Goal: Information Seeking & Learning: Check status

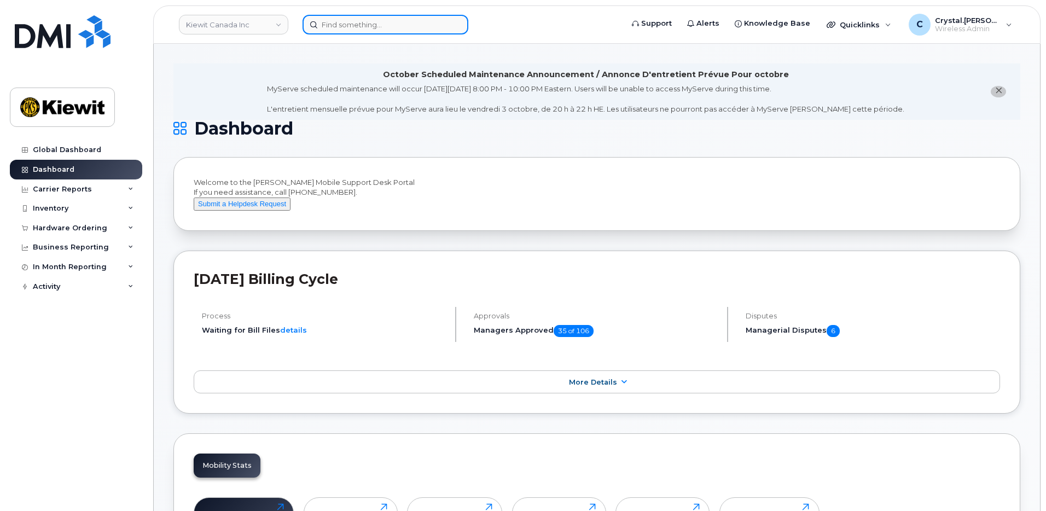
click at [343, 27] on input at bounding box center [385, 25] width 166 height 20
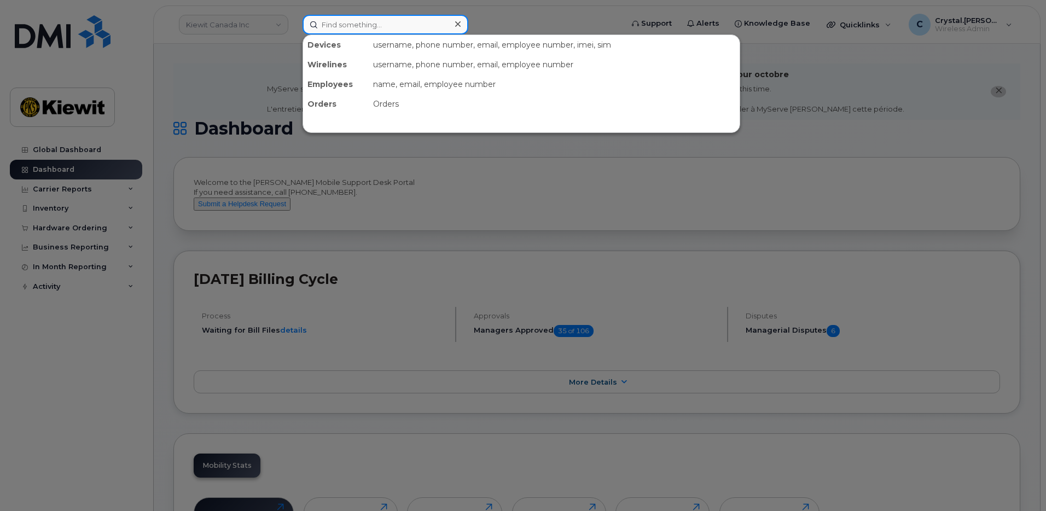
paste input "302208"
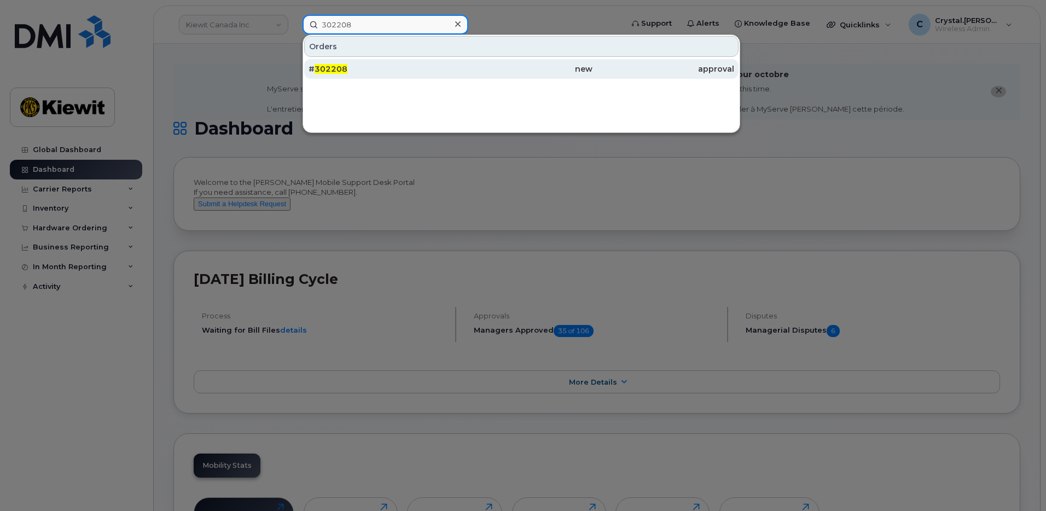
type input "302208"
click at [344, 69] on span "302208" at bounding box center [330, 69] width 33 height 10
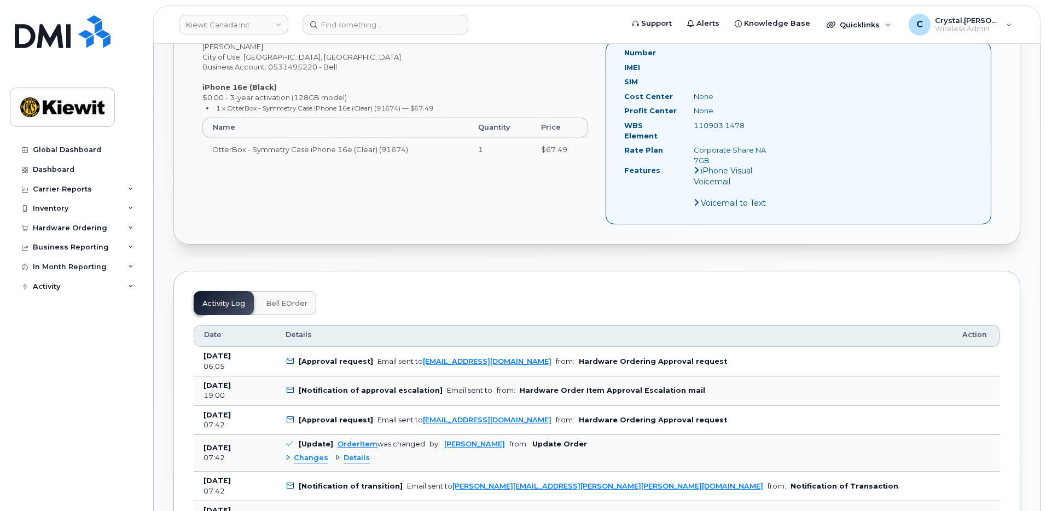
scroll to position [492, 0]
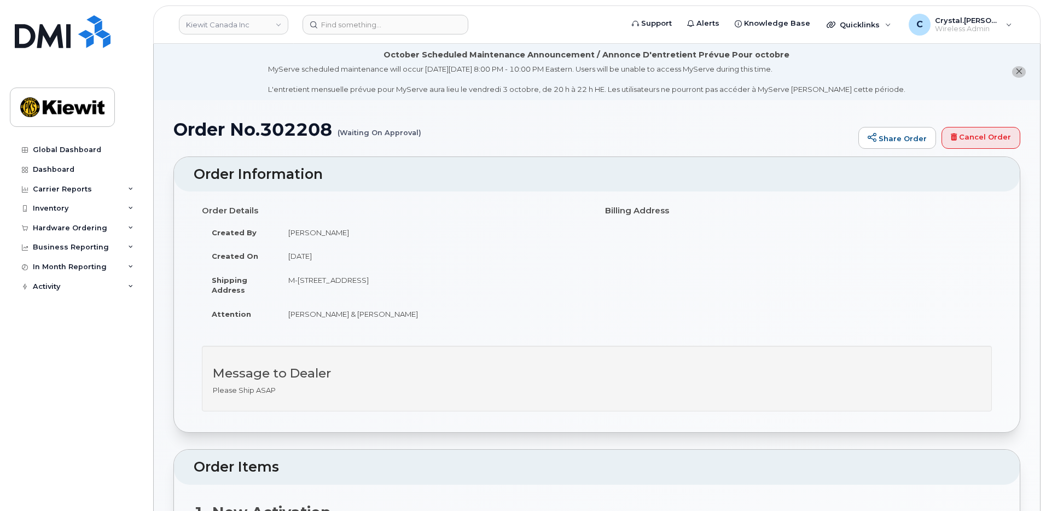
scroll to position [585, 0]
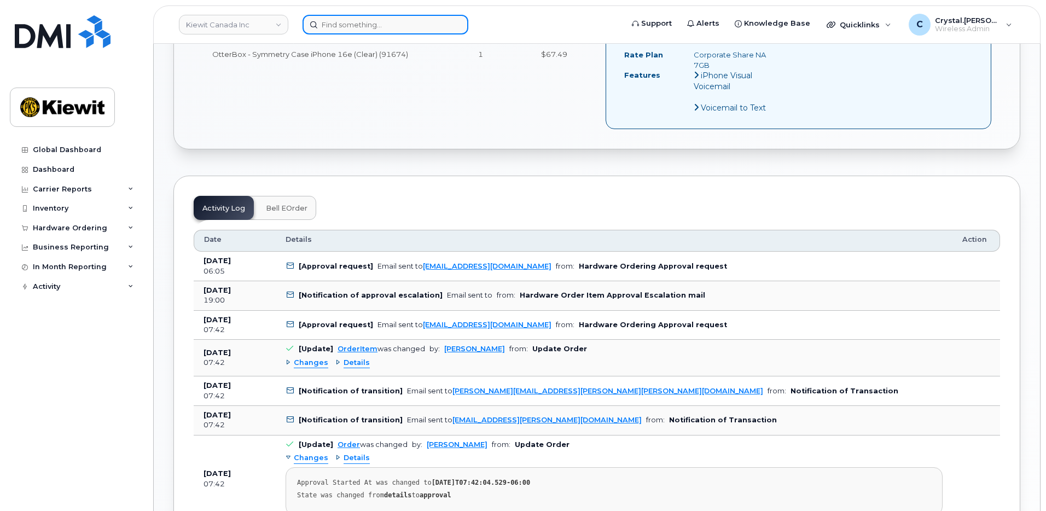
click at [366, 25] on input at bounding box center [385, 25] width 166 height 20
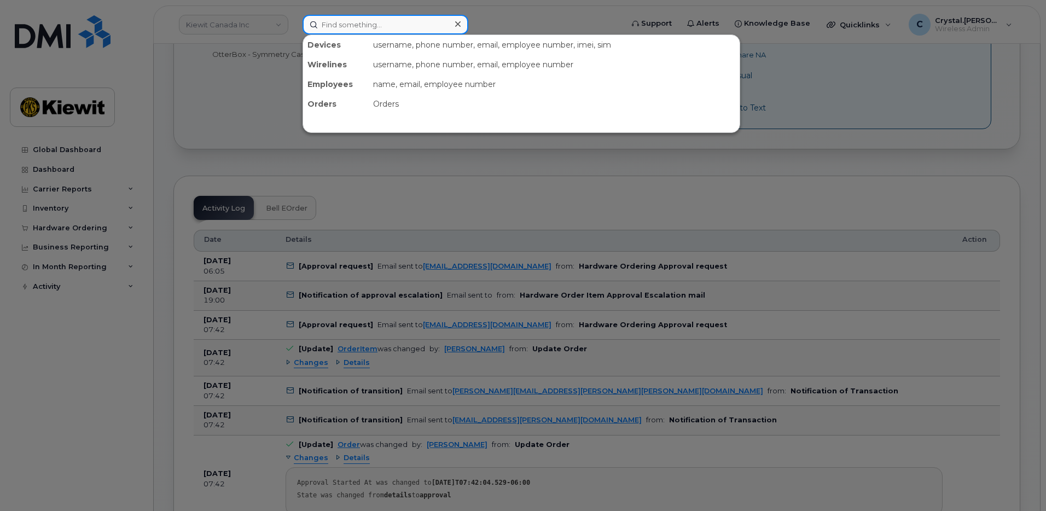
paste input "302210"
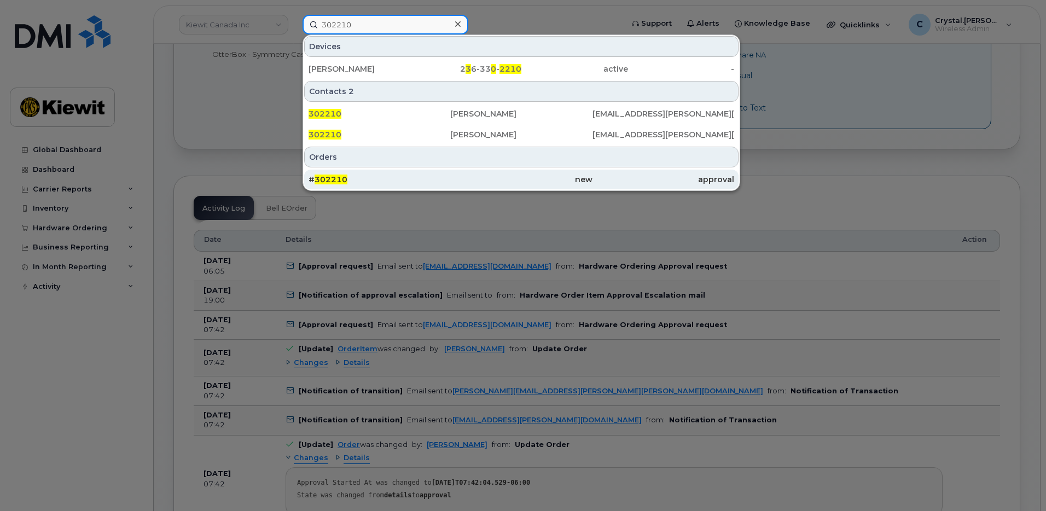
type input "302210"
click at [344, 178] on span "302210" at bounding box center [330, 179] width 33 height 10
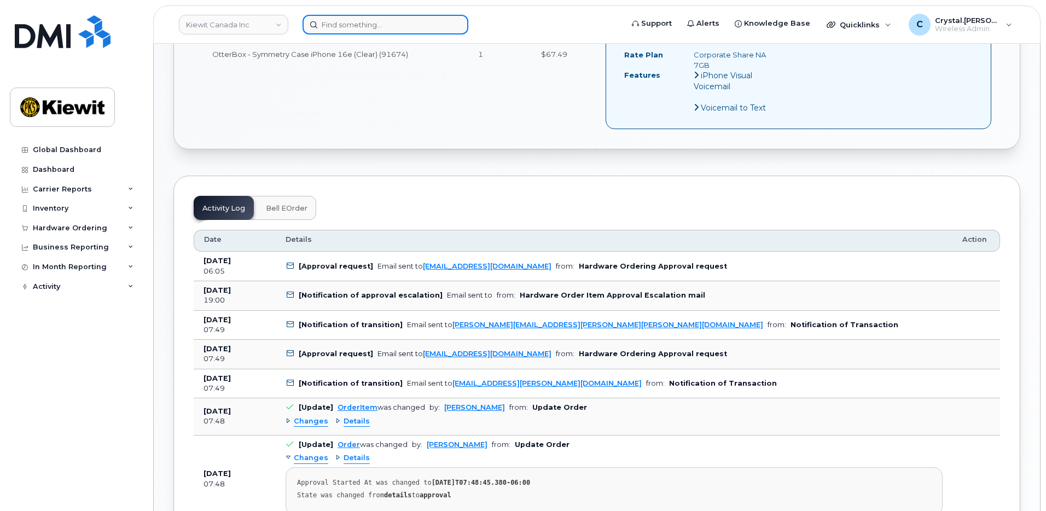
click at [391, 26] on input at bounding box center [385, 25] width 166 height 20
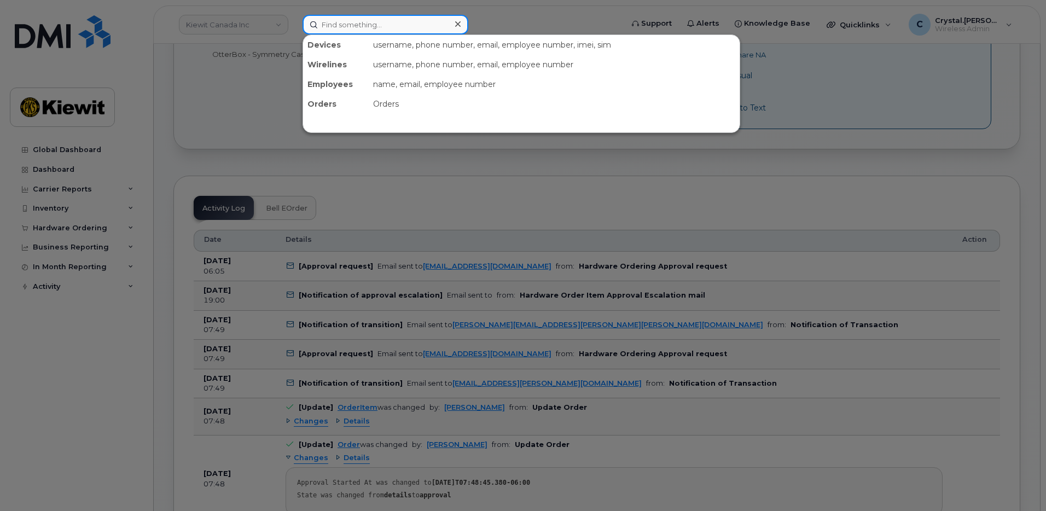
paste input "302211"
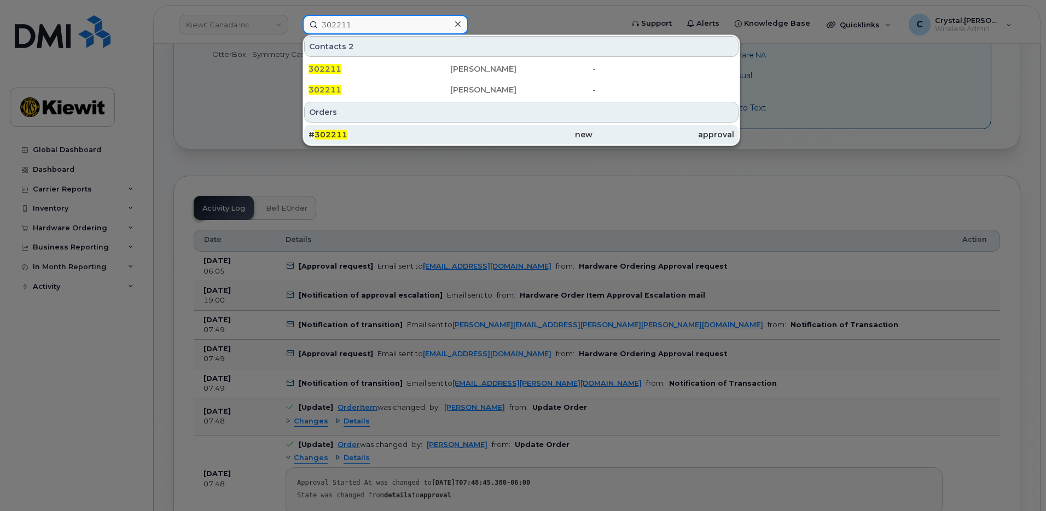
type input "302211"
click at [352, 130] on div "# 302211" at bounding box center [379, 134] width 142 height 11
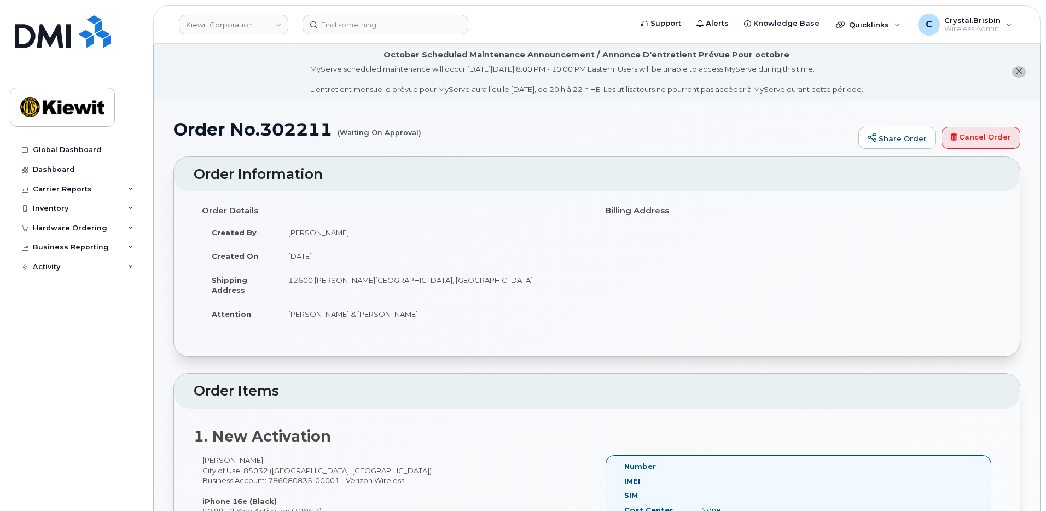
scroll to position [490, 0]
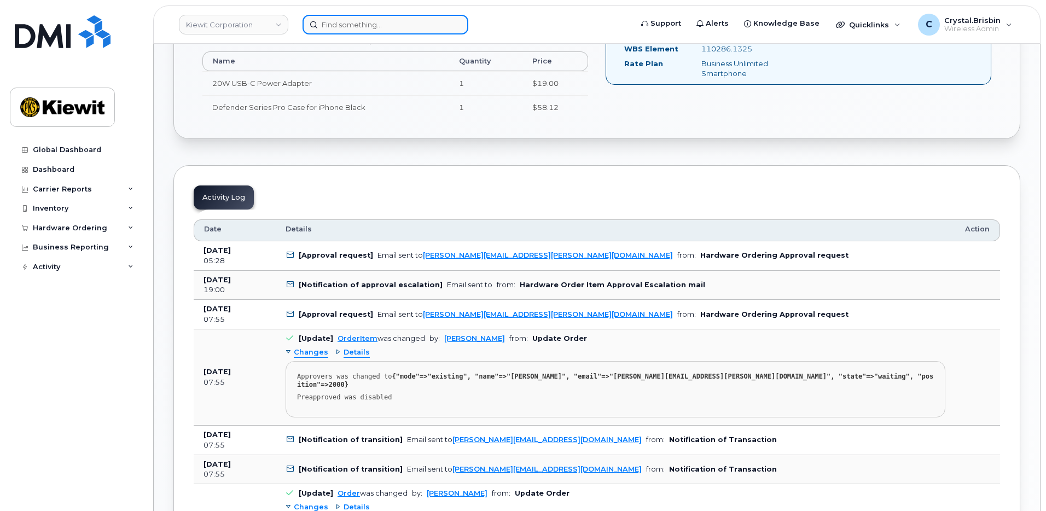
click at [386, 25] on input at bounding box center [385, 25] width 166 height 20
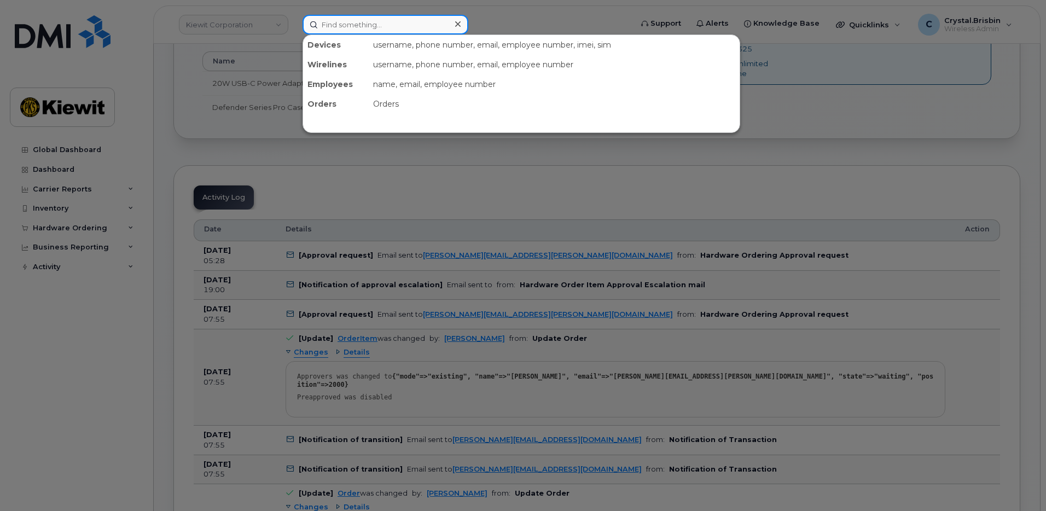
paste input "302213"
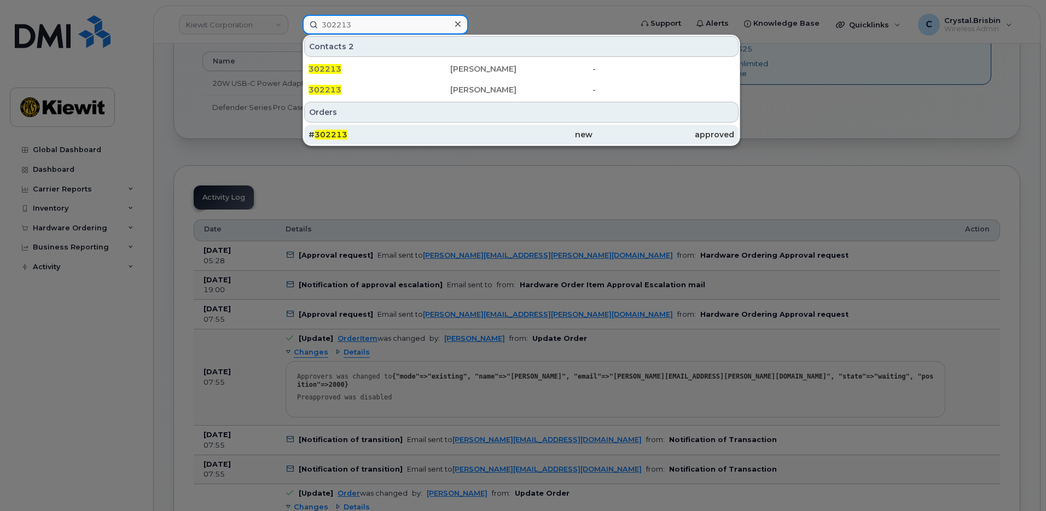
type input "302213"
click at [357, 129] on div "# 302213" at bounding box center [379, 135] width 142 height 20
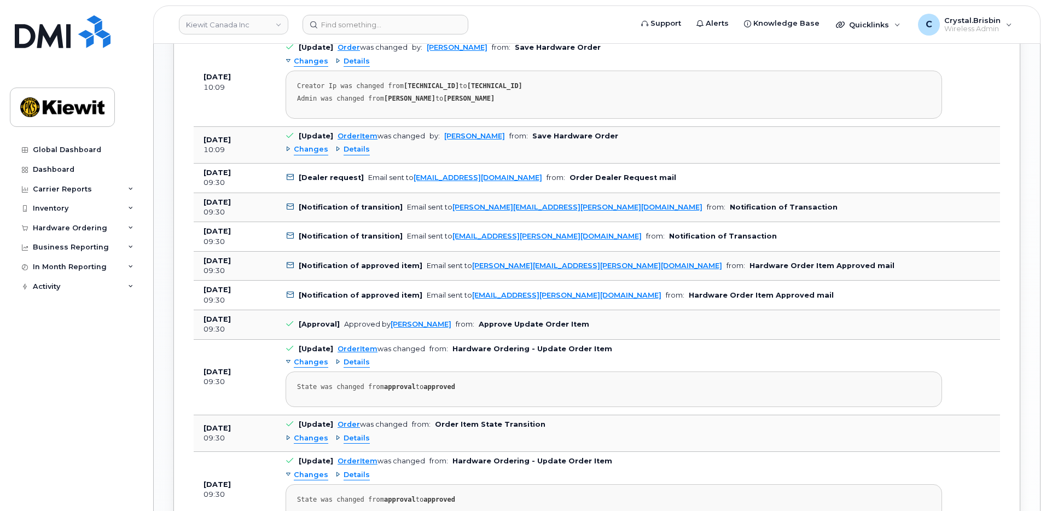
click at [167, 304] on div "Order No.302213 (awaiting to be shipped) Share Order × Share This Order If you …" at bounding box center [597, 101] width 886 height 1849
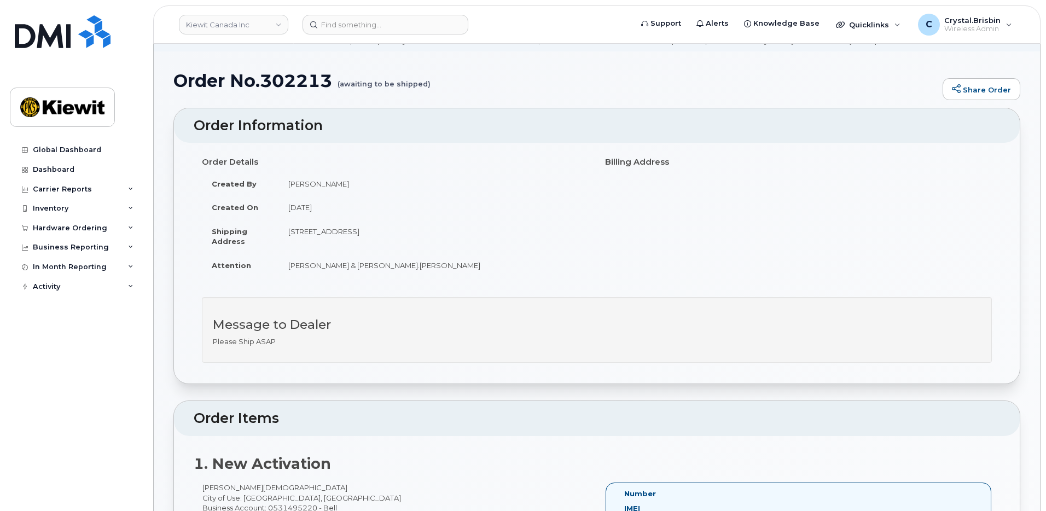
scroll to position [48, 0]
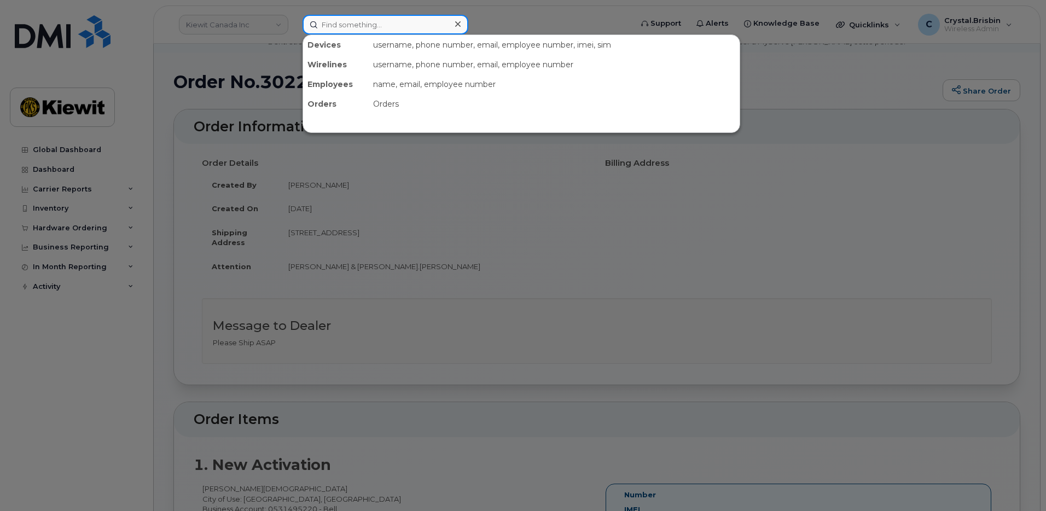
click at [410, 18] on input at bounding box center [385, 25] width 166 height 20
paste input "302212"
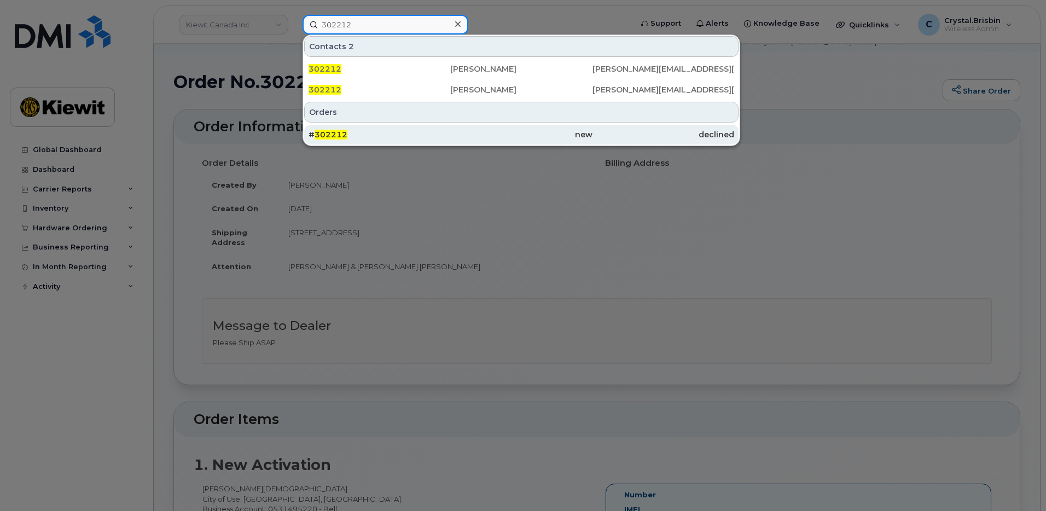
type input "302212"
click at [367, 139] on div "# 302212" at bounding box center [379, 134] width 142 height 11
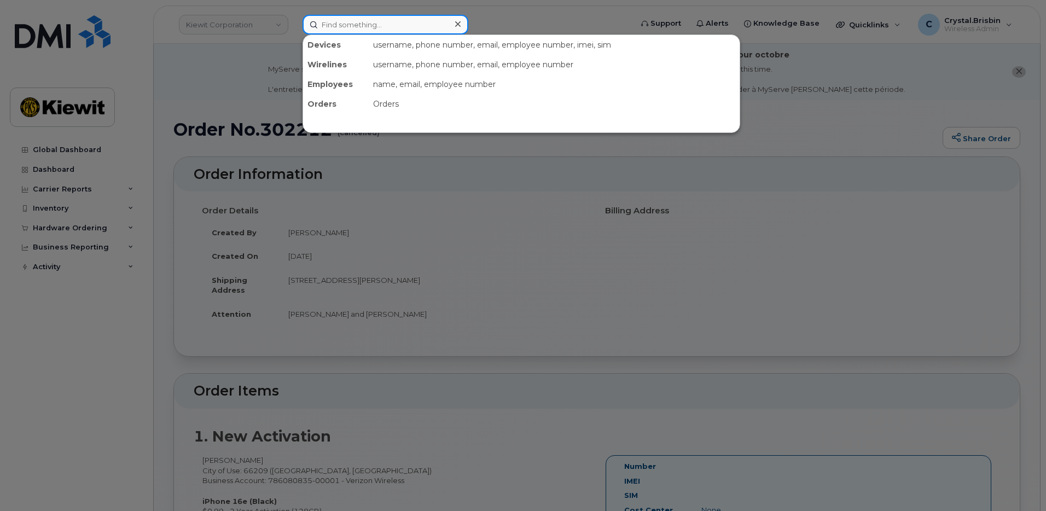
click at [368, 24] on input at bounding box center [385, 25] width 166 height 20
paste input "301523"
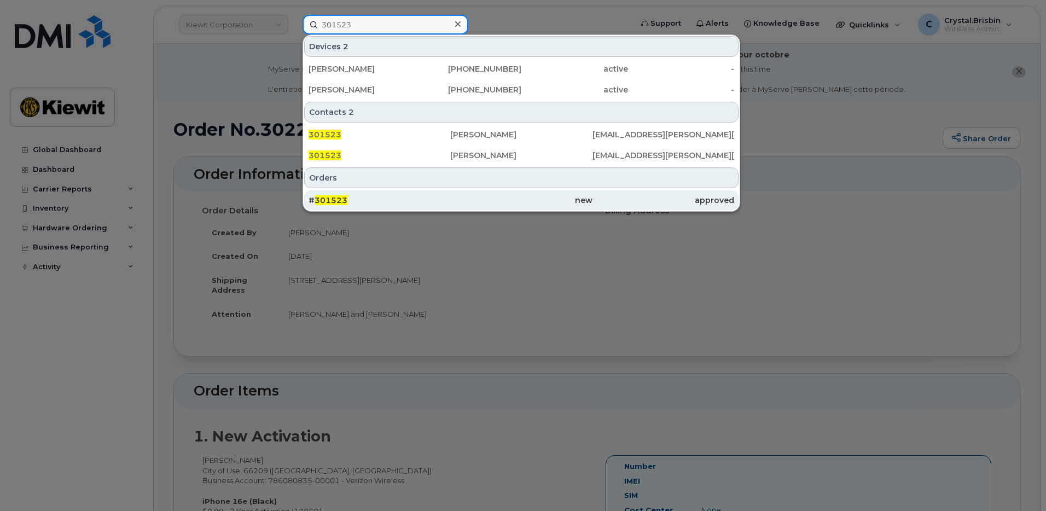
type input "301523"
click at [356, 199] on div "# 301523" at bounding box center [379, 200] width 142 height 11
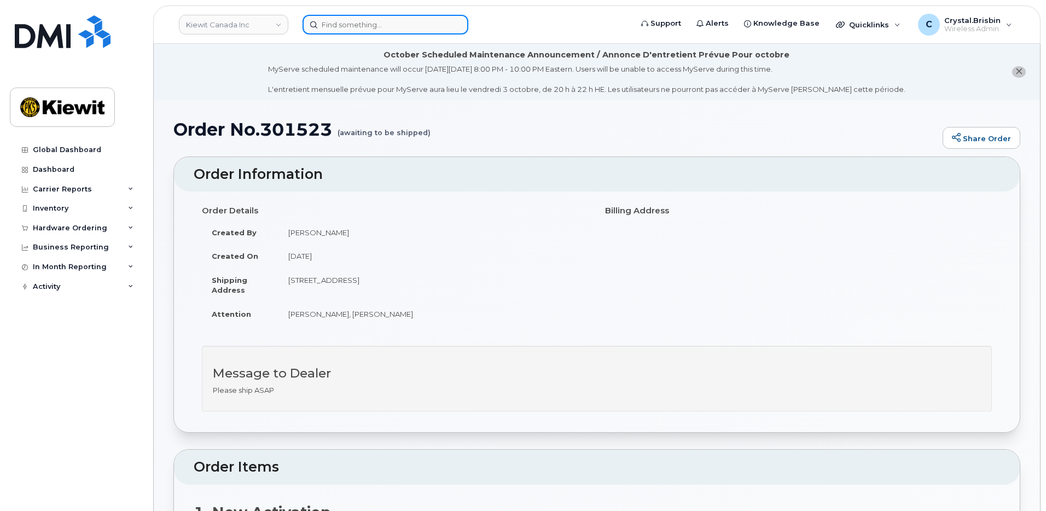
drag, startPoint x: 381, startPoint y: 33, endPoint x: 381, endPoint y: 27, distance: 6.6
click at [381, 33] on input at bounding box center [385, 25] width 166 height 20
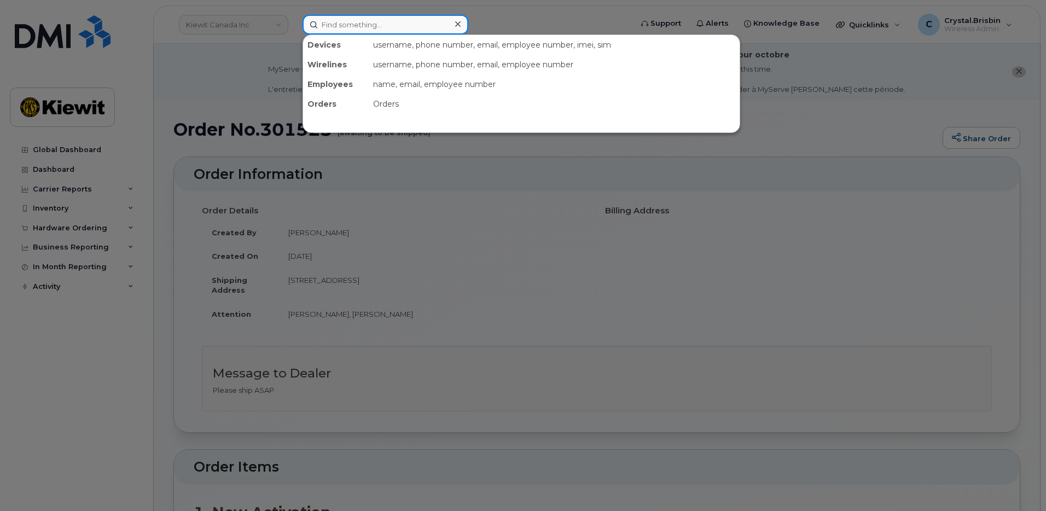
paste input "301694"
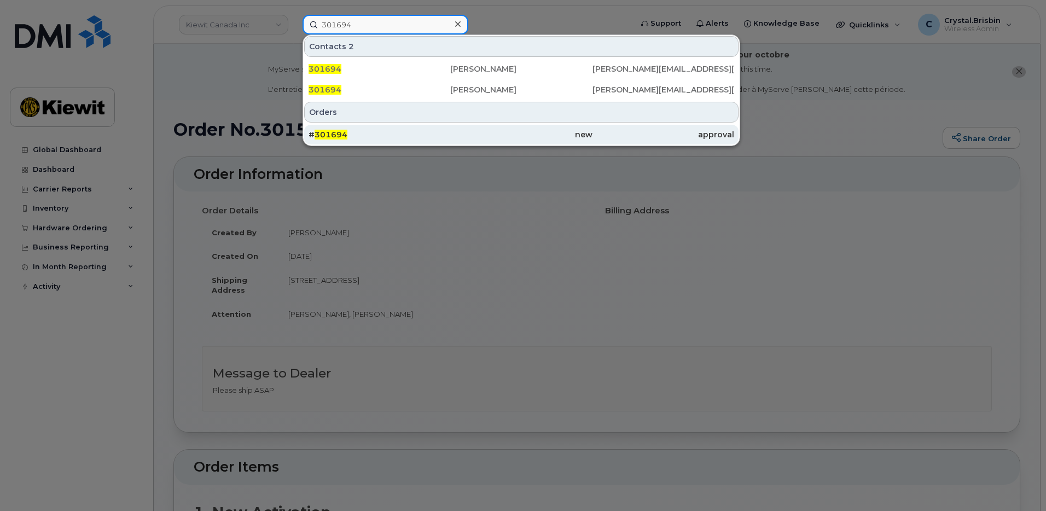
type input "301694"
click at [346, 135] on span "301694" at bounding box center [330, 135] width 33 height 10
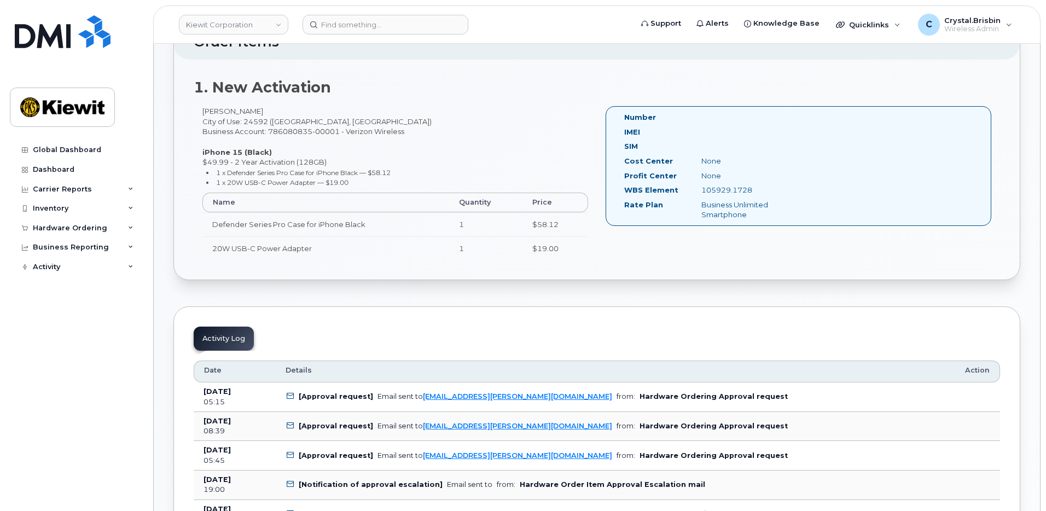
scroll to position [438, 0]
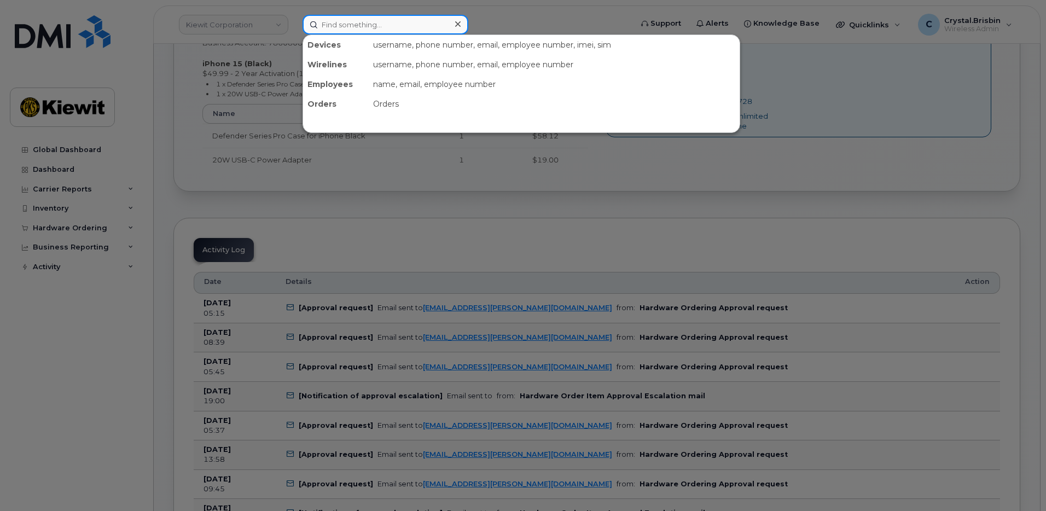
click at [372, 25] on input at bounding box center [385, 25] width 166 height 20
paste input "300570"
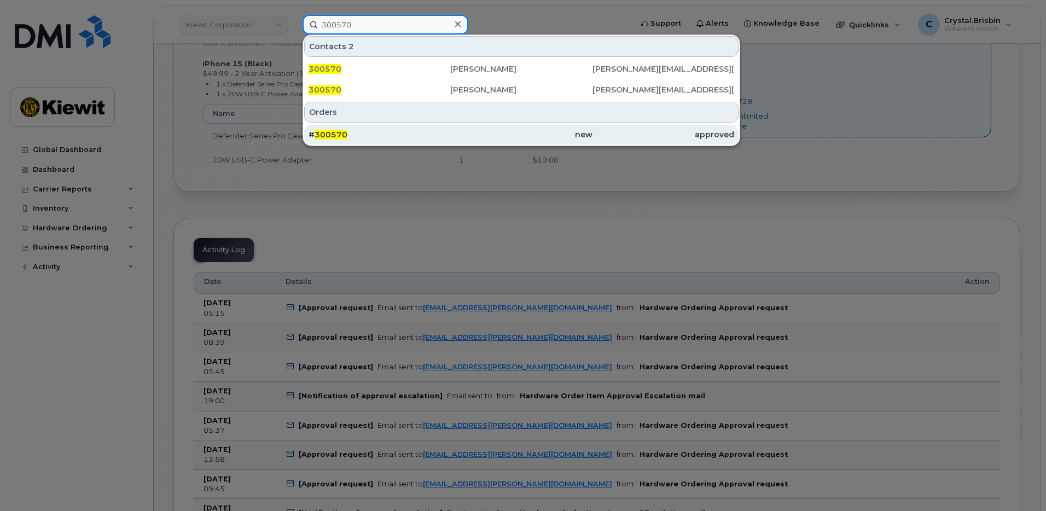
type input "300570"
click at [375, 132] on div "# 300570" at bounding box center [379, 134] width 142 height 11
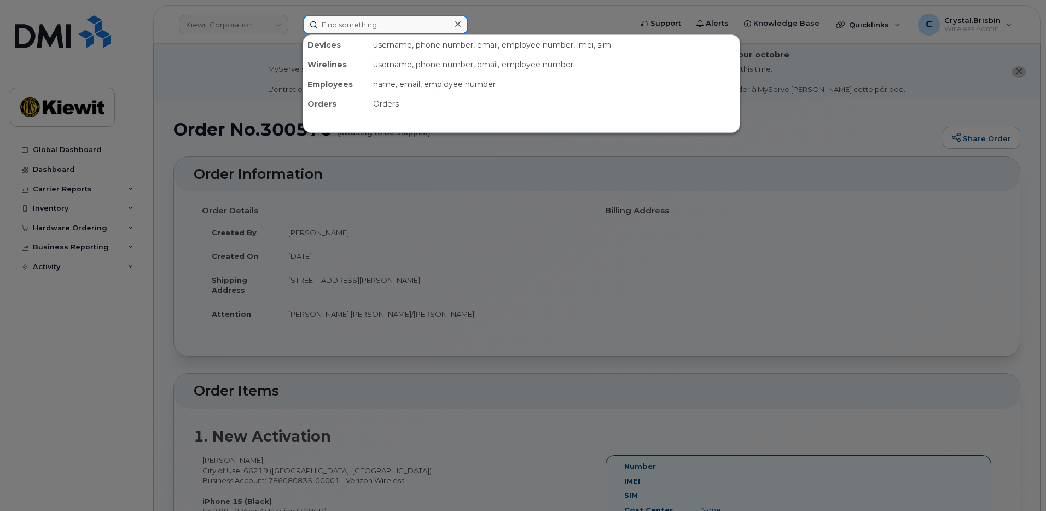
click at [352, 22] on input at bounding box center [385, 25] width 166 height 20
paste input "300387"
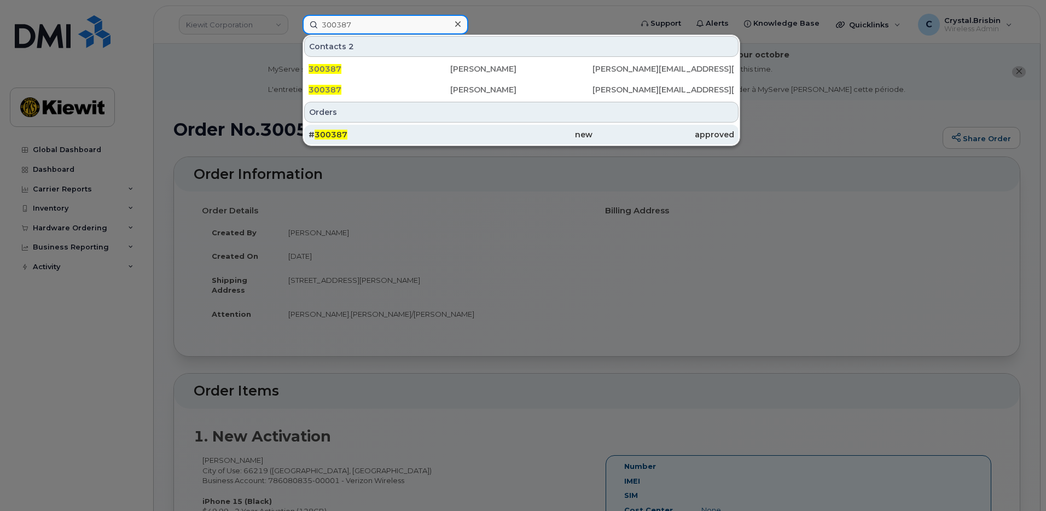
type input "300387"
click at [358, 133] on div "# 300387" at bounding box center [379, 134] width 142 height 11
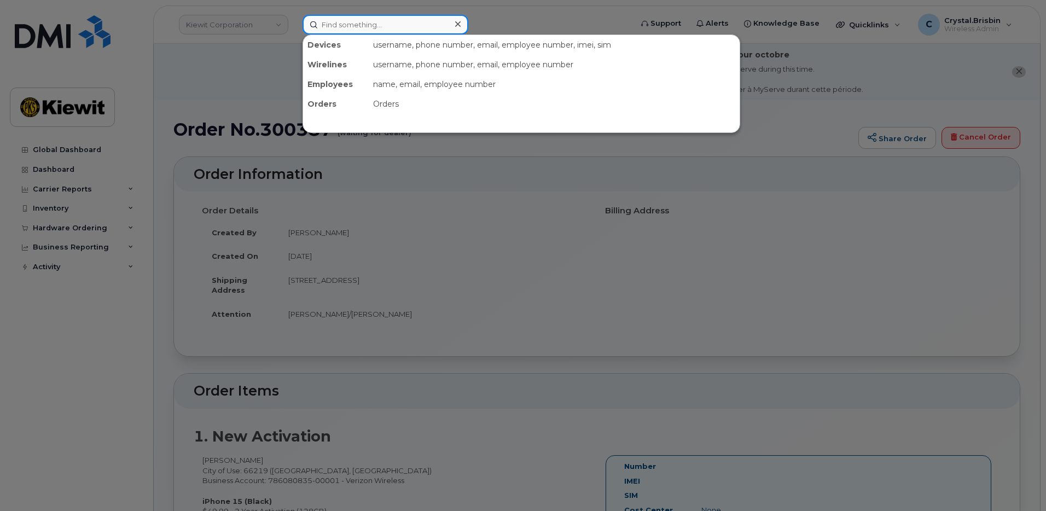
click at [369, 26] on input at bounding box center [385, 25] width 166 height 20
paste input "301745"
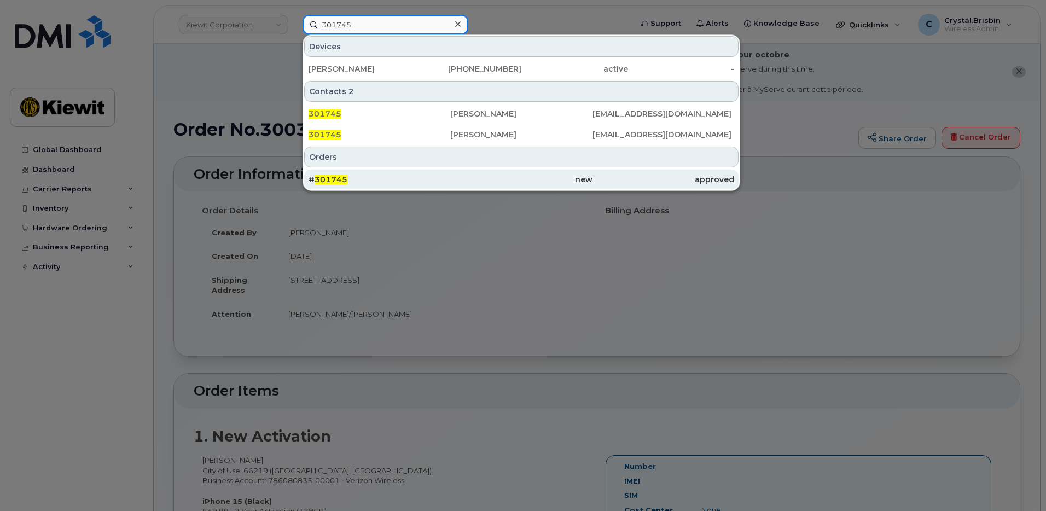
type input "301745"
click at [352, 181] on div "# 301745" at bounding box center [379, 179] width 142 height 11
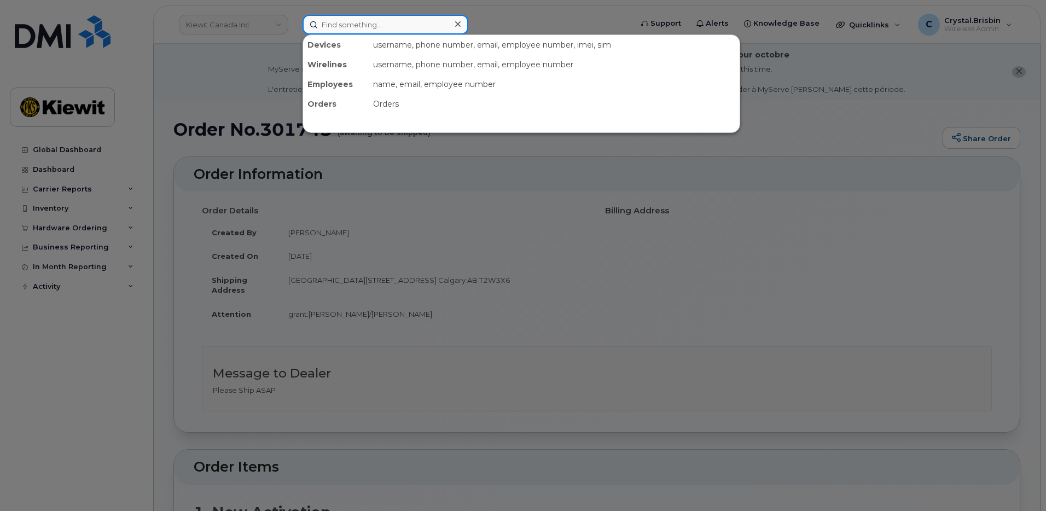
click at [360, 24] on input at bounding box center [385, 25] width 166 height 20
paste input "301811"
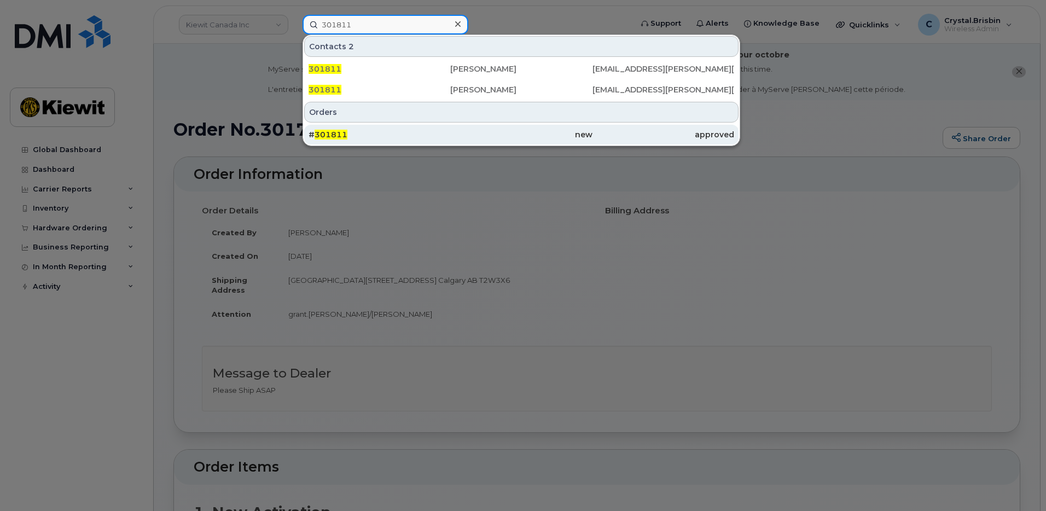
type input "301811"
click at [358, 136] on div "# 301811" at bounding box center [379, 134] width 142 height 11
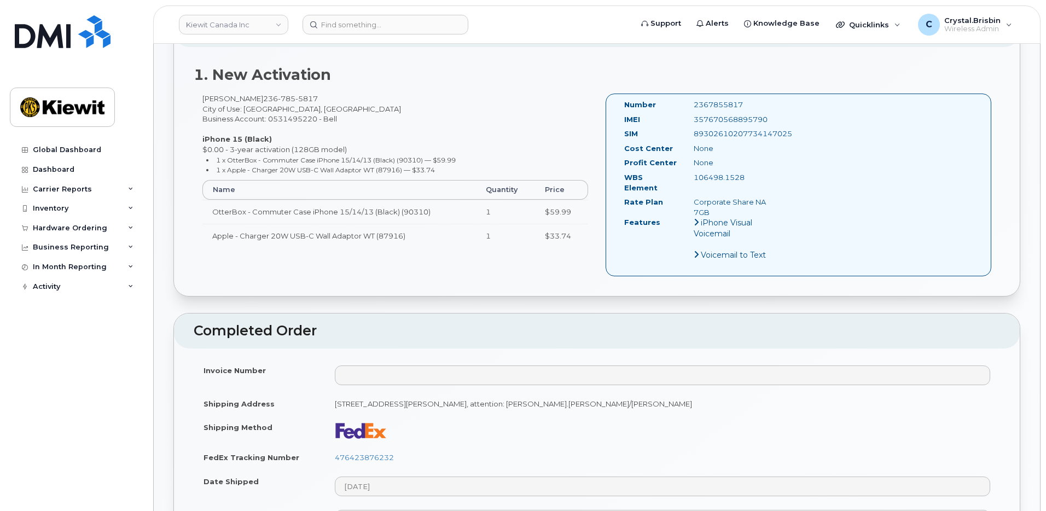
scroll to position [547, 0]
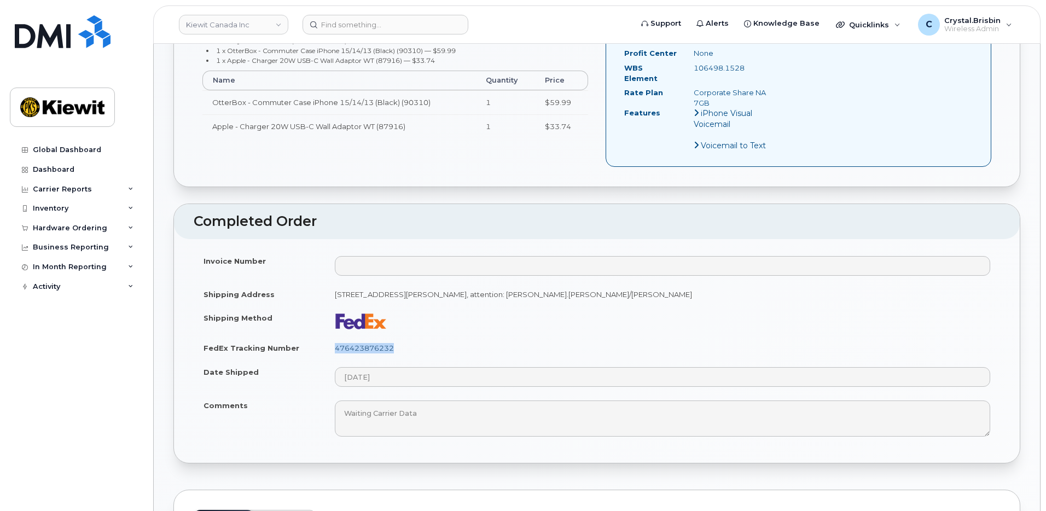
drag, startPoint x: 362, startPoint y: 339, endPoint x: 336, endPoint y: 340, distance: 25.7
click at [336, 340] on td "476423876232" at bounding box center [662, 348] width 675 height 24
copy link "476423876232"
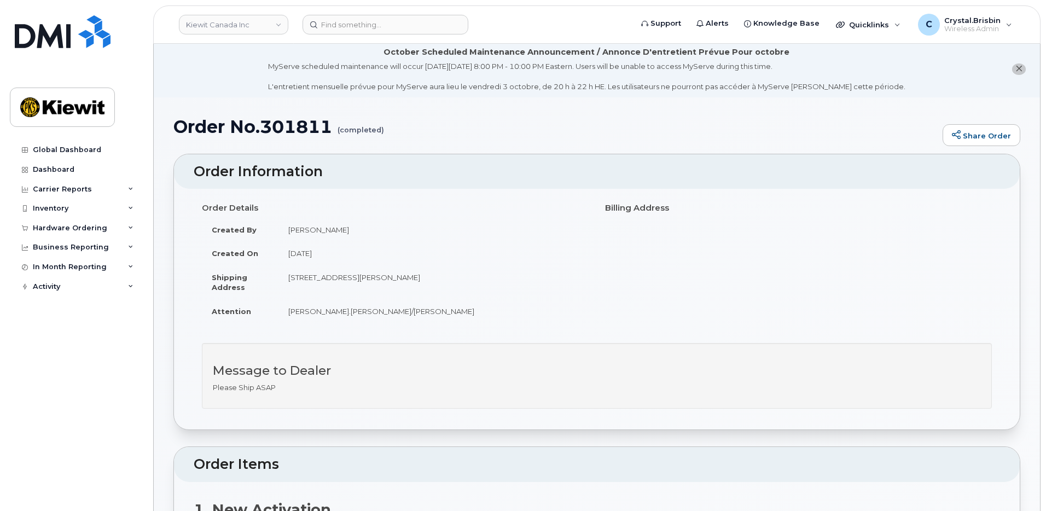
scroll to position [0, 0]
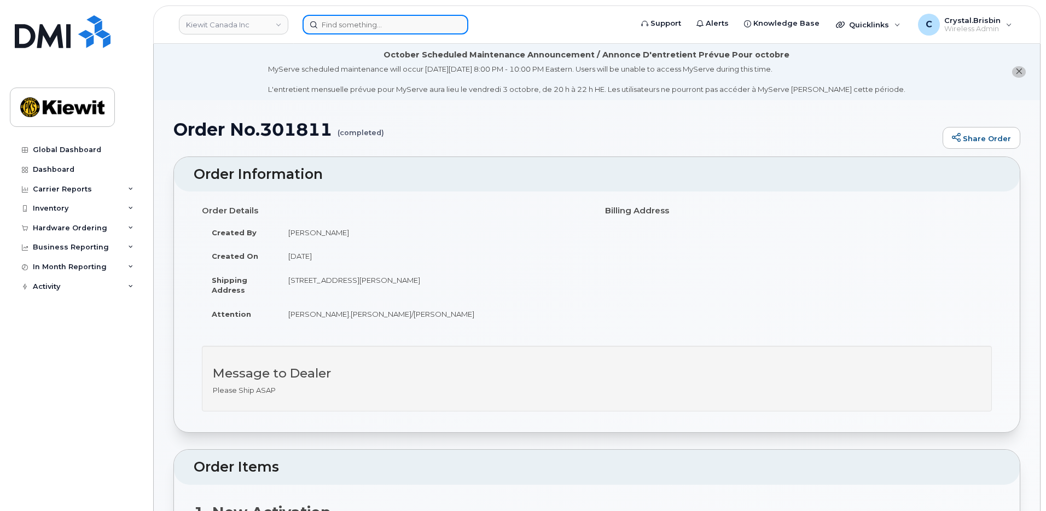
click at [349, 26] on input at bounding box center [385, 25] width 166 height 20
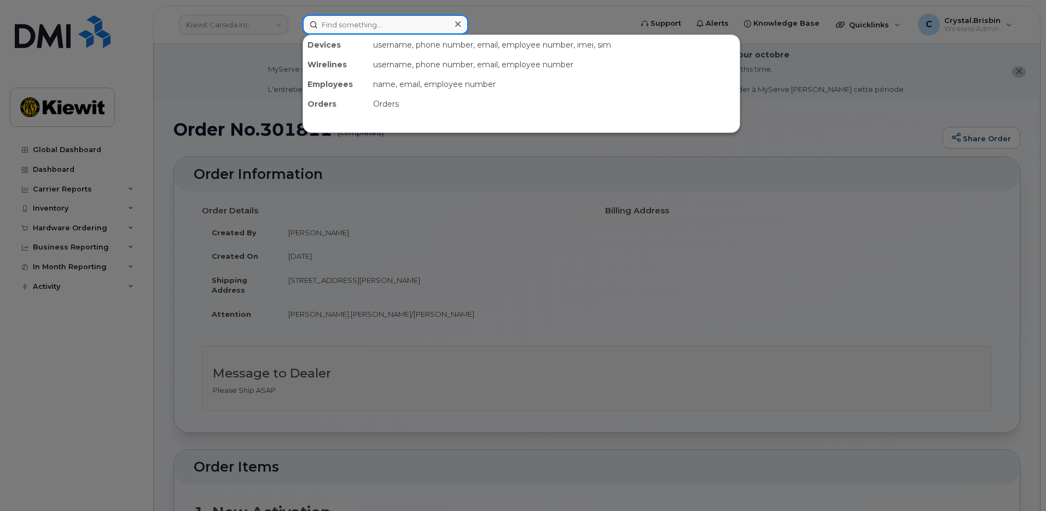
paste input "301721"
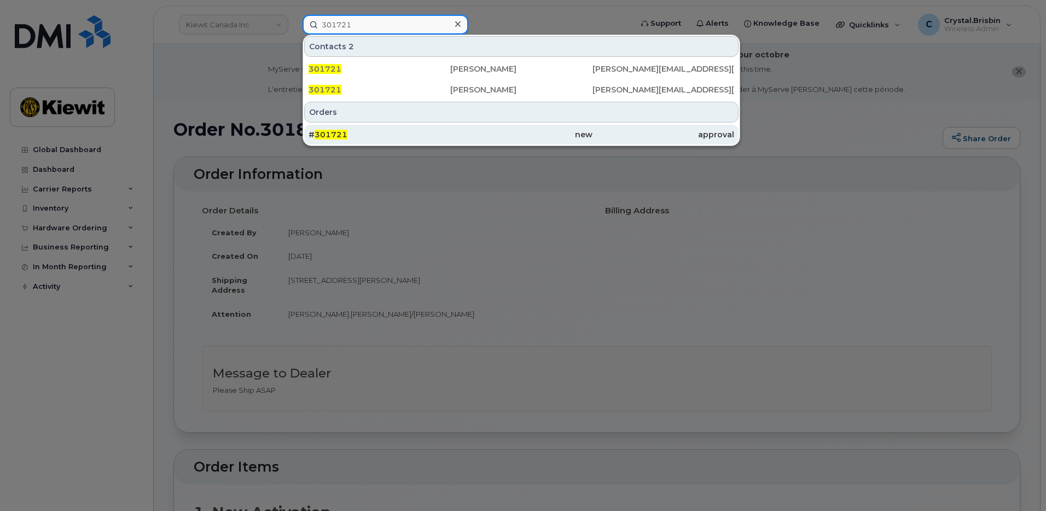
type input "301721"
click at [345, 133] on span "301721" at bounding box center [330, 135] width 33 height 10
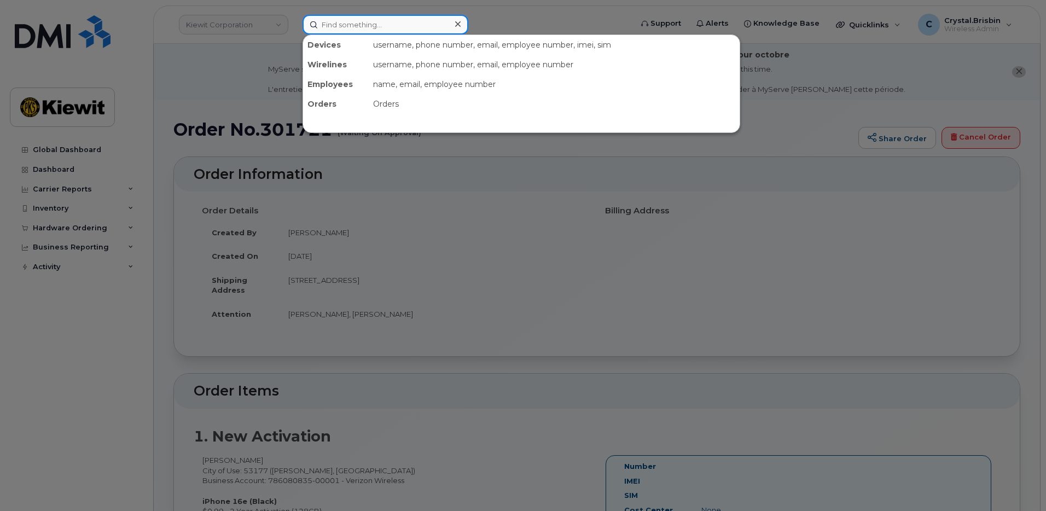
drag, startPoint x: 325, startPoint y: 22, endPoint x: 333, endPoint y: 30, distance: 10.8
click at [326, 22] on input at bounding box center [385, 25] width 166 height 20
paste input "301825"
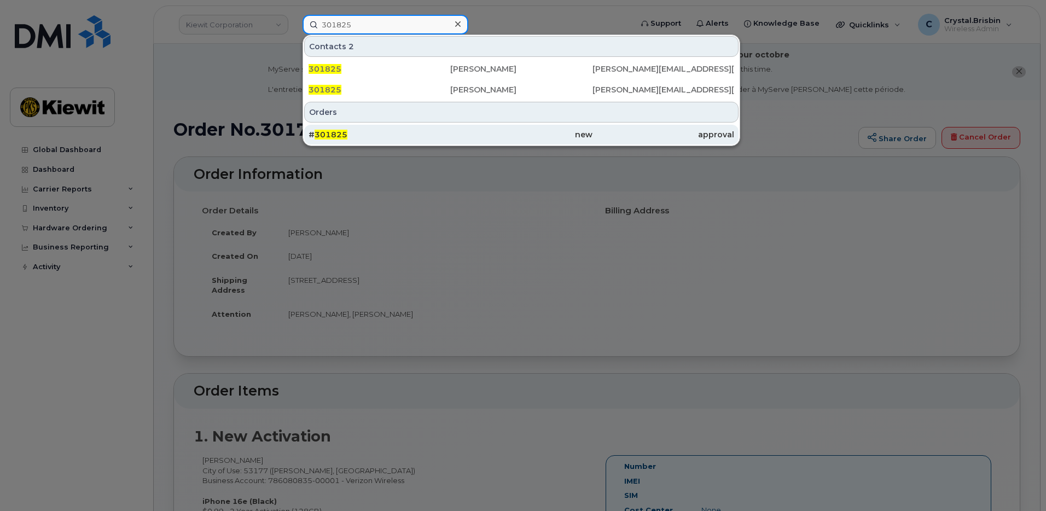
type input "301825"
click at [339, 133] on span "301825" at bounding box center [330, 135] width 33 height 10
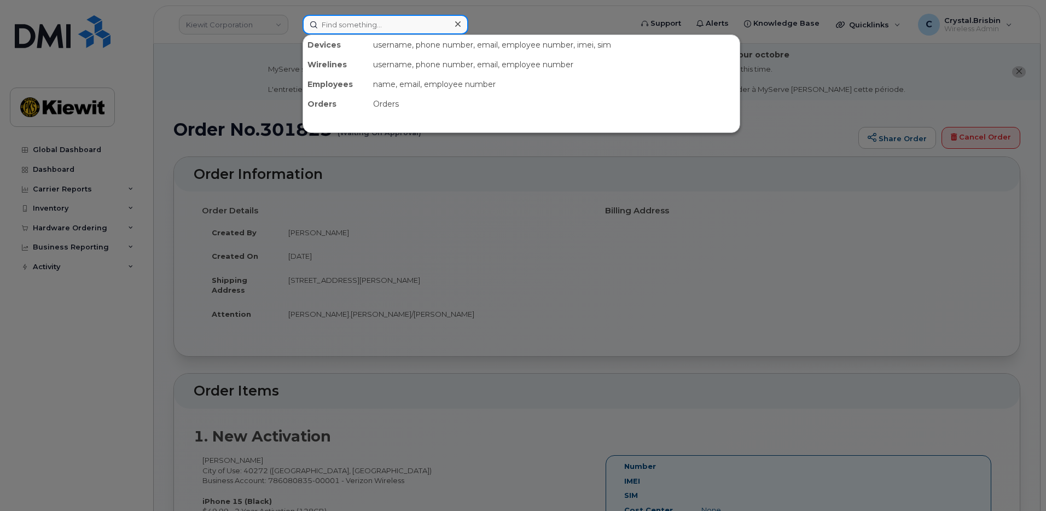
click at [351, 21] on input at bounding box center [385, 25] width 166 height 20
paste input "302068"
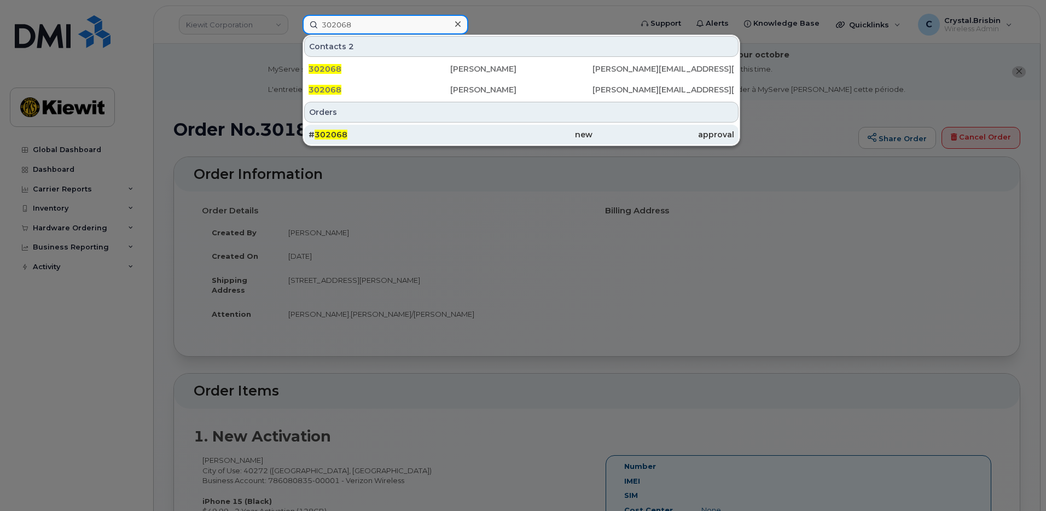
type input "302068"
click at [342, 132] on span "302068" at bounding box center [330, 135] width 33 height 10
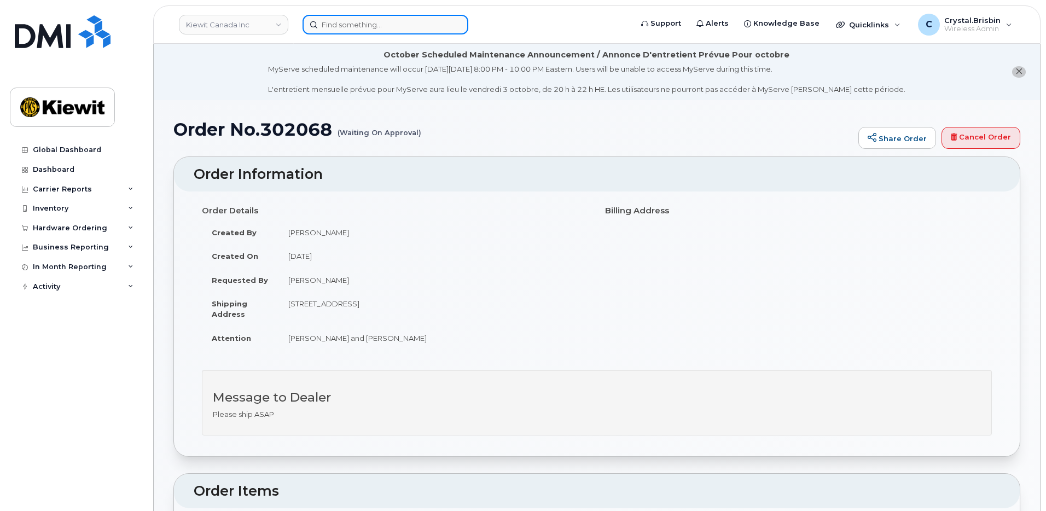
click at [372, 24] on input at bounding box center [385, 25] width 166 height 20
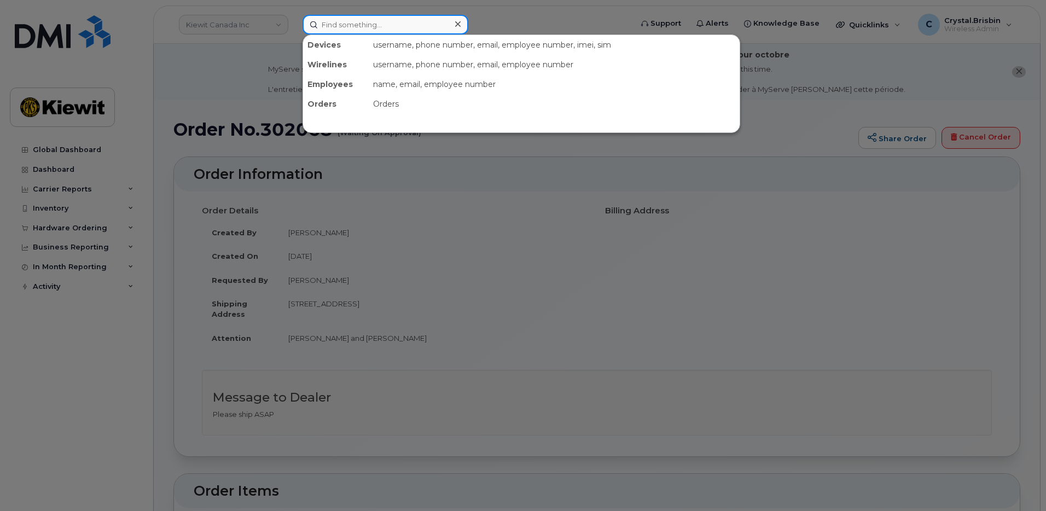
paste input "302120"
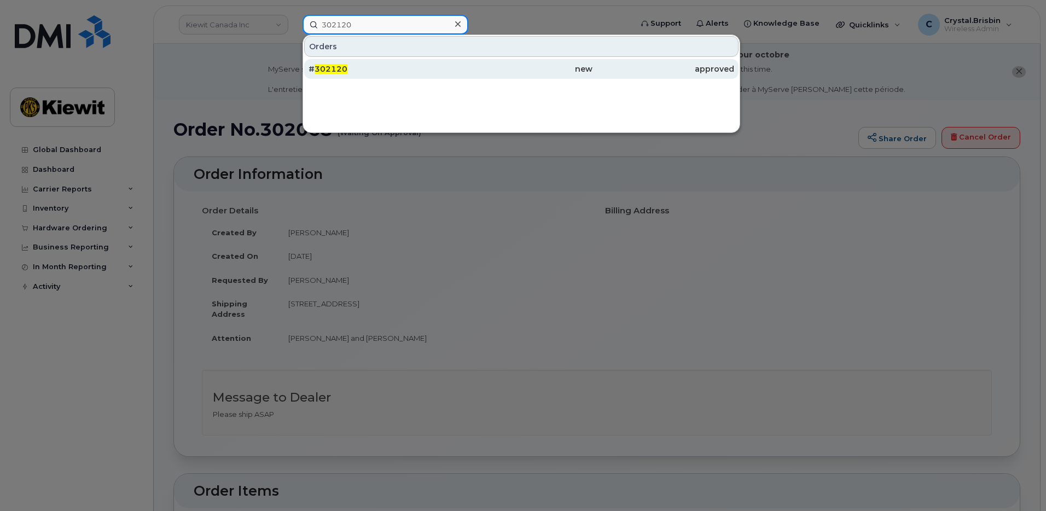
type input "302120"
click at [330, 68] on span "302120" at bounding box center [330, 69] width 33 height 10
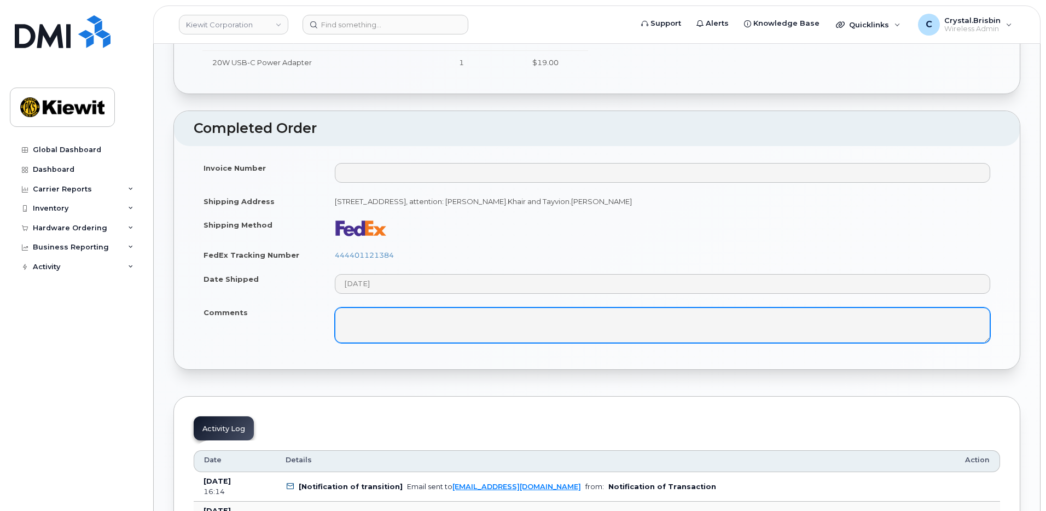
scroll to position [547, 0]
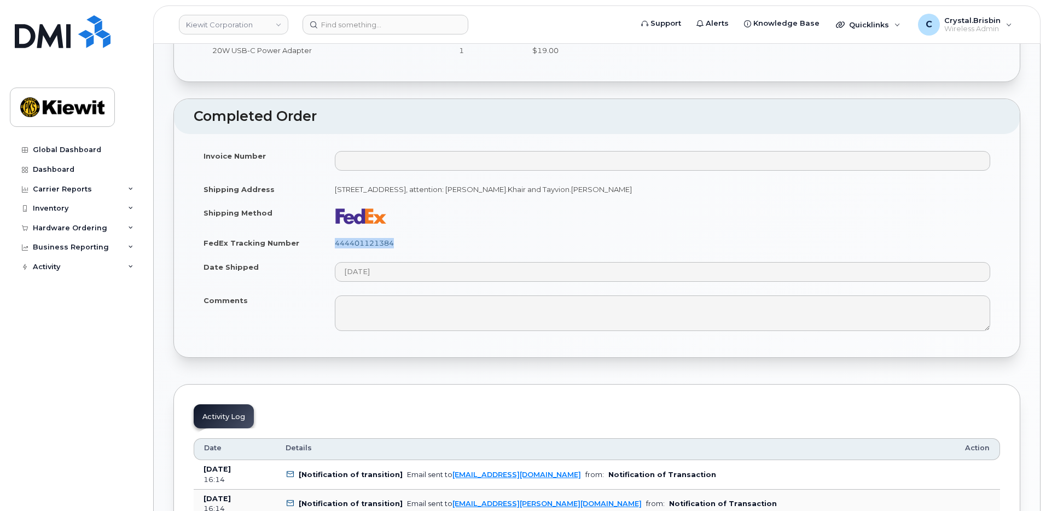
drag, startPoint x: 399, startPoint y: 244, endPoint x: 336, endPoint y: 245, distance: 63.5
click at [336, 245] on td "444401121384" at bounding box center [662, 243] width 675 height 24
copy link "444401121384"
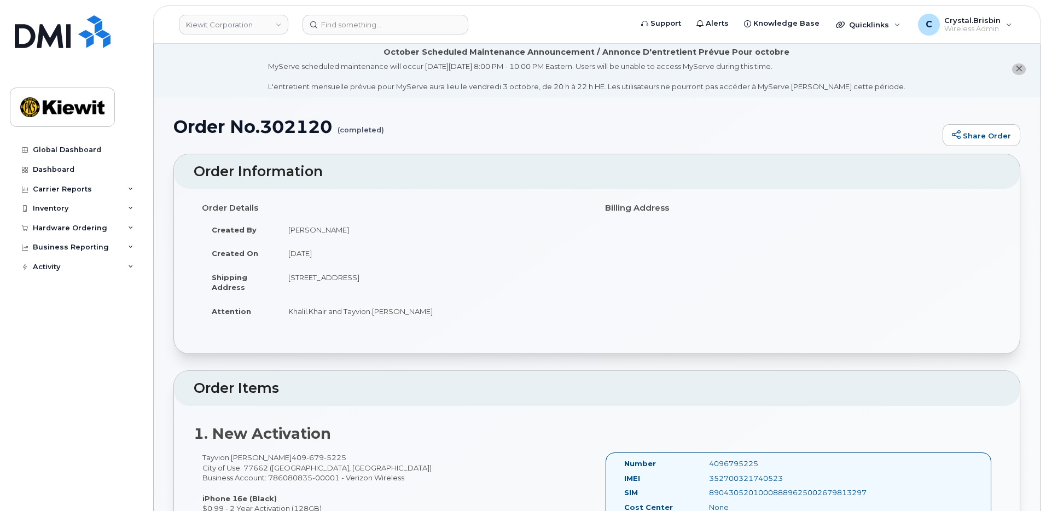
scroll to position [0, 0]
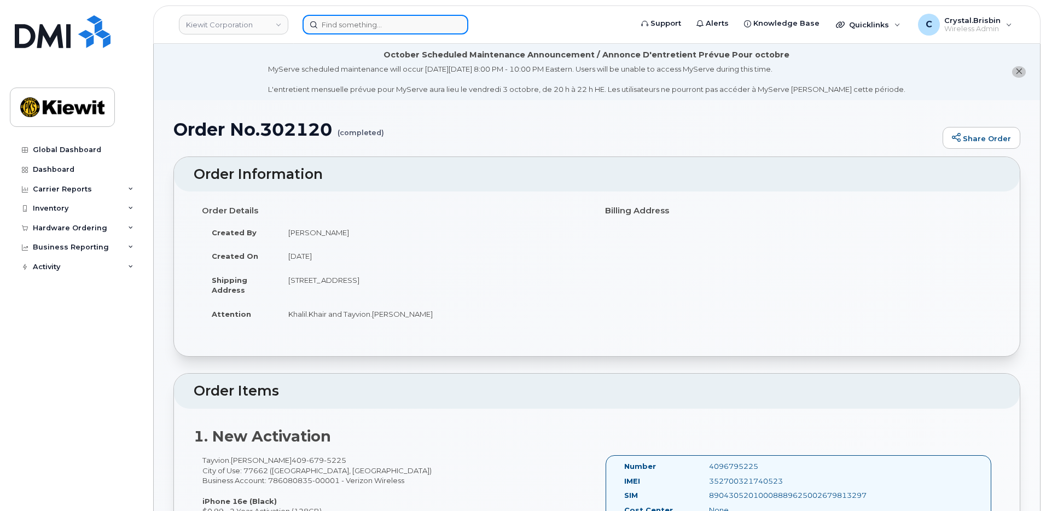
click at [388, 28] on input at bounding box center [385, 25] width 166 height 20
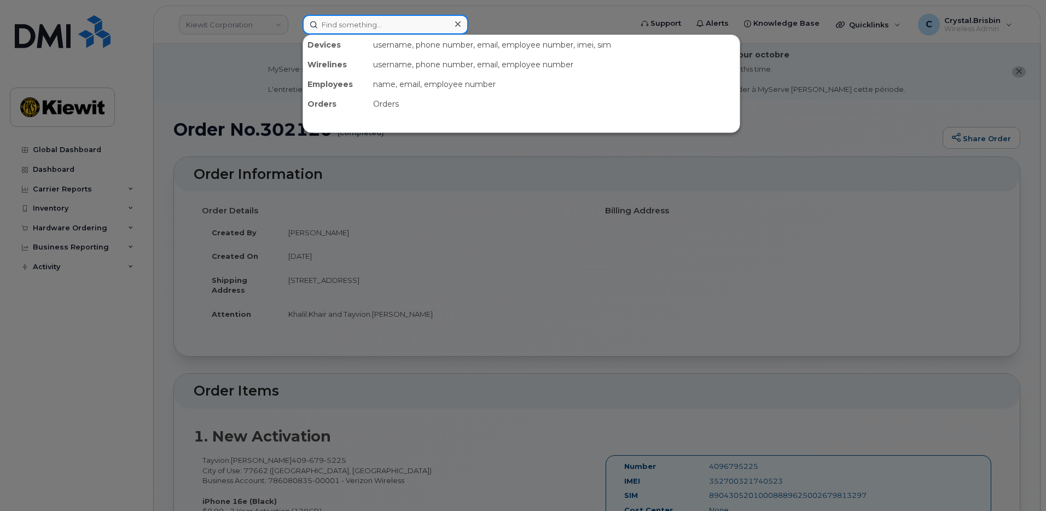
paste input "302236"
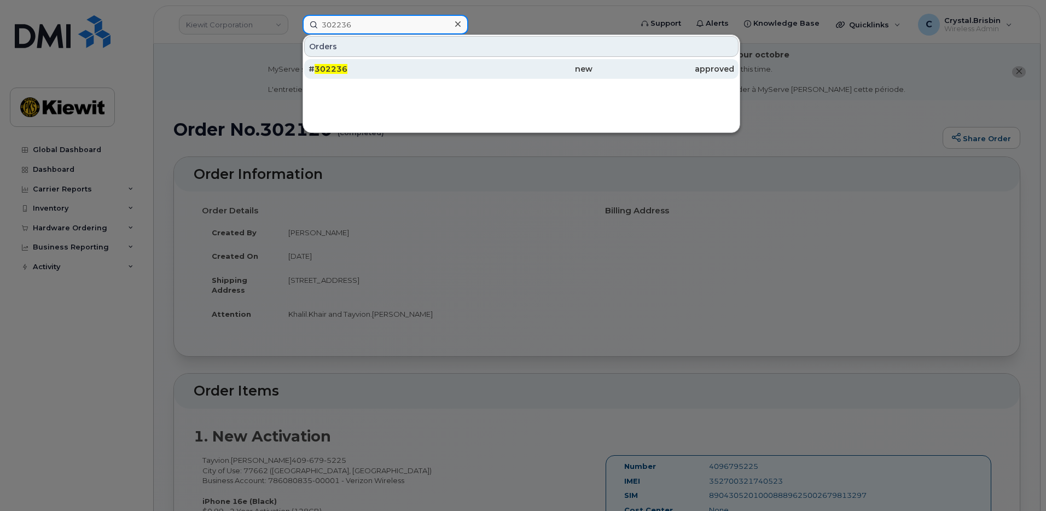
type input "302236"
click at [335, 66] on span "302236" at bounding box center [330, 69] width 33 height 10
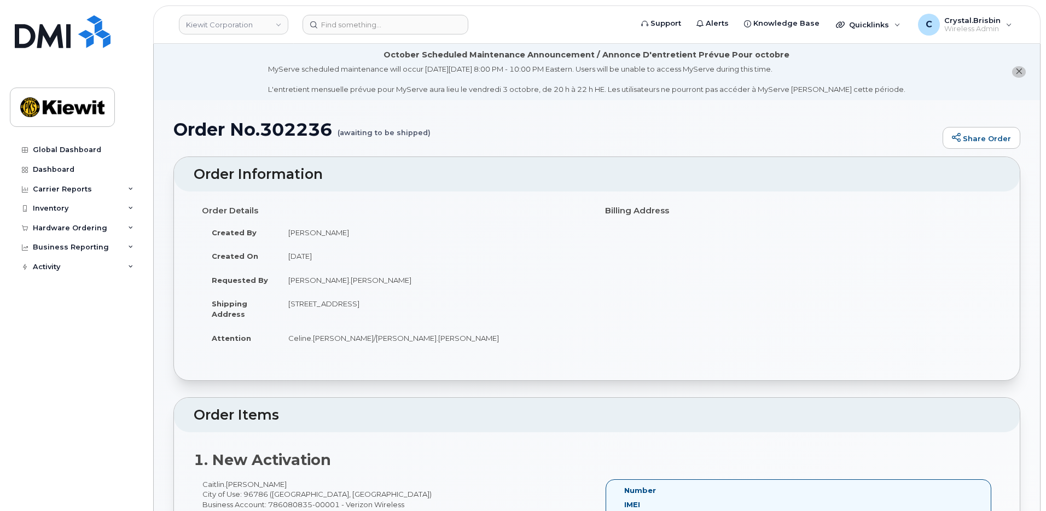
click at [173, 90] on li "October Scheduled Maintenance Announcement / Annonce D'entretient Prévue Pour o…" at bounding box center [597, 72] width 886 height 56
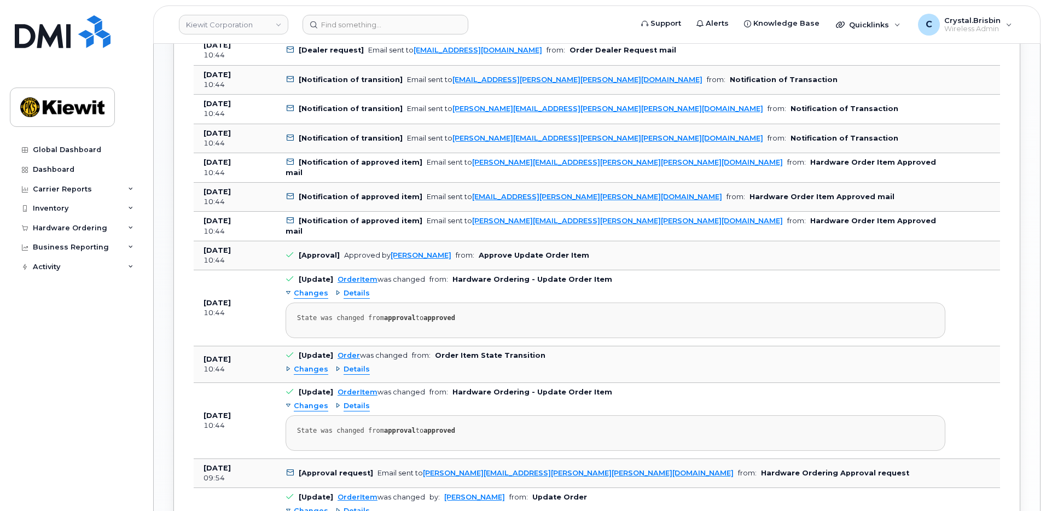
click at [170, 254] on div "Order No.302236 (awaiting to be shipped) Share Order × Share This Order If you …" at bounding box center [597, 75] width 886 height 1754
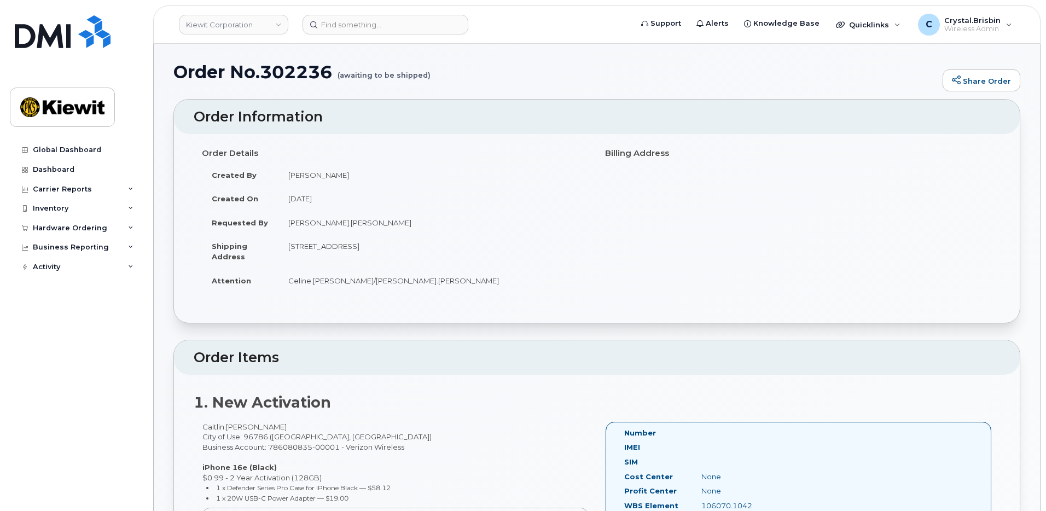
scroll to position [27, 0]
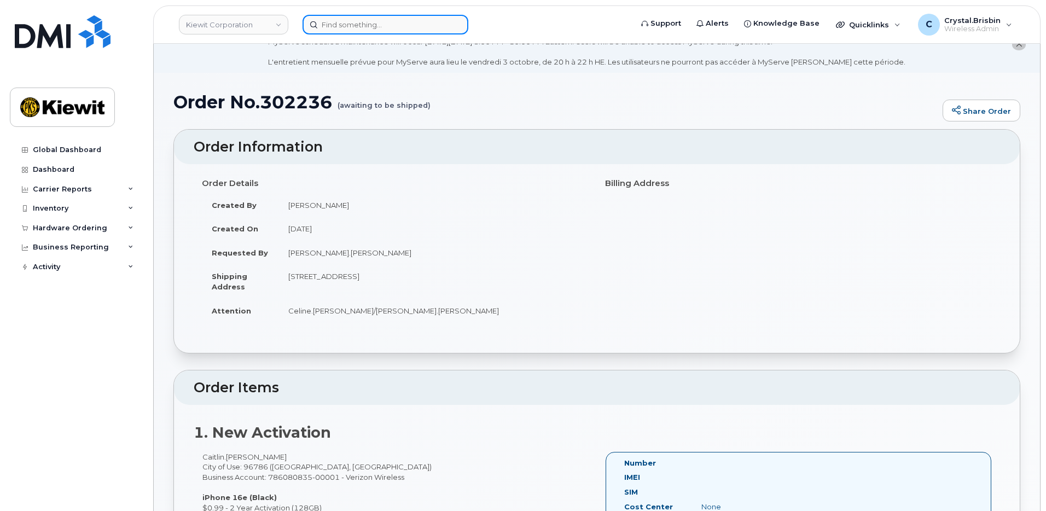
click at [437, 17] on input at bounding box center [385, 25] width 166 height 20
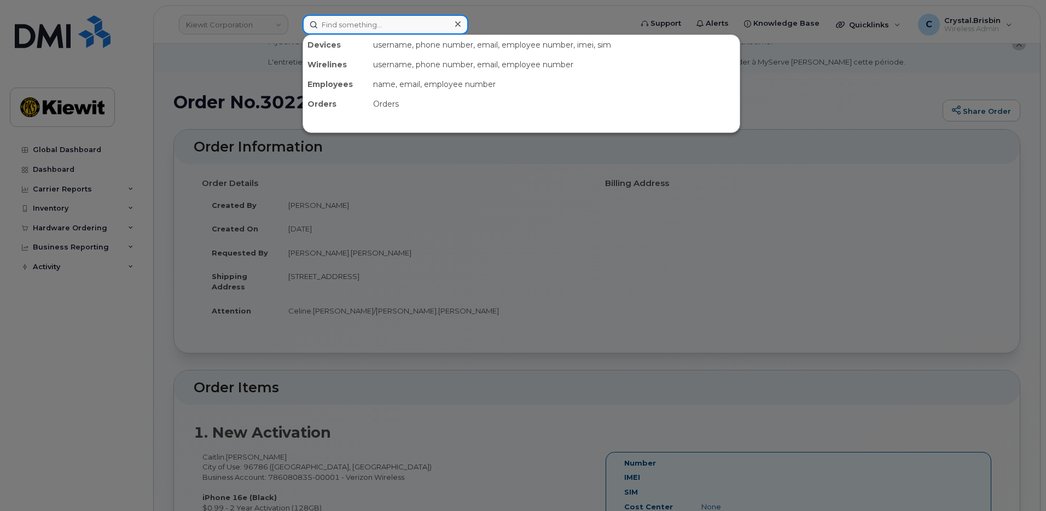
paste input "302173"
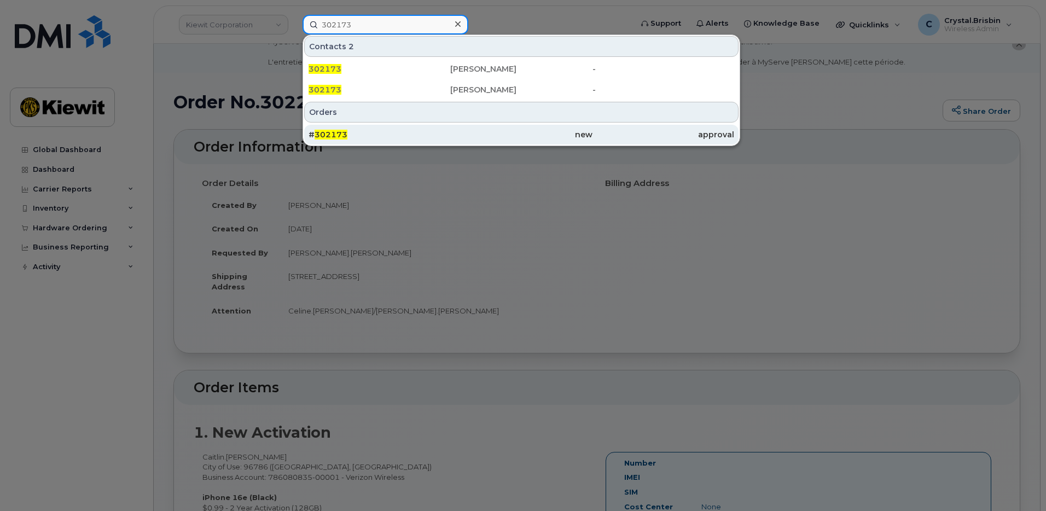
type input "302173"
click at [347, 137] on div "# 302173" at bounding box center [379, 134] width 142 height 11
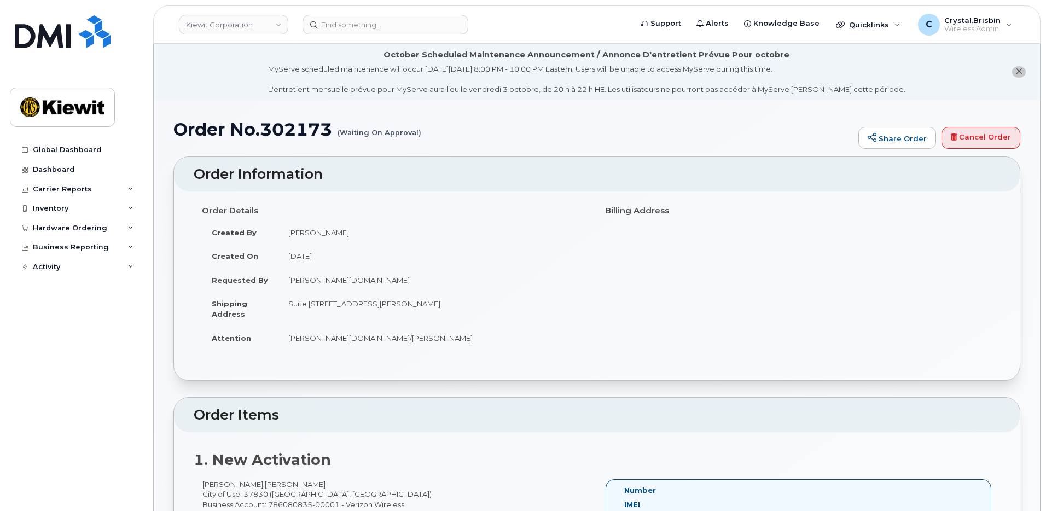
scroll to position [514, 0]
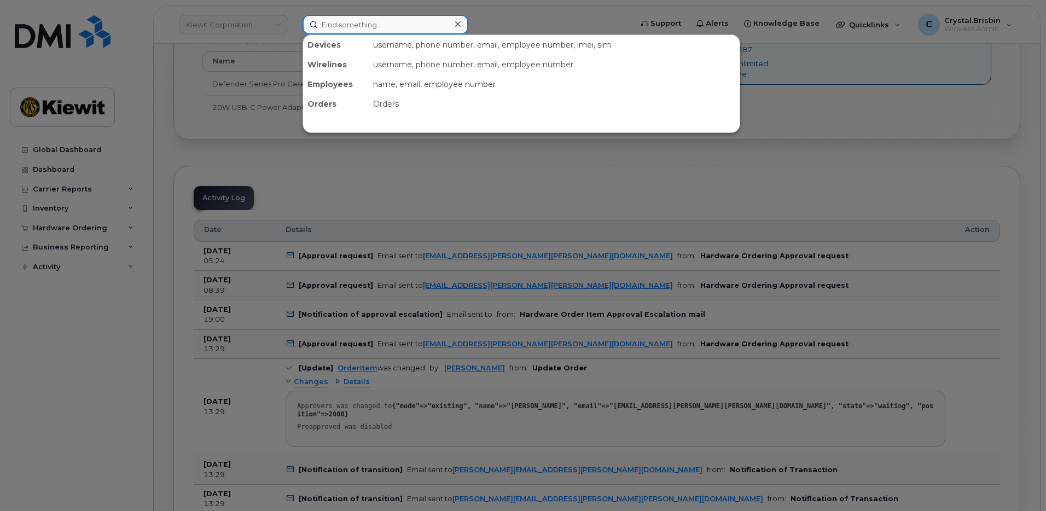
click at [393, 19] on input at bounding box center [385, 25] width 166 height 20
paste input "302129"
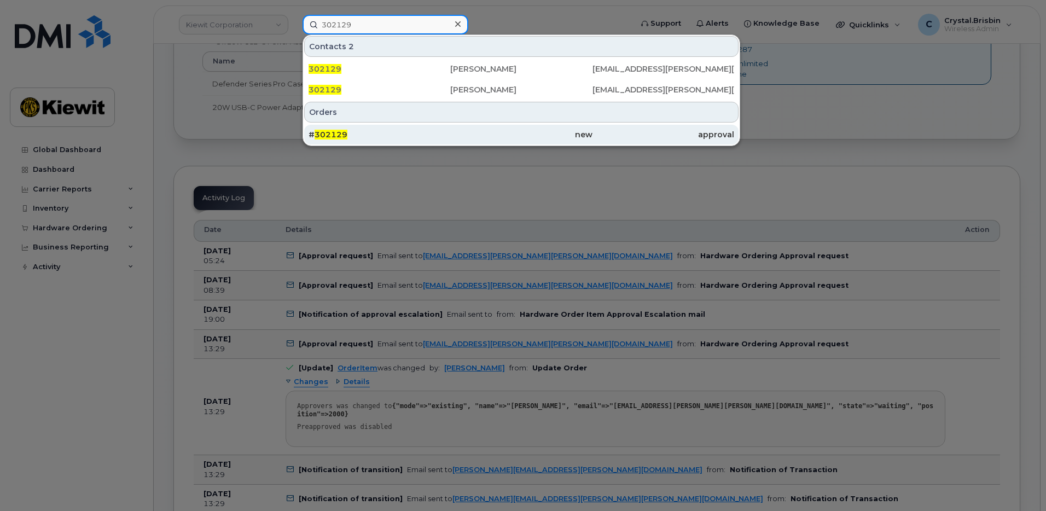
type input "302129"
click at [331, 134] on span "302129" at bounding box center [330, 135] width 33 height 10
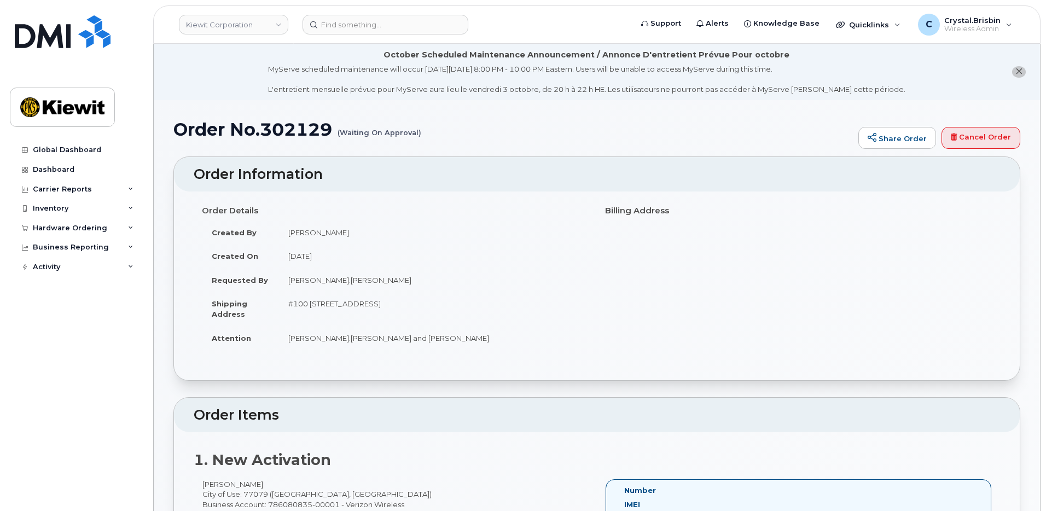
click at [183, 86] on li "October Scheduled Maintenance Announcement / Annonce D'entretient Prévue Pour o…" at bounding box center [597, 72] width 886 height 56
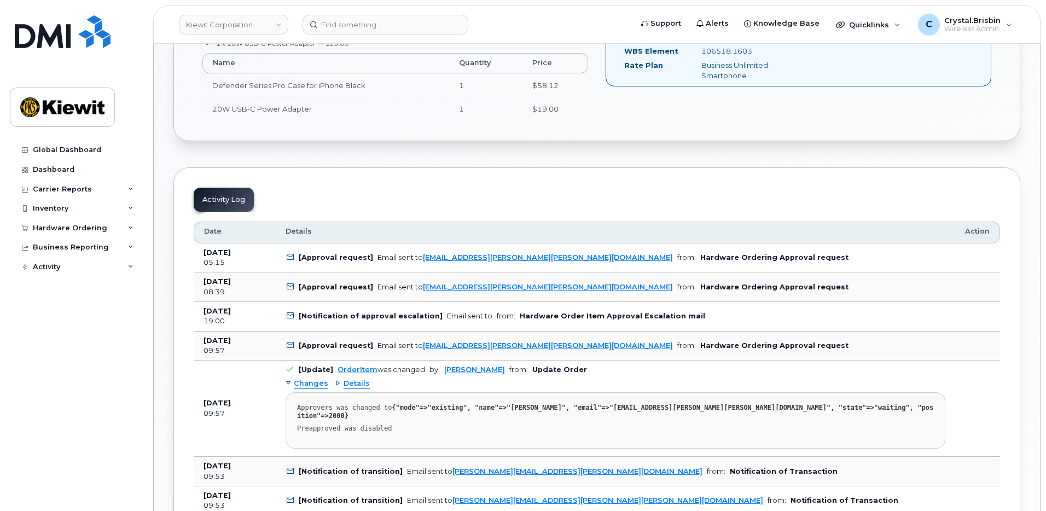
scroll to position [602, 0]
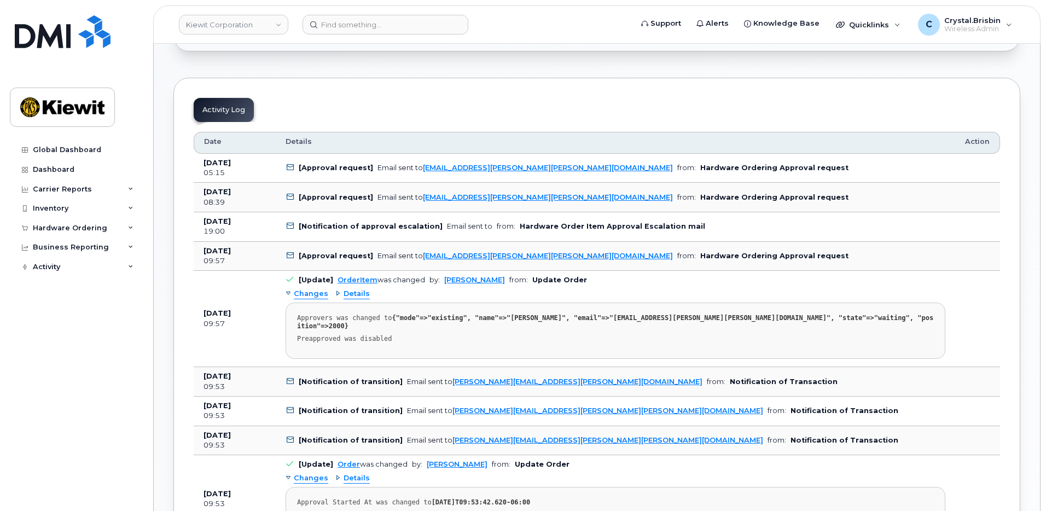
click at [162, 183] on div "Order No.302129 (Waiting On Approval) Share Order Cancel Order × Share This Ord…" at bounding box center [597, 422] width 886 height 1849
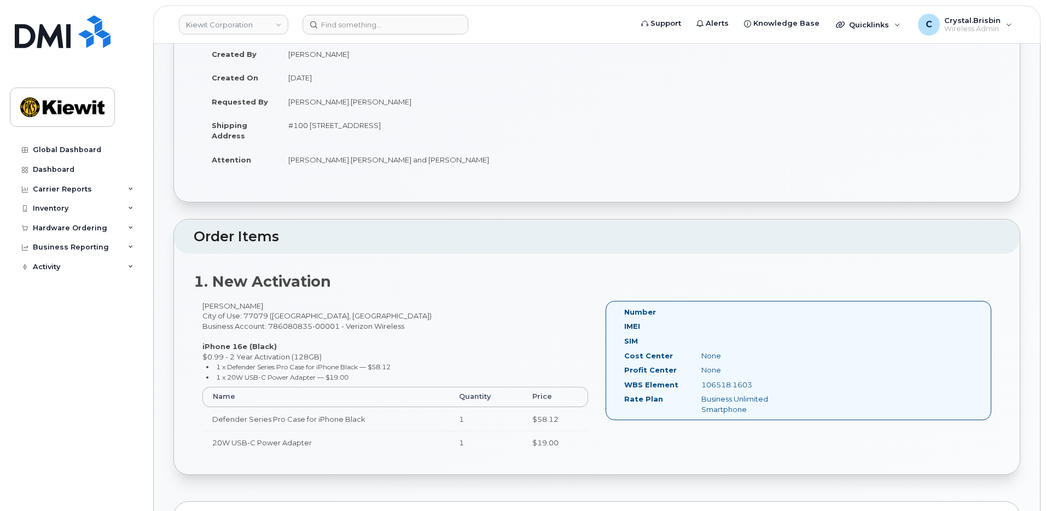
scroll to position [219, 0]
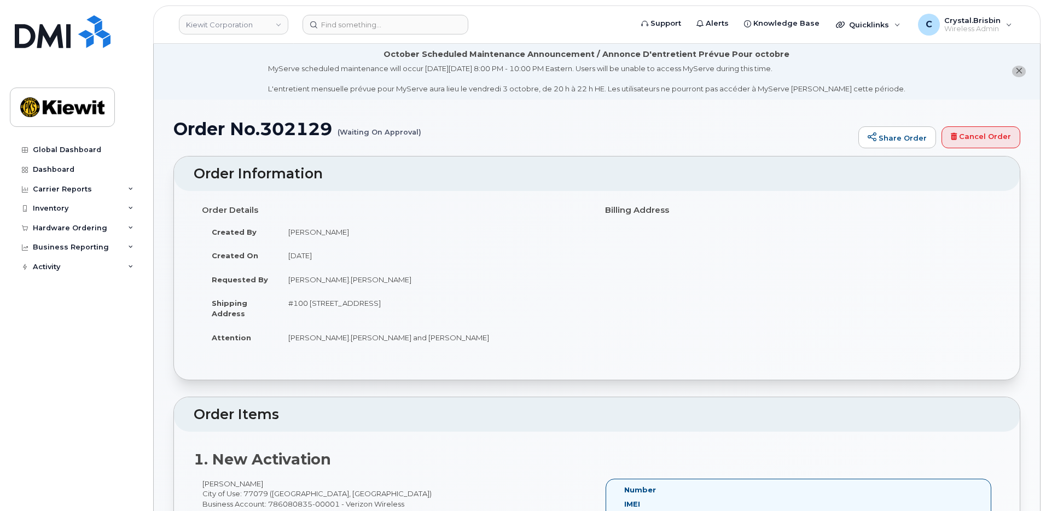
scroll to position [0, 0]
click at [292, 133] on h1 "Order No.302129 (Waiting On Approval)" at bounding box center [512, 129] width 679 height 19
copy h1 "302129"
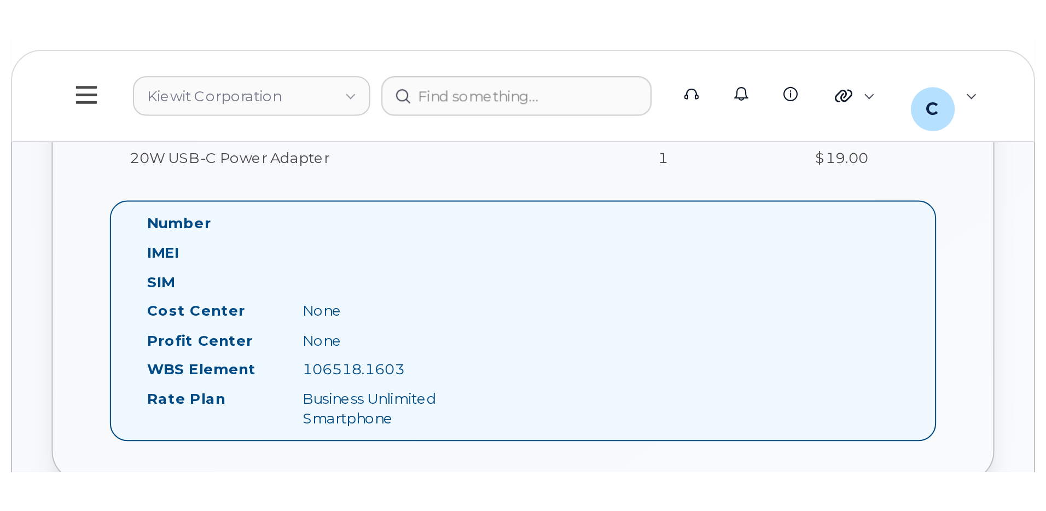
scroll to position [602, 0]
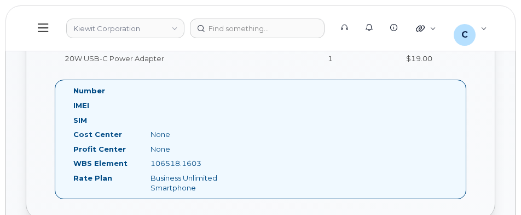
drag, startPoint x: 177, startPoint y: 165, endPoint x: 151, endPoint y: 165, distance: 25.2
click at [151, 165] on div "106518.1603" at bounding box center [196, 164] width 108 height 10
copy div "106518.1603"
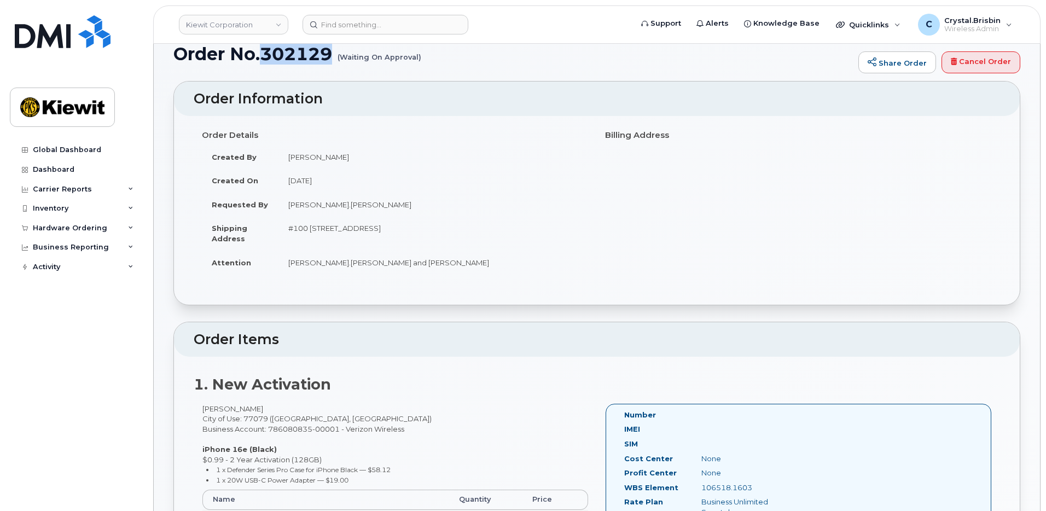
scroll to position [0, 0]
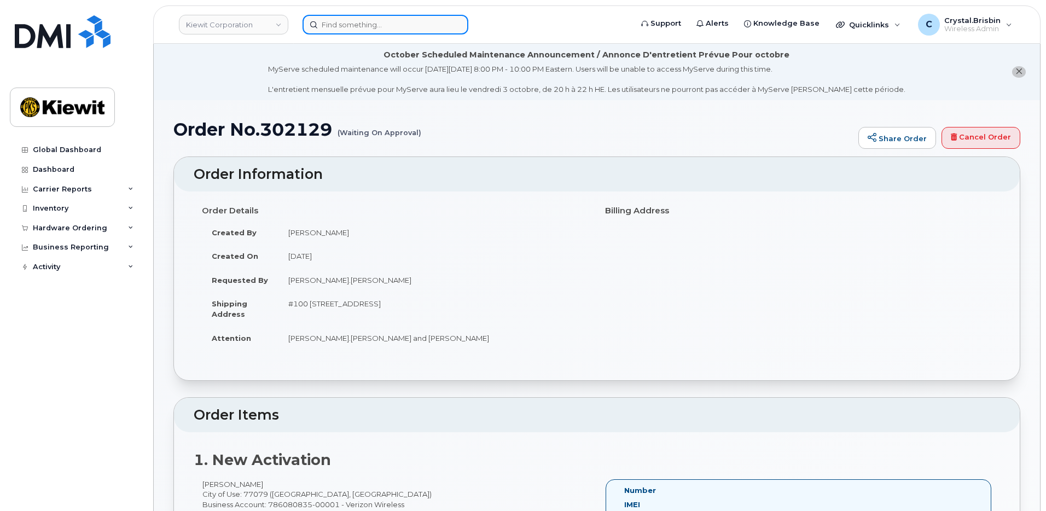
click at [389, 29] on input at bounding box center [385, 25] width 166 height 20
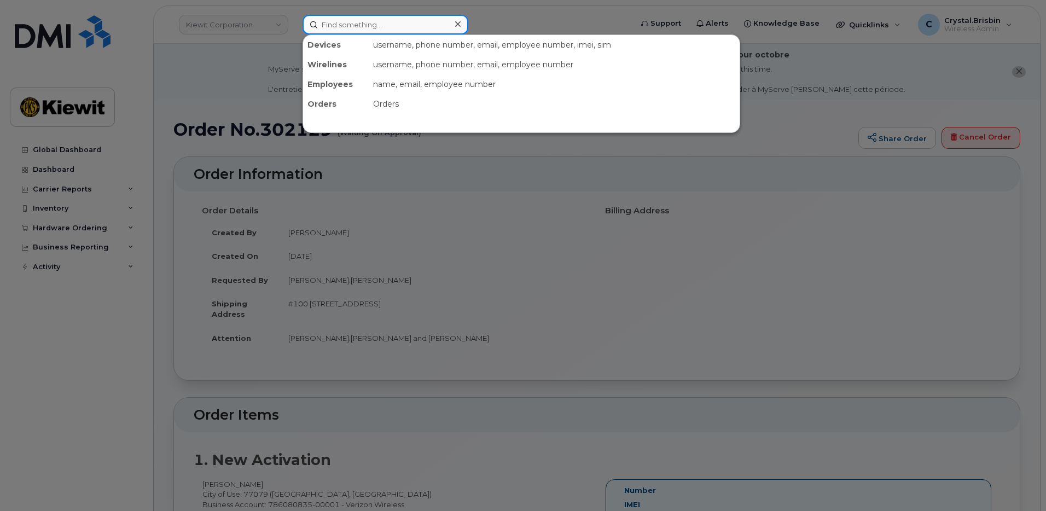
paste input "302176"
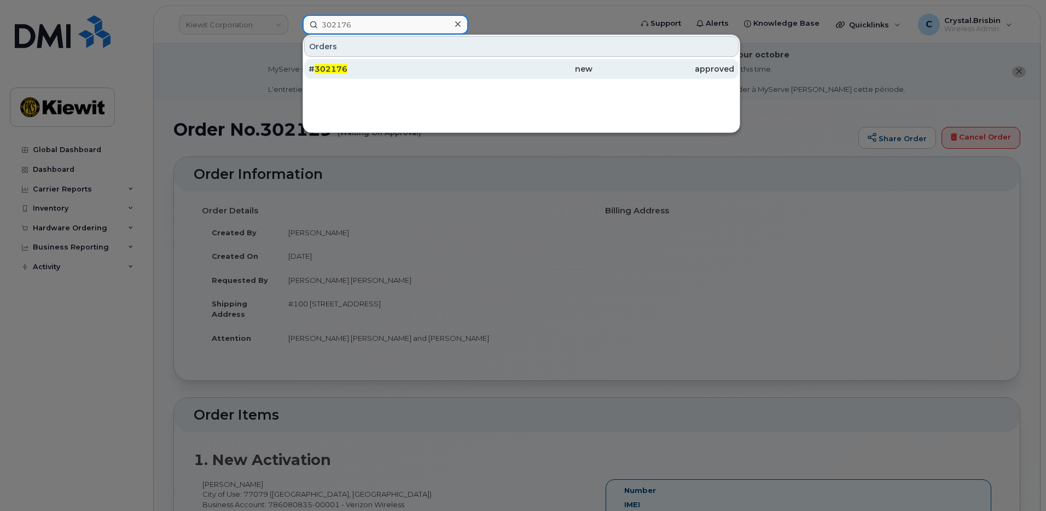
type input "302176"
click at [342, 67] on span "302176" at bounding box center [330, 69] width 33 height 10
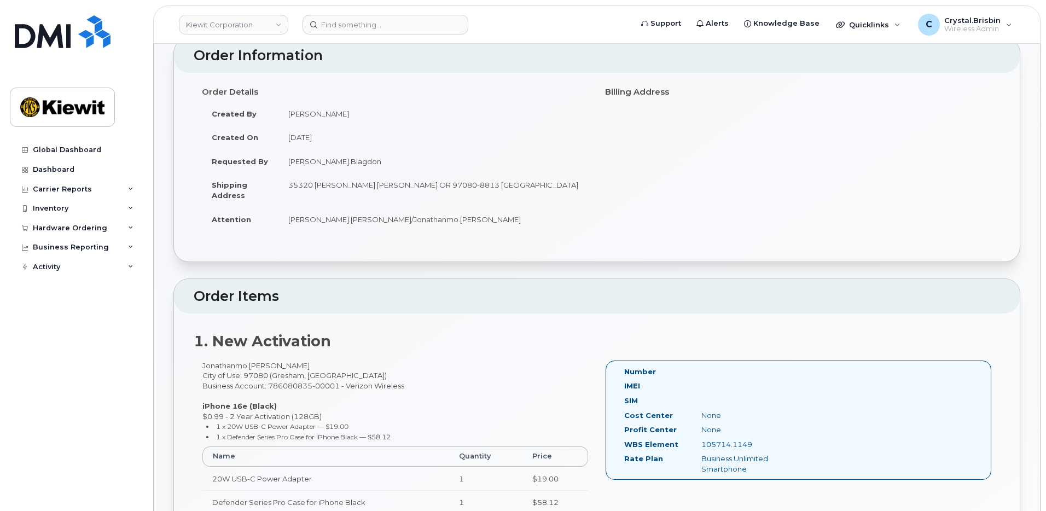
scroll to position [164, 0]
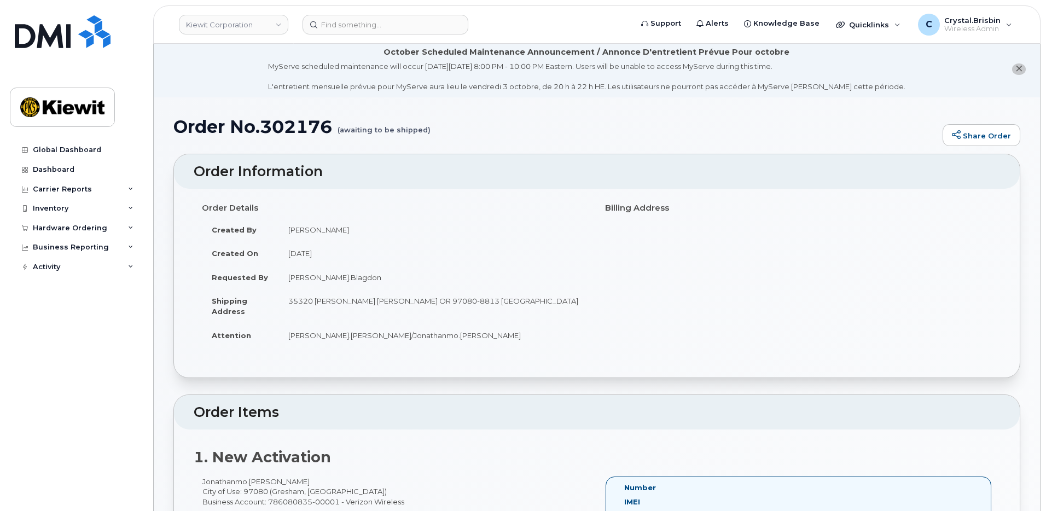
scroll to position [0, 0]
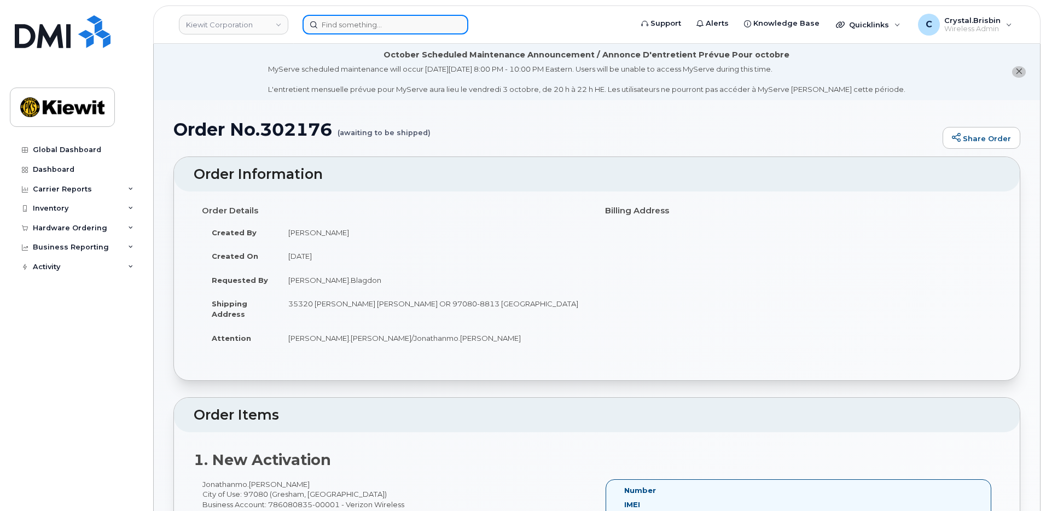
click at [357, 26] on input at bounding box center [385, 25] width 166 height 20
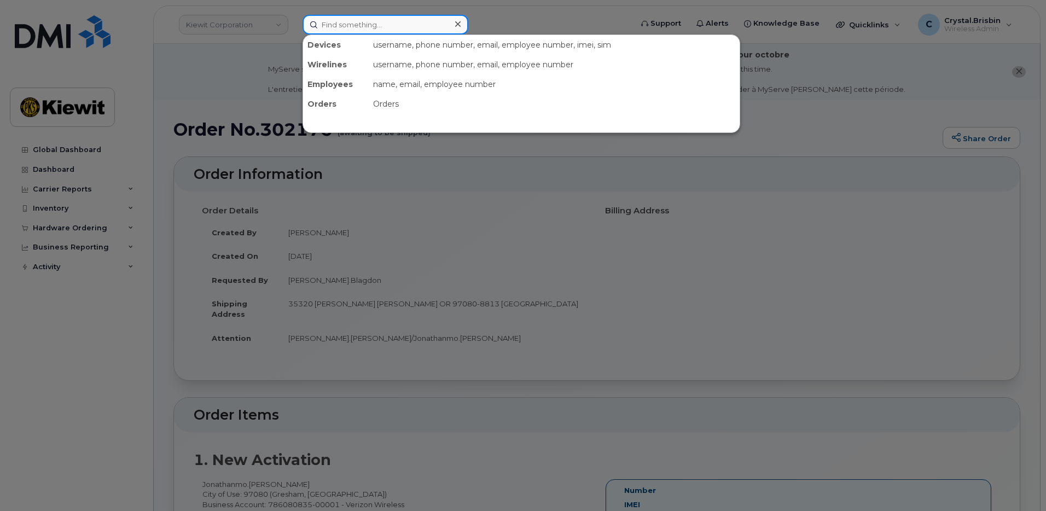
paste input "302177"
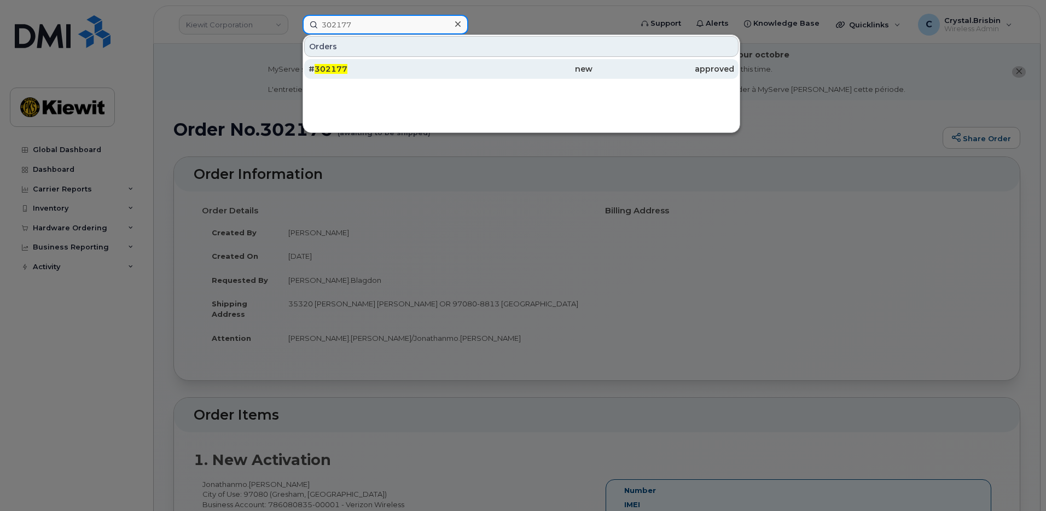
type input "302177"
click at [345, 70] on span "302177" at bounding box center [330, 69] width 33 height 10
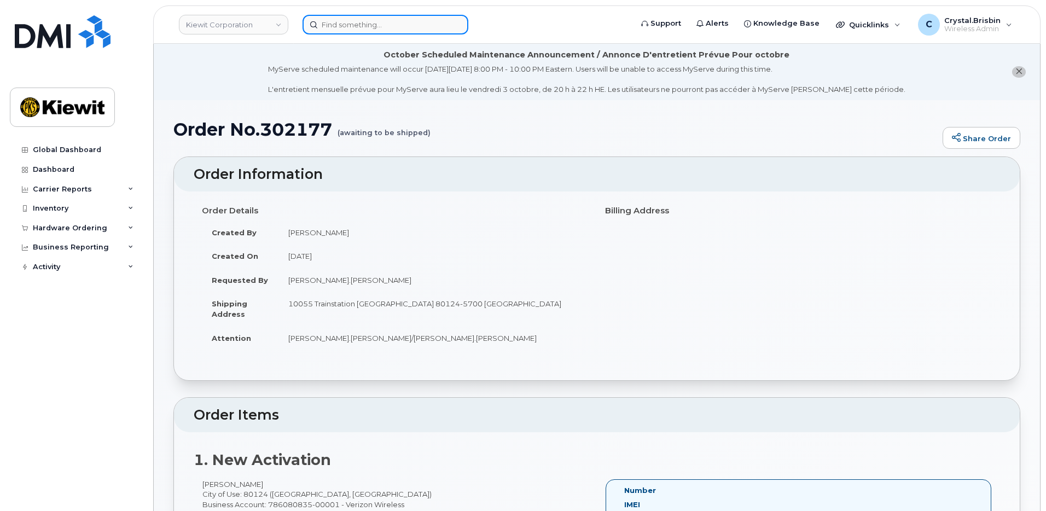
click at [402, 28] on input at bounding box center [385, 25] width 166 height 20
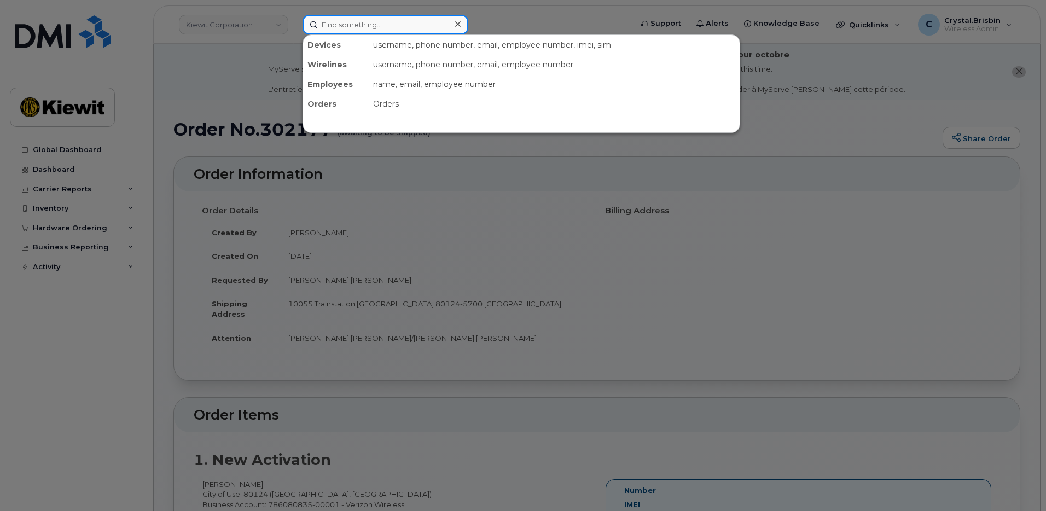
paste input "302169"
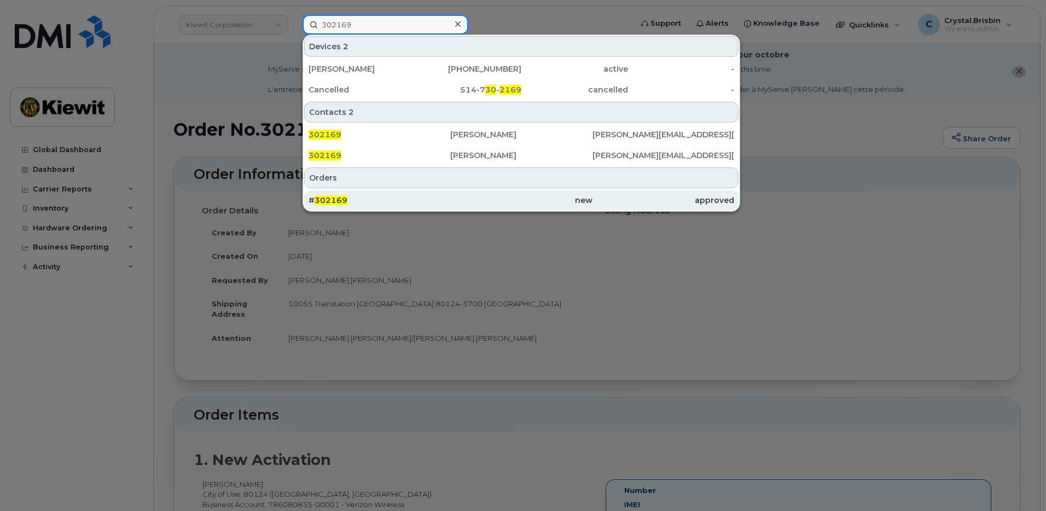
type input "302169"
click at [363, 199] on div "# 302169" at bounding box center [379, 200] width 142 height 11
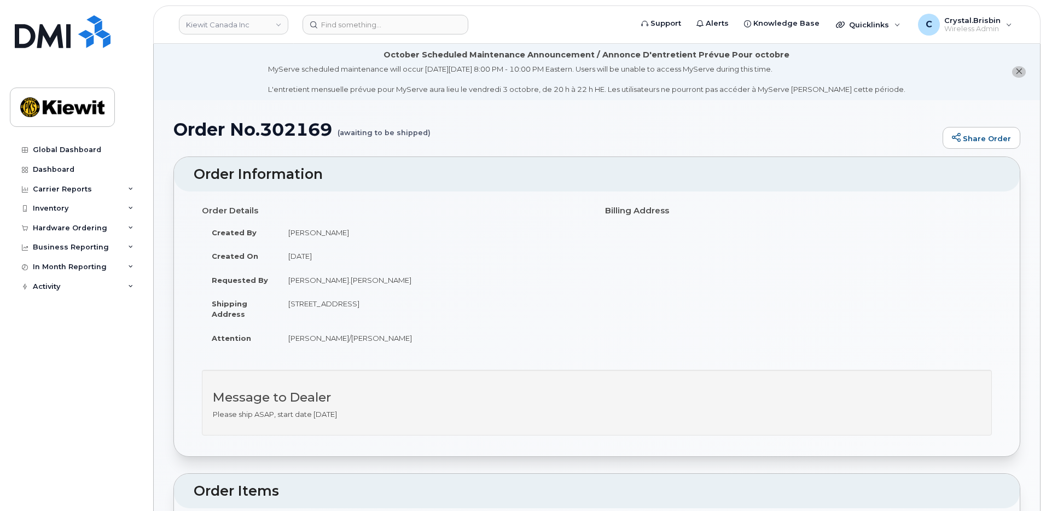
click at [185, 92] on li "October Scheduled Maintenance Announcement / Annonce D'entretient Prévue Pour o…" at bounding box center [597, 72] width 886 height 56
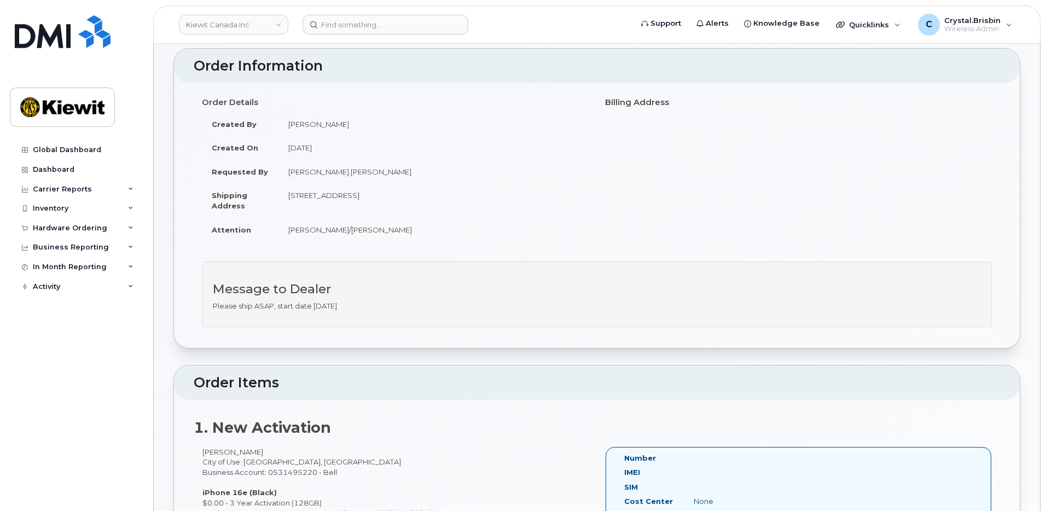
scroll to position [13, 0]
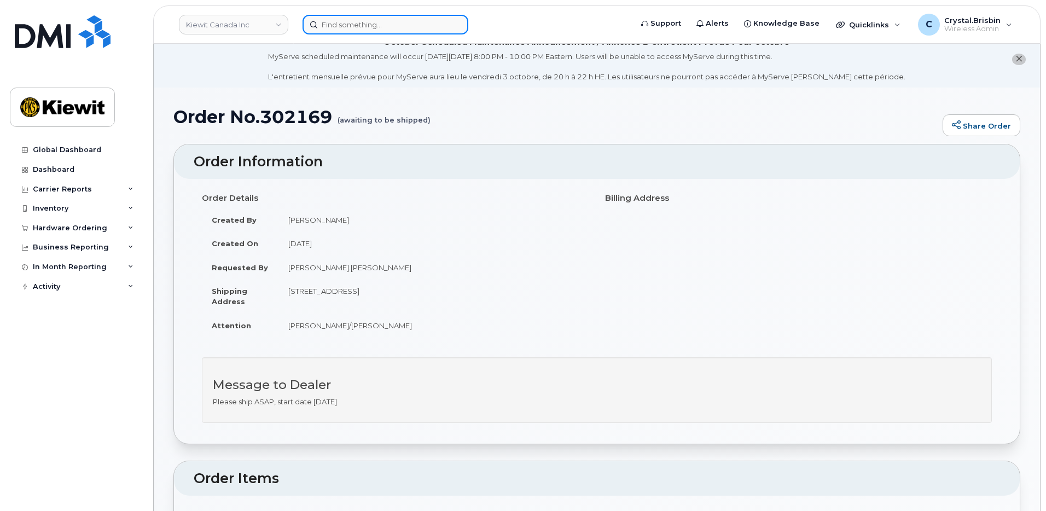
click at [359, 29] on input at bounding box center [385, 25] width 166 height 20
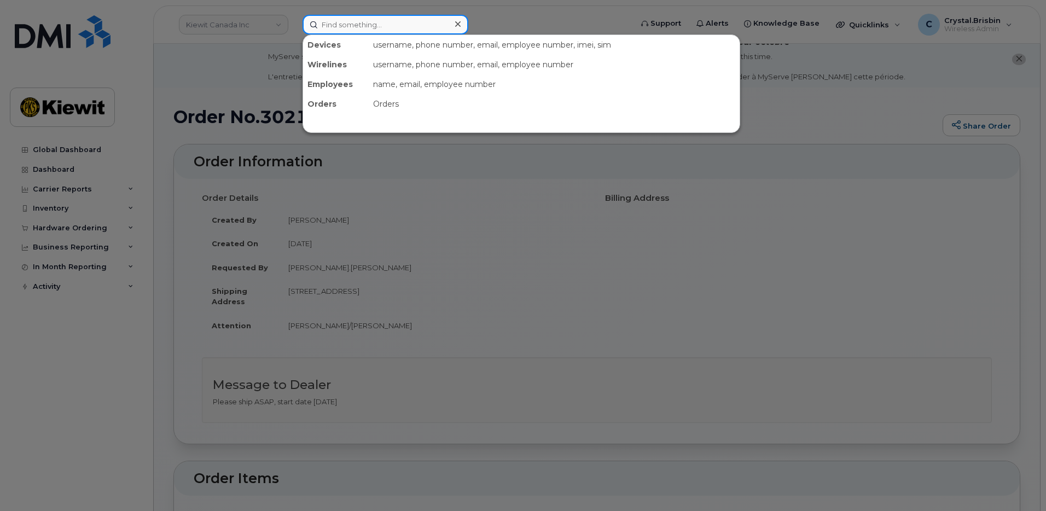
paste input "302179"
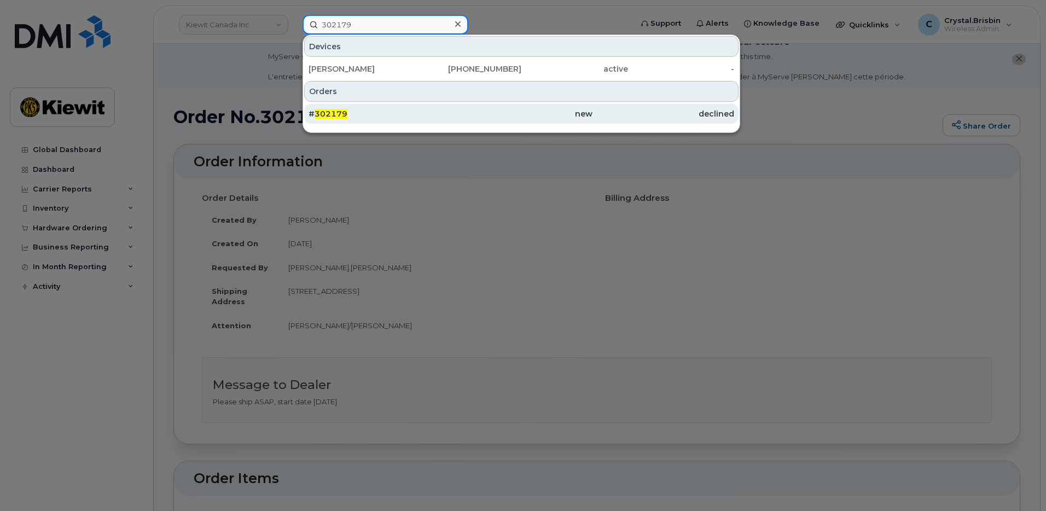
type input "302179"
click at [352, 120] on div "# 302179" at bounding box center [379, 114] width 142 height 20
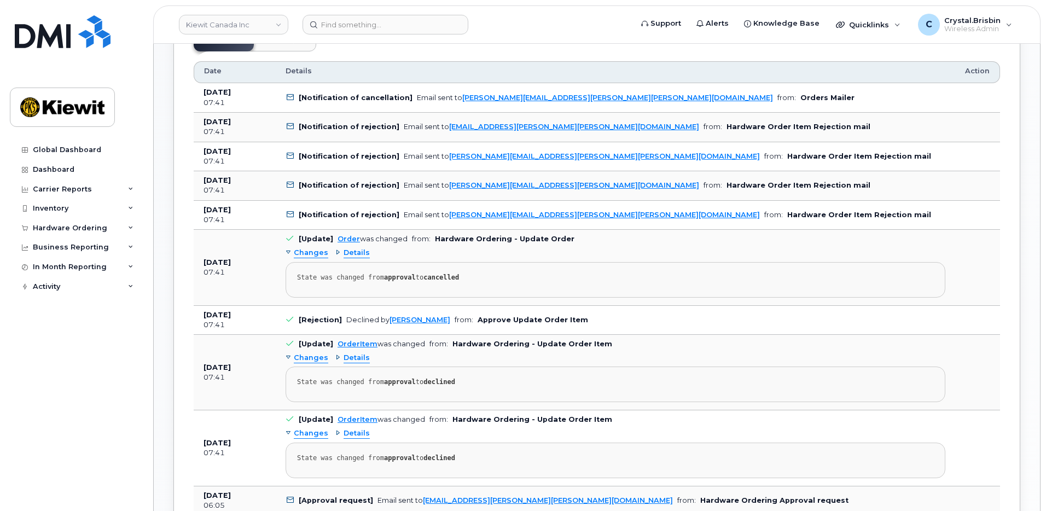
scroll to position [766, 0]
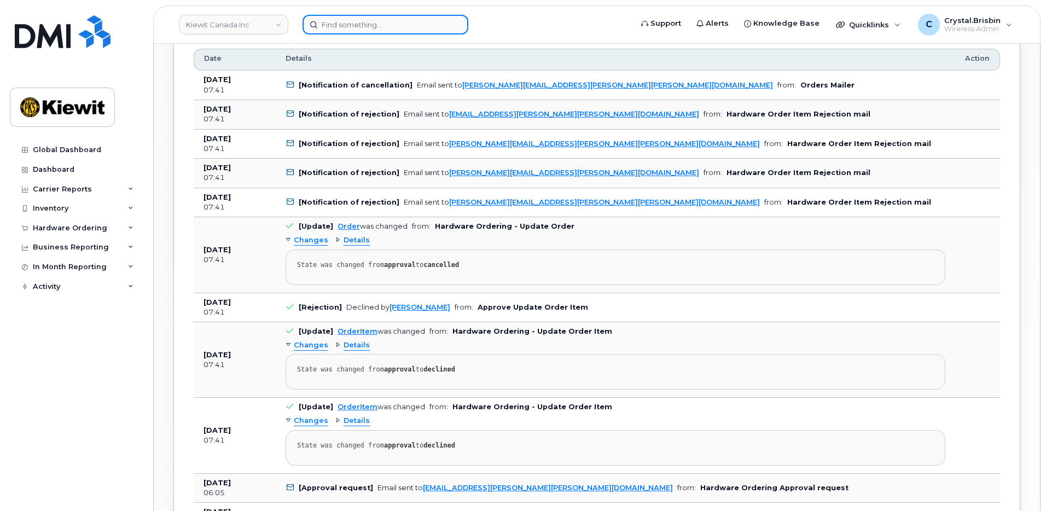
click at [340, 23] on input at bounding box center [385, 25] width 166 height 20
paste input "301921"
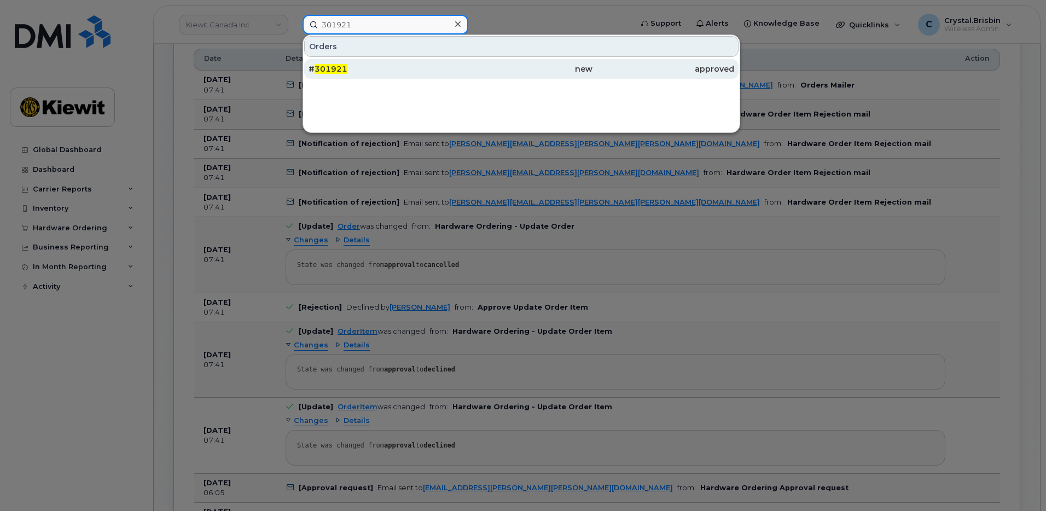
type input "301921"
click at [346, 71] on div "# 301921" at bounding box center [379, 68] width 142 height 11
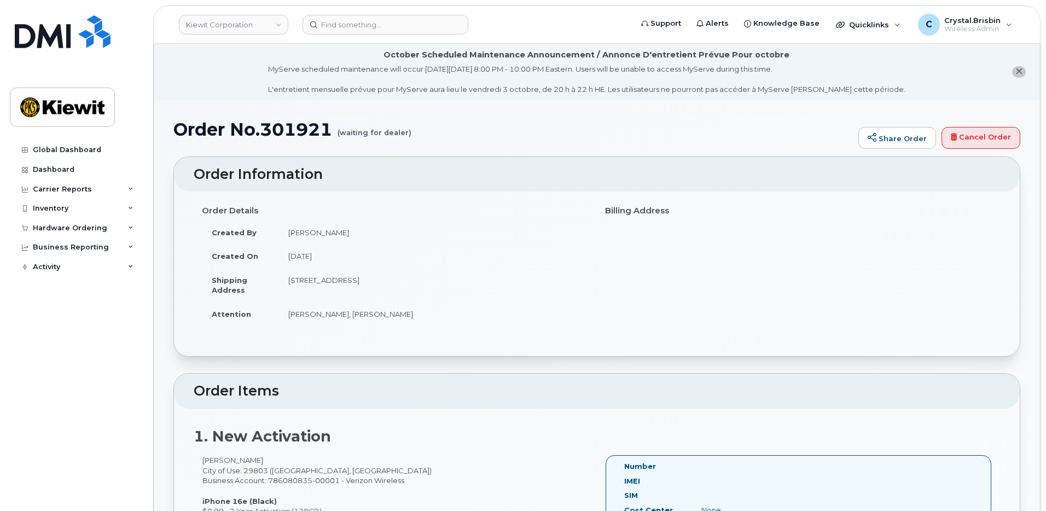
click at [189, 75] on li "October Scheduled Maintenance Announcement / Annonce D'entretient Prévue Pour o…" at bounding box center [597, 72] width 886 height 56
click at [210, 88] on li "October Scheduled Maintenance Announcement / Annonce D'entretient Prévue Pour o…" at bounding box center [597, 72] width 886 height 56
click at [326, 19] on input at bounding box center [385, 25] width 166 height 20
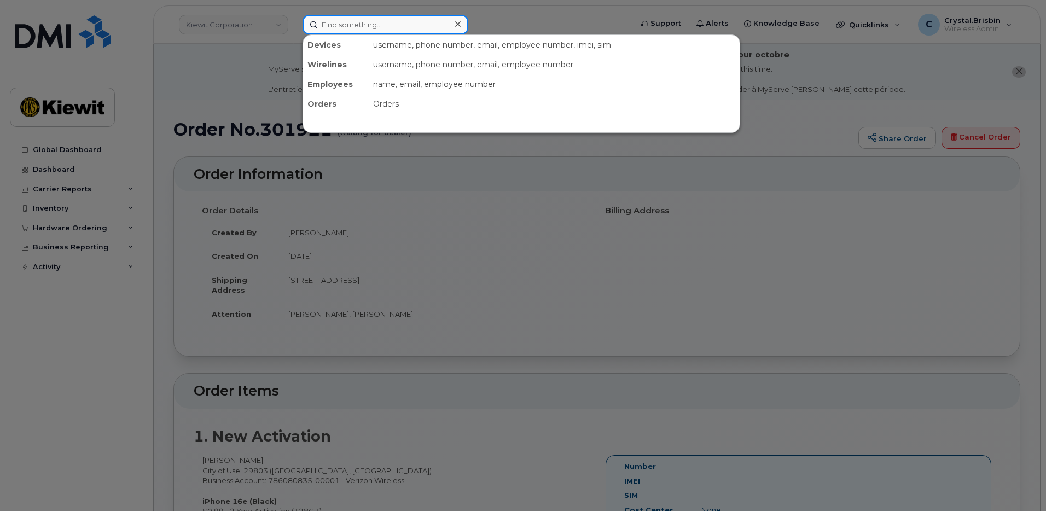
paste input "302184"
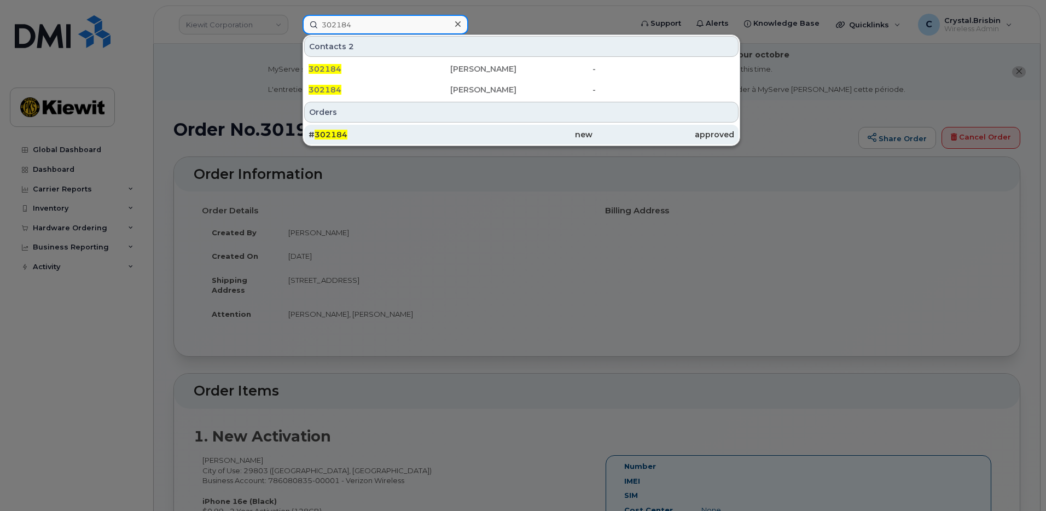
type input "302184"
click at [351, 133] on div "# 302184" at bounding box center [379, 134] width 142 height 11
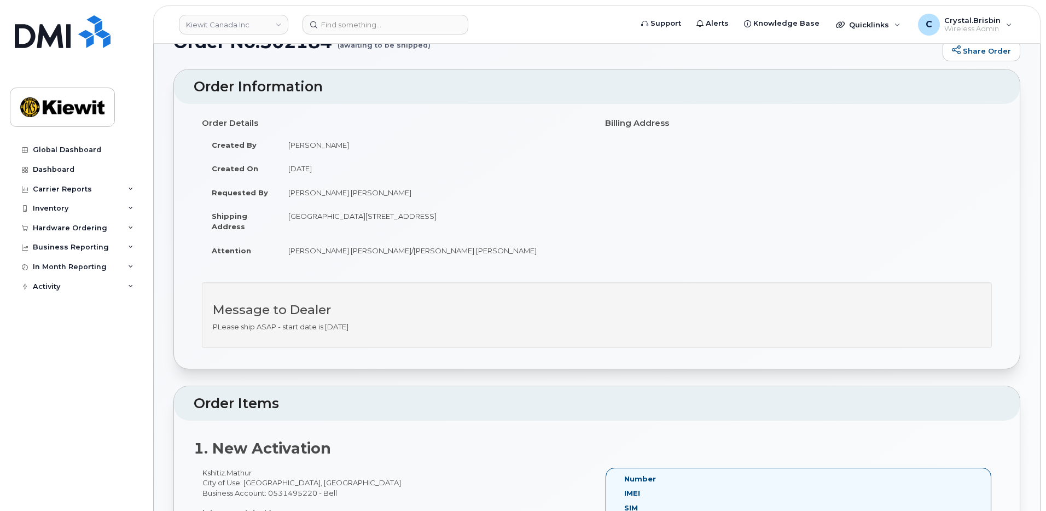
scroll to position [0, 0]
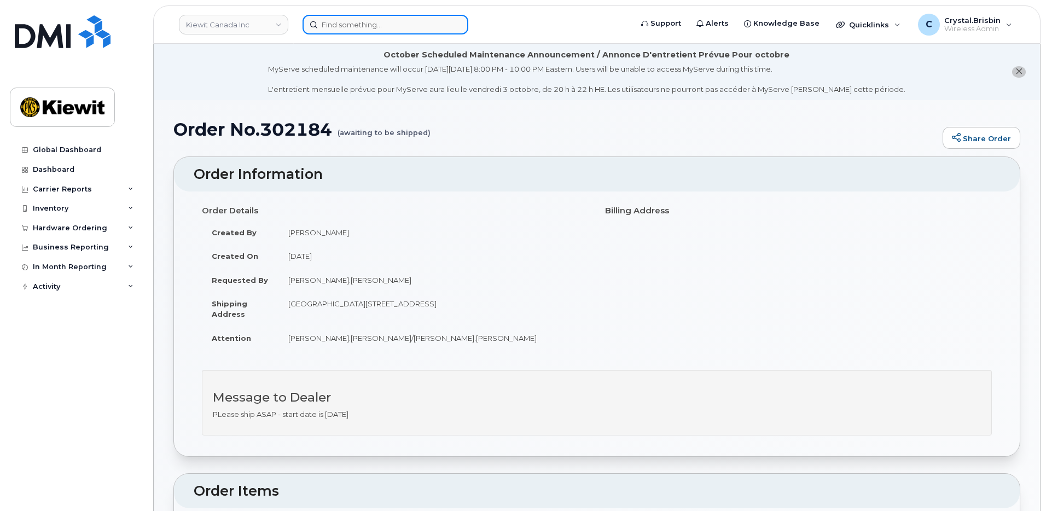
click at [362, 26] on input at bounding box center [385, 25] width 166 height 20
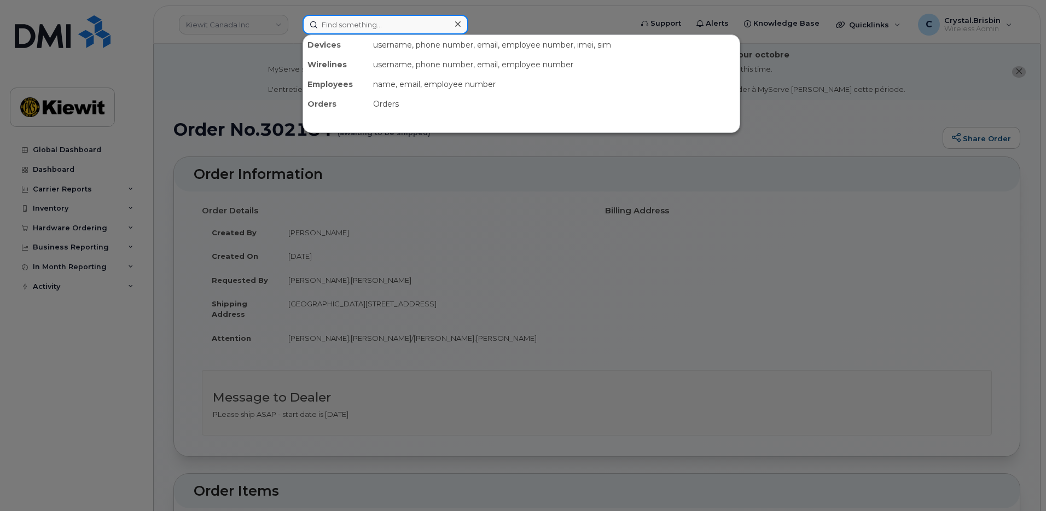
paste input "302185"
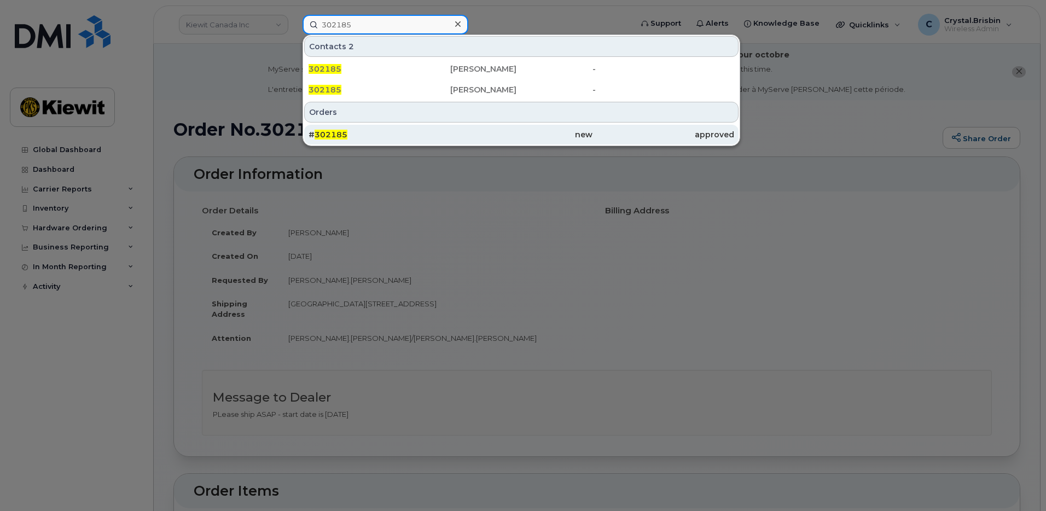
type input "302185"
click at [336, 133] on span "302185" at bounding box center [330, 135] width 33 height 10
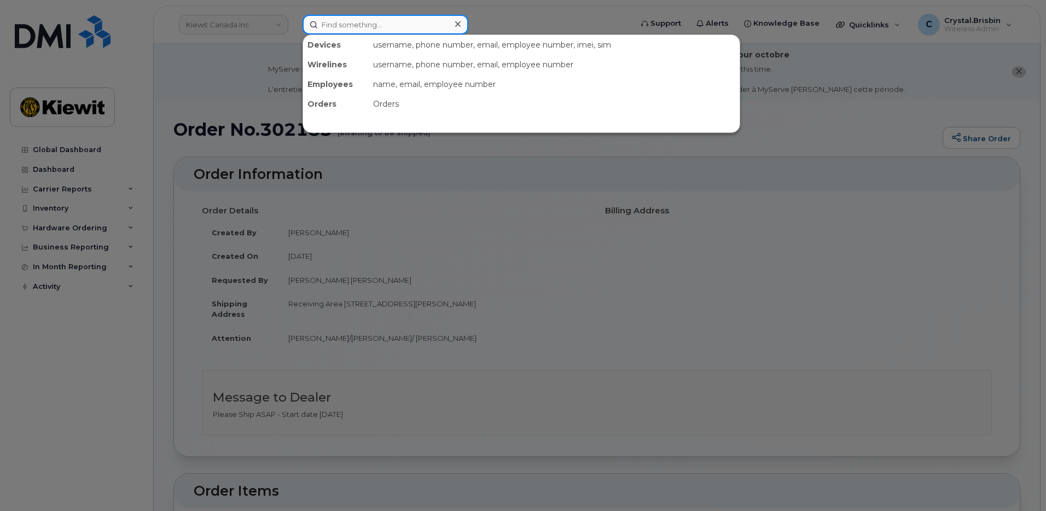
click at [333, 29] on input at bounding box center [385, 25] width 166 height 20
paste input "302287"
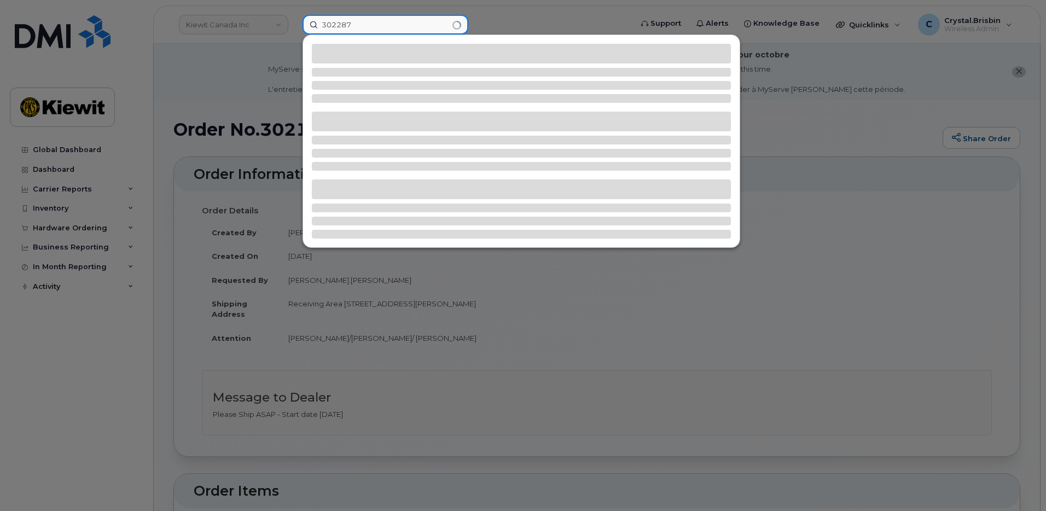
type input "302287"
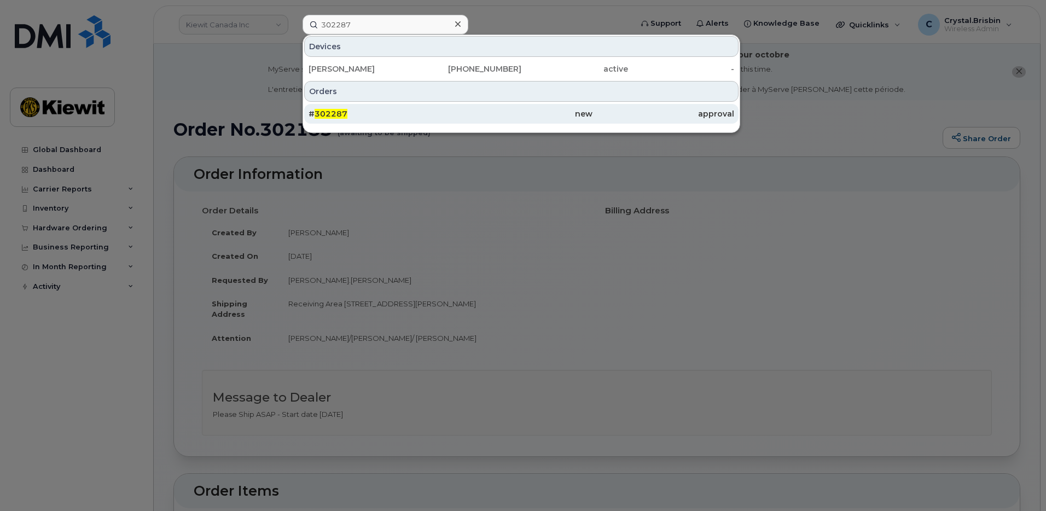
click at [397, 119] on div "# 302287" at bounding box center [379, 114] width 142 height 20
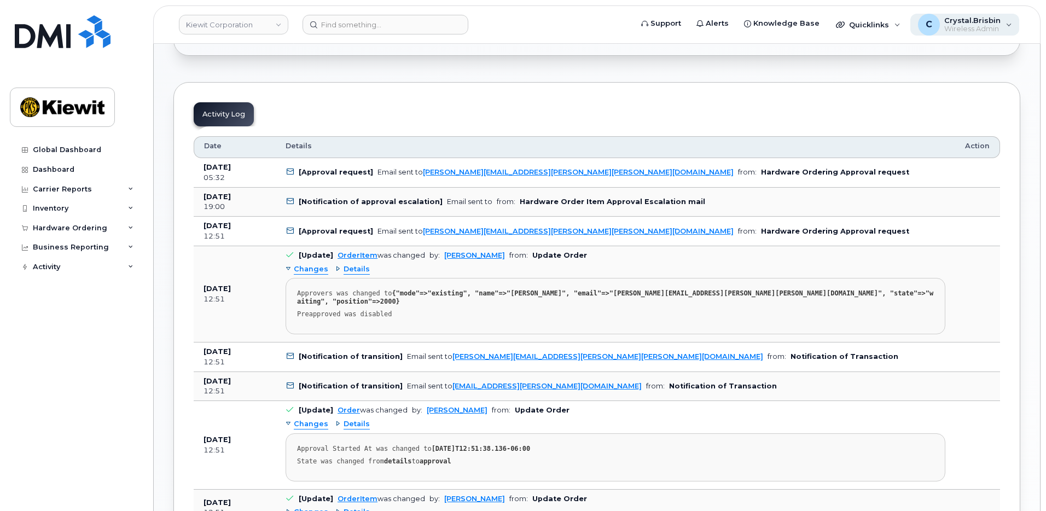
scroll to position [599, 0]
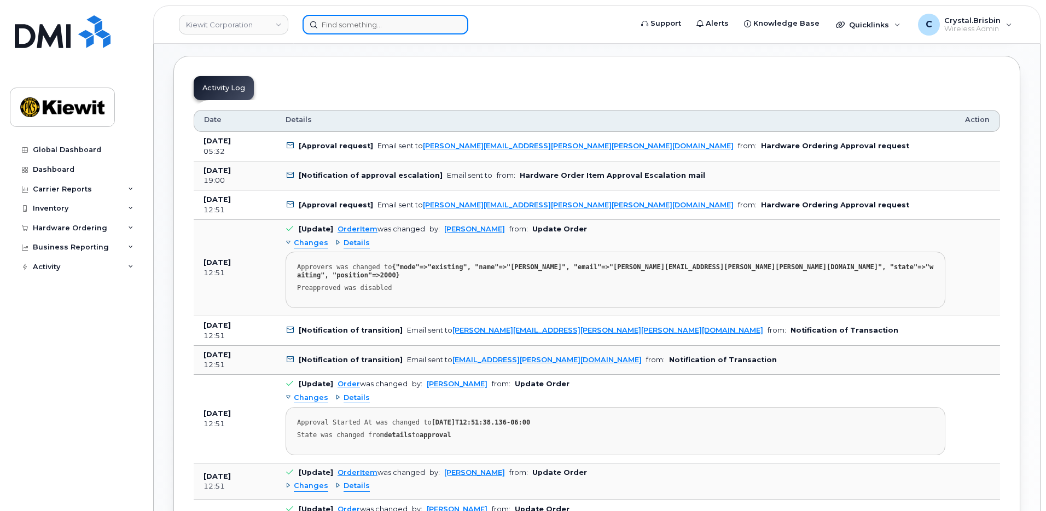
click at [363, 27] on input at bounding box center [385, 25] width 166 height 20
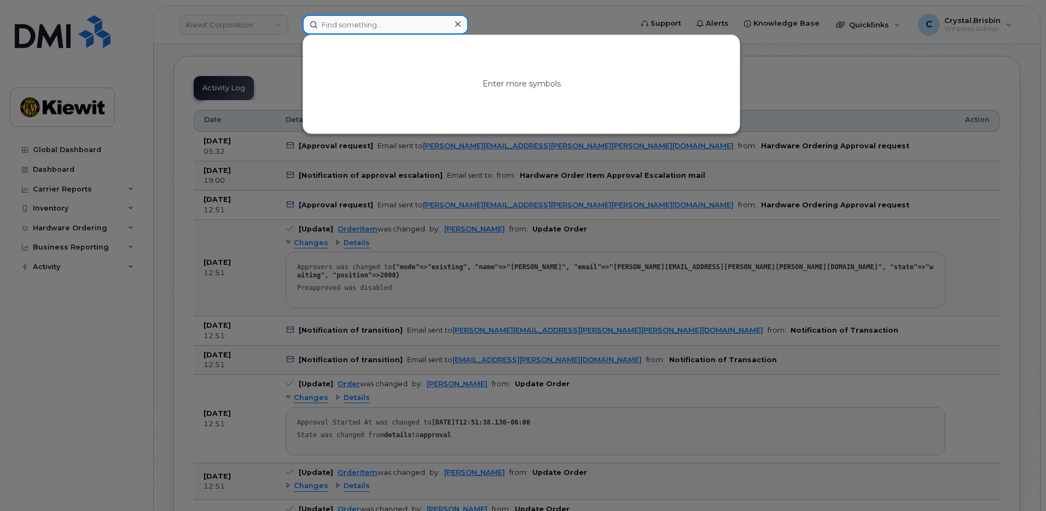
click at [363, 27] on input at bounding box center [385, 25] width 166 height 20
click at [360, 22] on input at bounding box center [385, 25] width 166 height 20
paste input "302300"
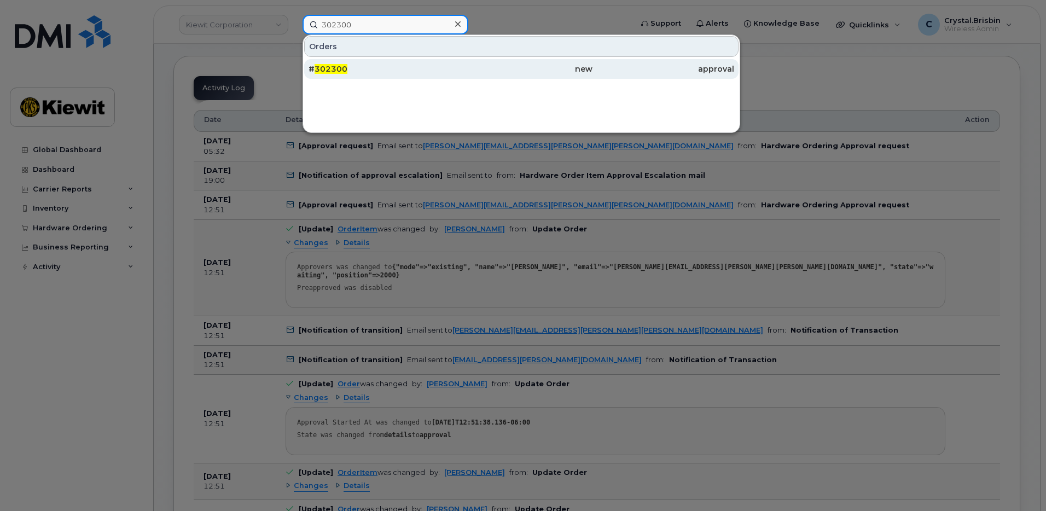
type input "302300"
click at [353, 71] on div "# 302300" at bounding box center [379, 68] width 142 height 11
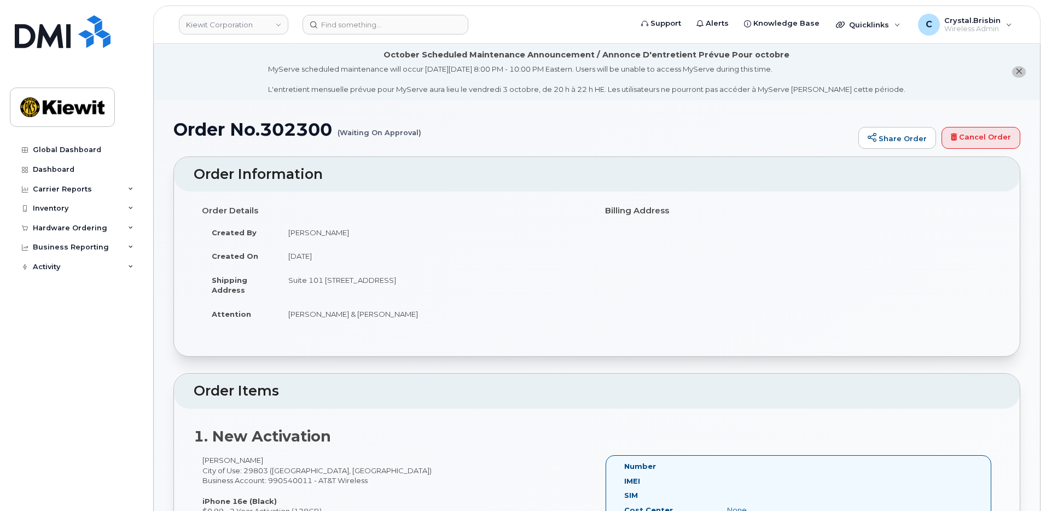
click at [430, 26] on input at bounding box center [385, 25] width 166 height 20
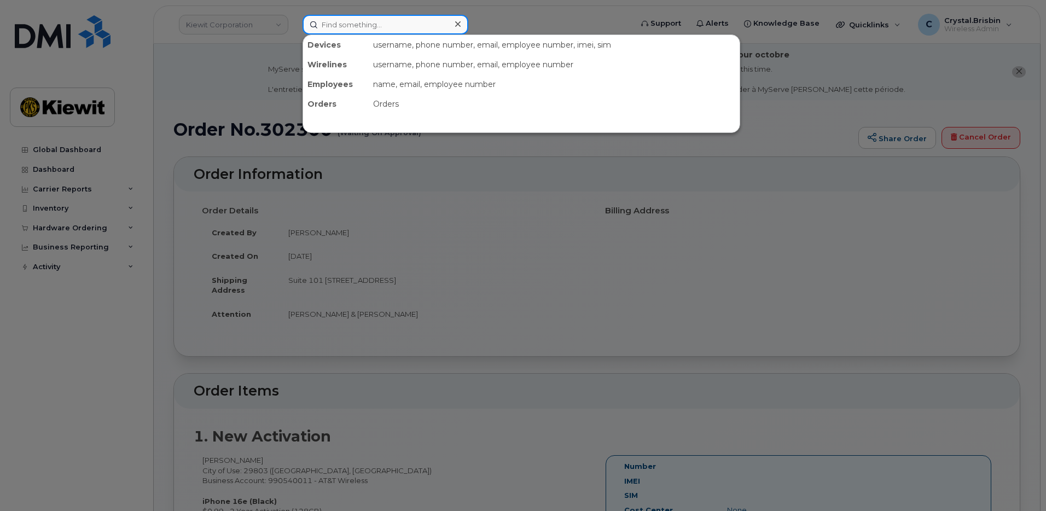
paste input "302308"
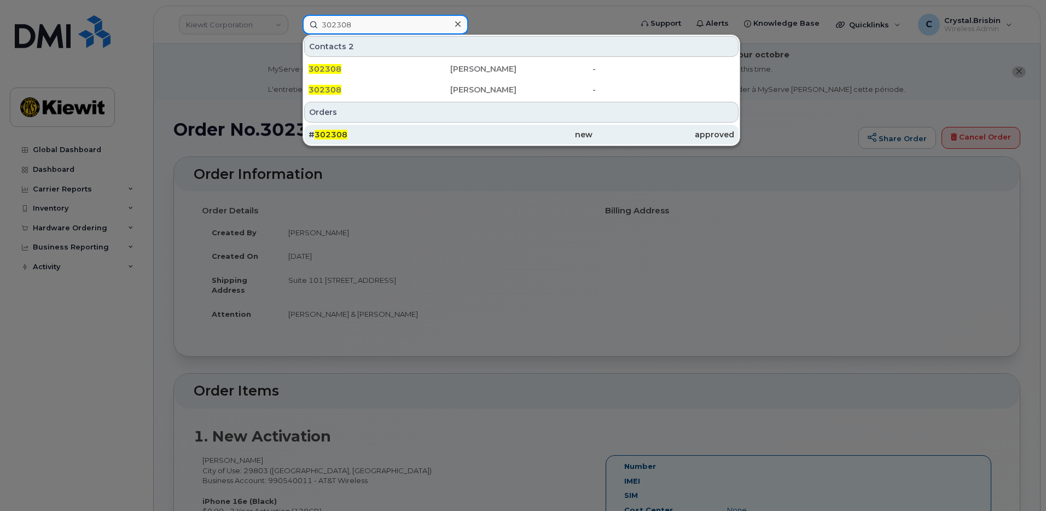
type input "302308"
click at [345, 131] on span "302308" at bounding box center [330, 135] width 33 height 10
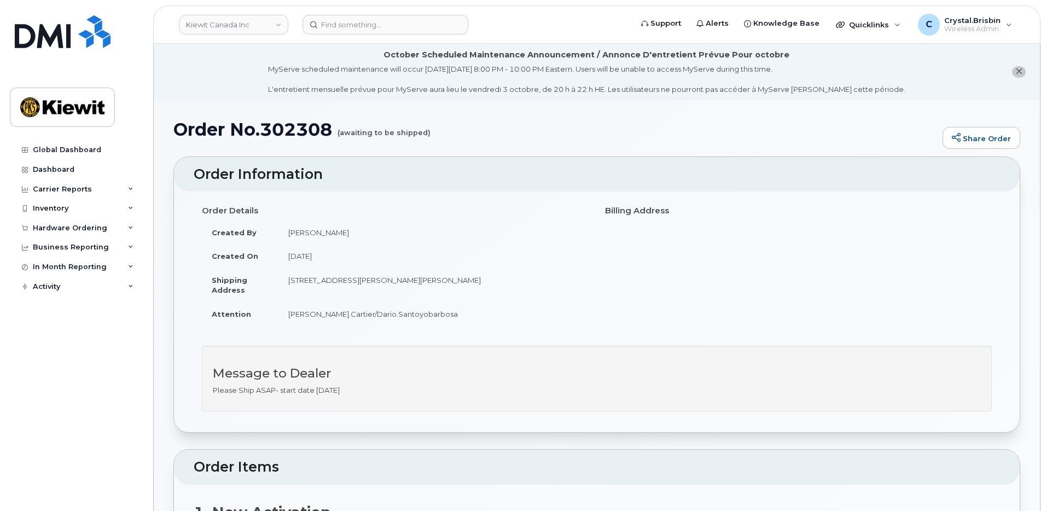
click at [184, 98] on li "October Scheduled Maintenance Announcement / Annonce D'entretient Prévue Pour o…" at bounding box center [597, 72] width 886 height 56
click at [365, 27] on input at bounding box center [385, 25] width 166 height 20
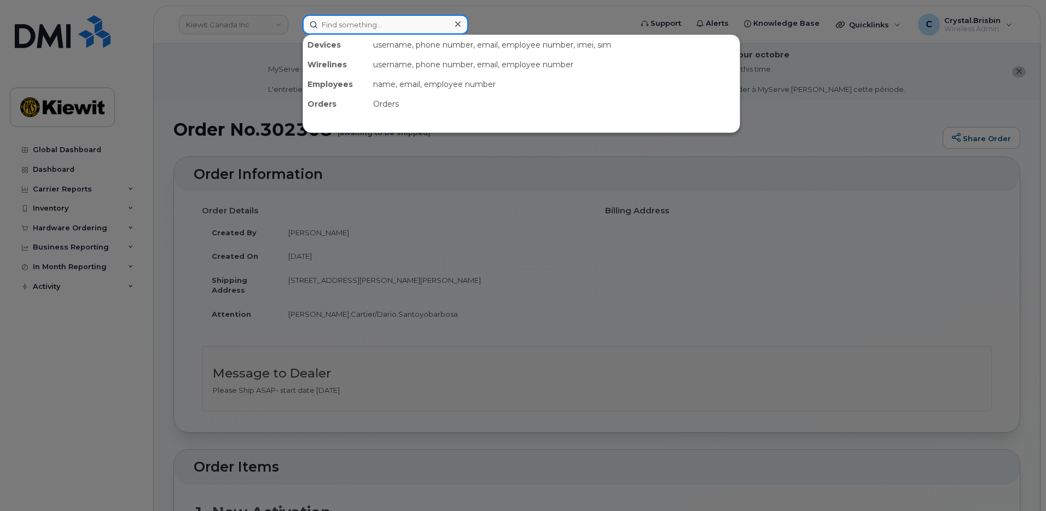
paste input "302309"
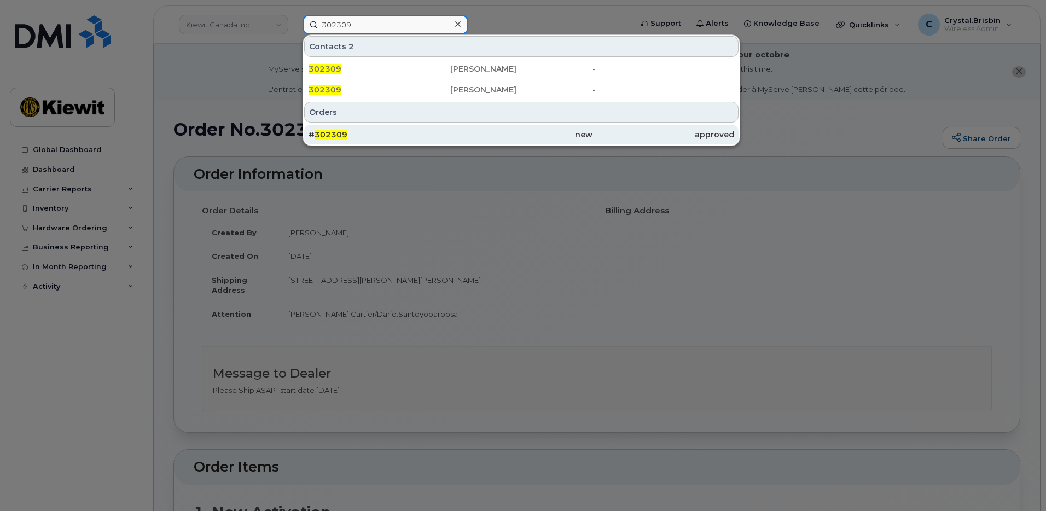
type input "302309"
click at [334, 133] on span "302309" at bounding box center [330, 135] width 33 height 10
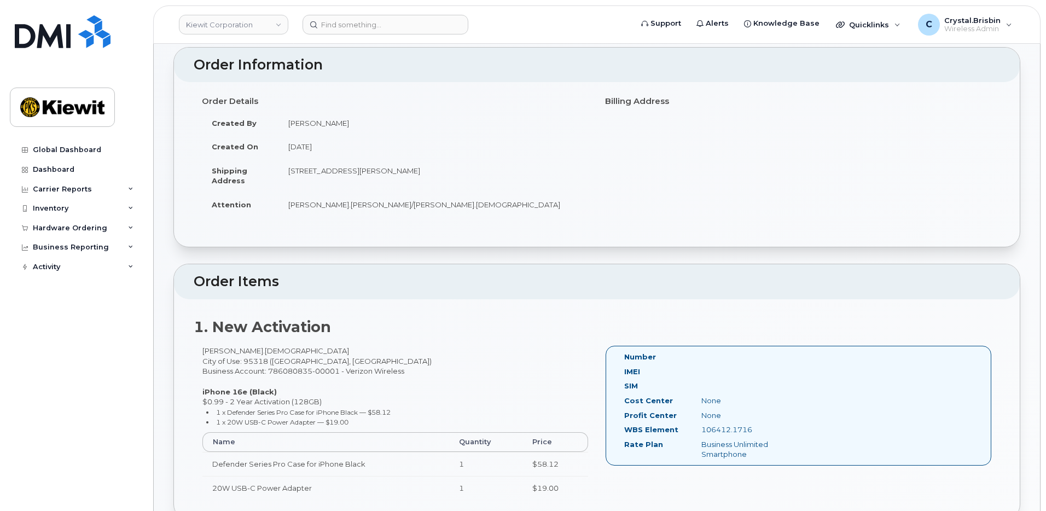
scroll to position [164, 0]
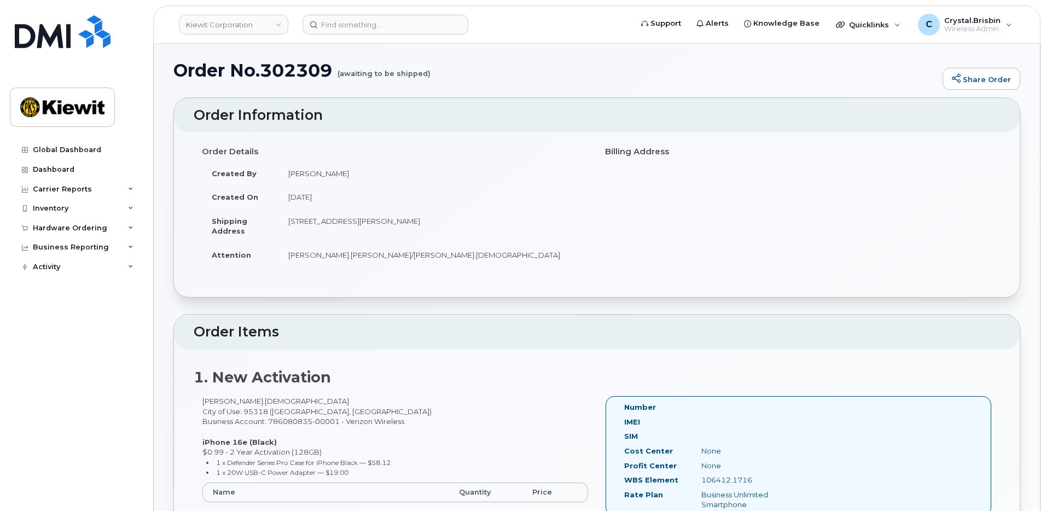
scroll to position [0, 0]
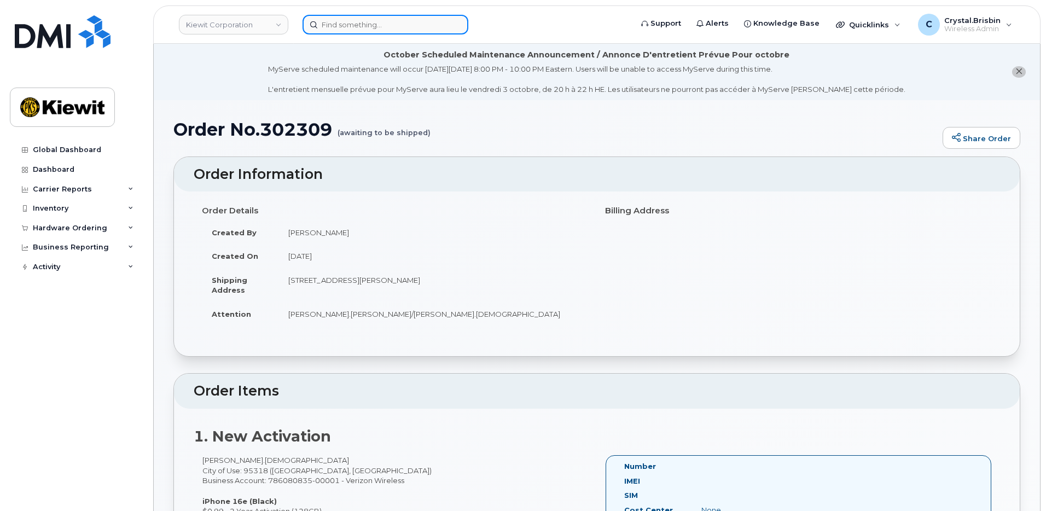
click at [413, 29] on input at bounding box center [385, 25] width 166 height 20
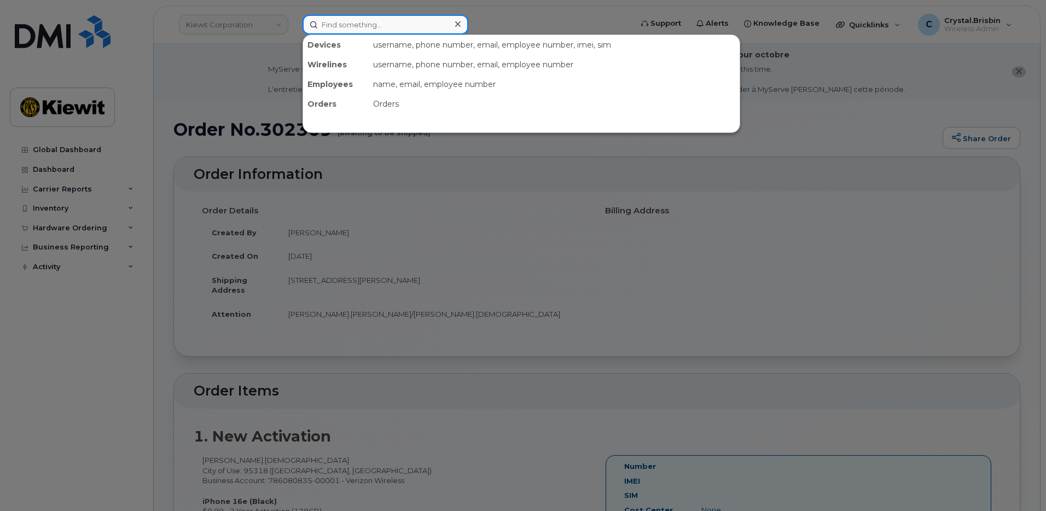
paste input "302311"
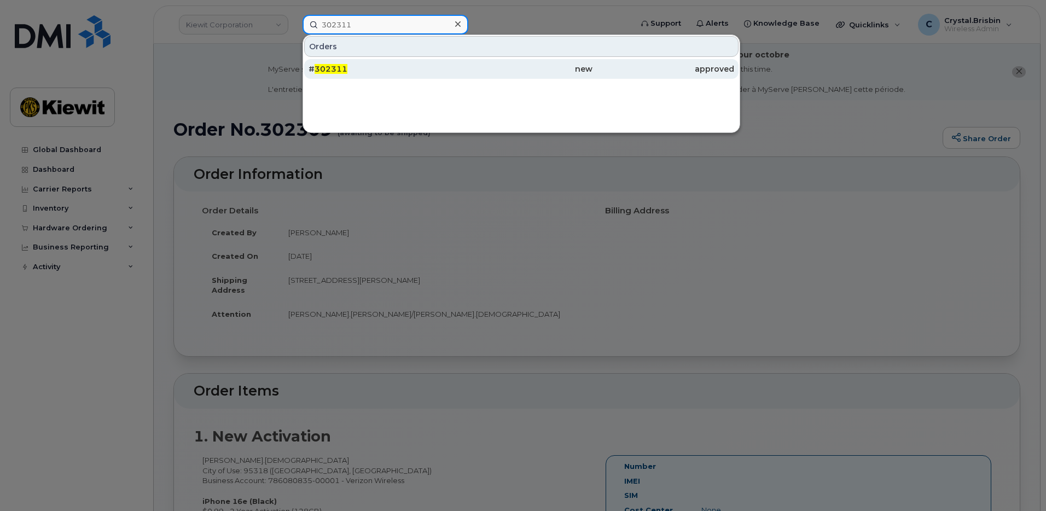
type input "302311"
click at [327, 72] on span "302311" at bounding box center [330, 69] width 33 height 10
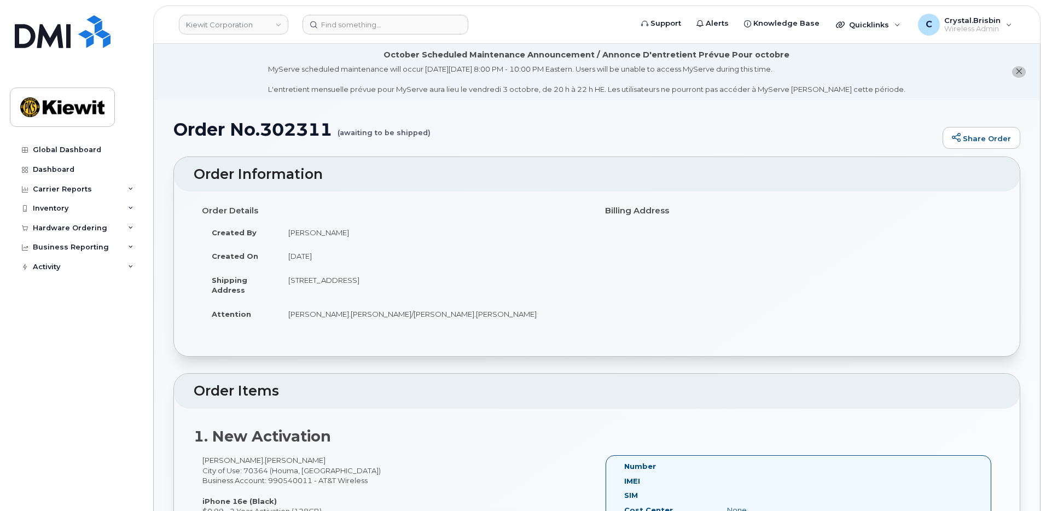
scroll to position [219, 0]
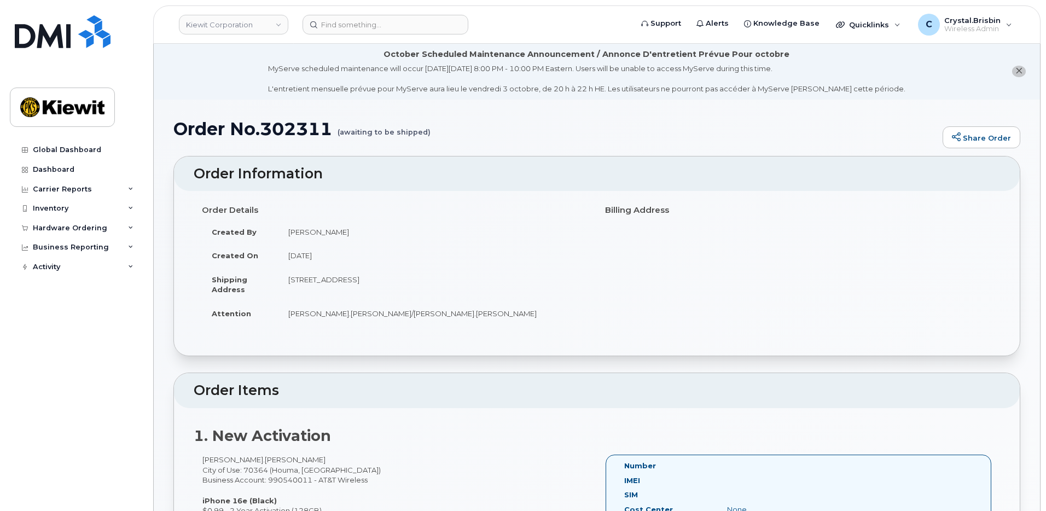
scroll to position [0, 0]
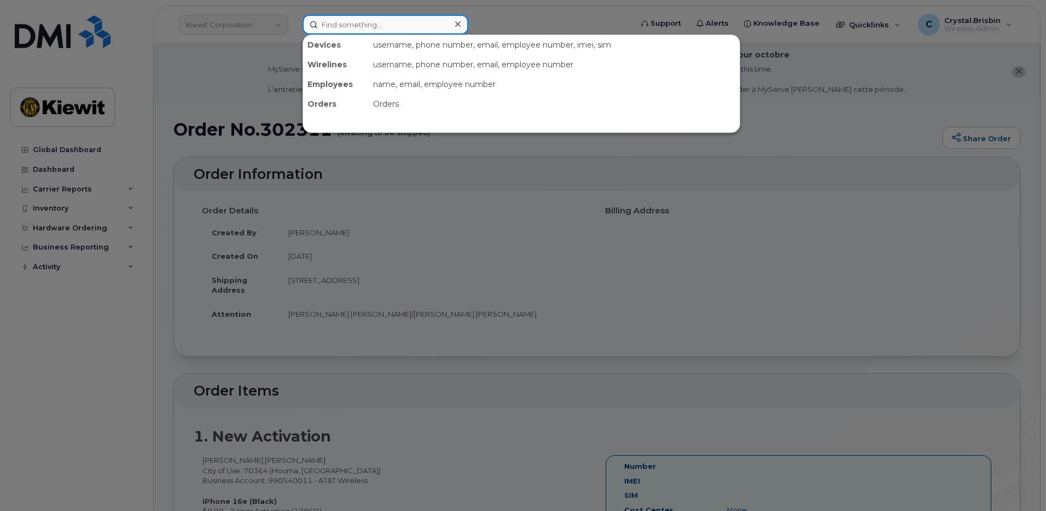
click at [397, 31] on input at bounding box center [385, 25] width 166 height 20
paste input "302129"
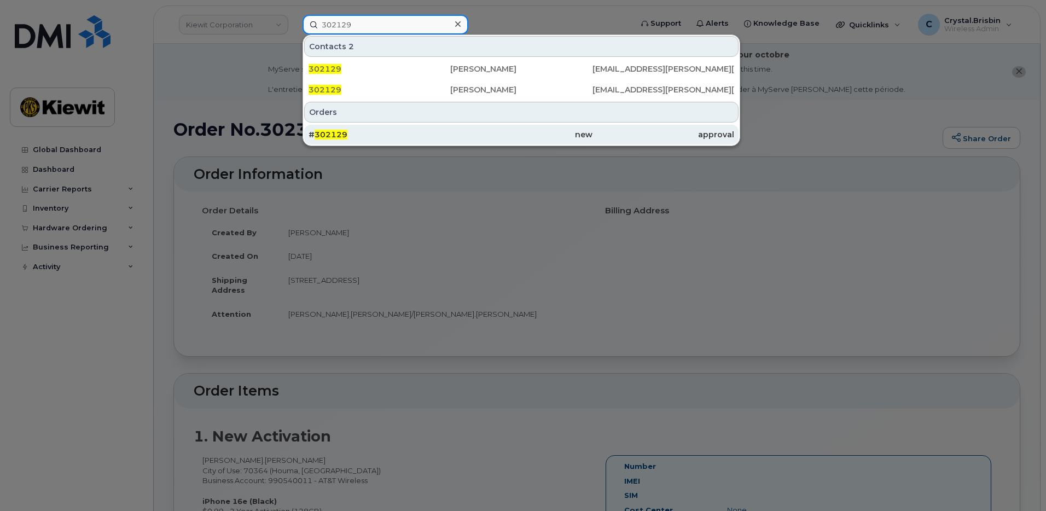
type input "302129"
click at [343, 130] on div "# 302129" at bounding box center [379, 134] width 142 height 11
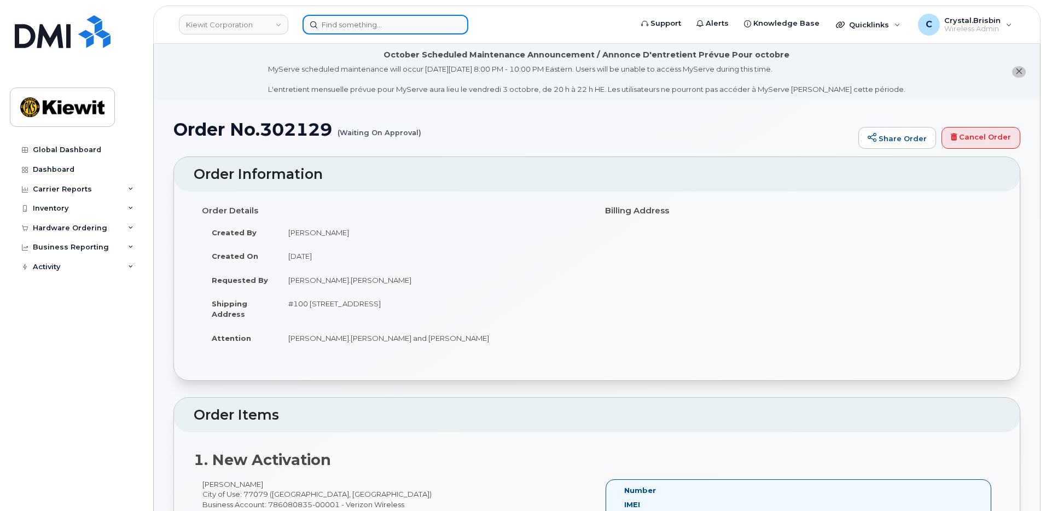
click at [371, 28] on input at bounding box center [385, 25] width 166 height 20
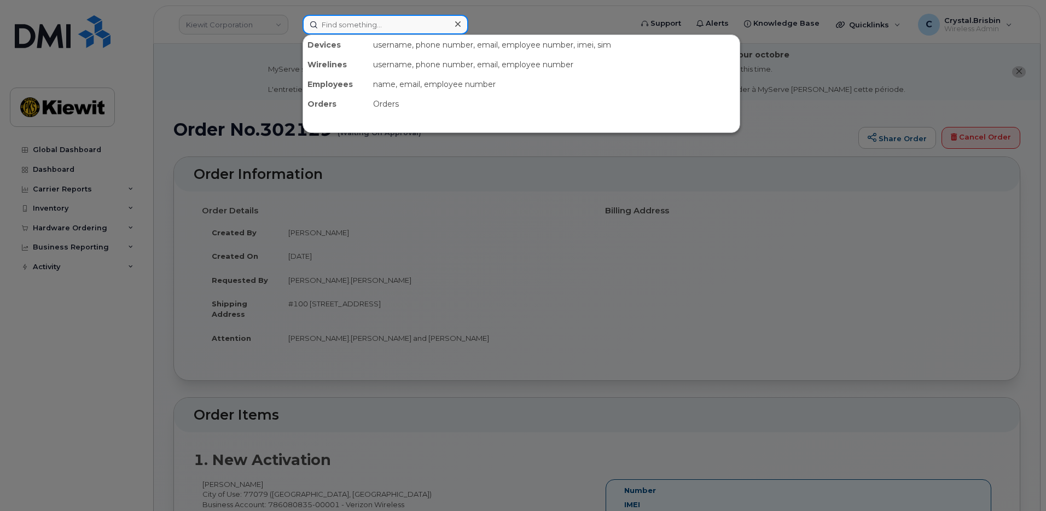
paste input "302300"
type input "302300"
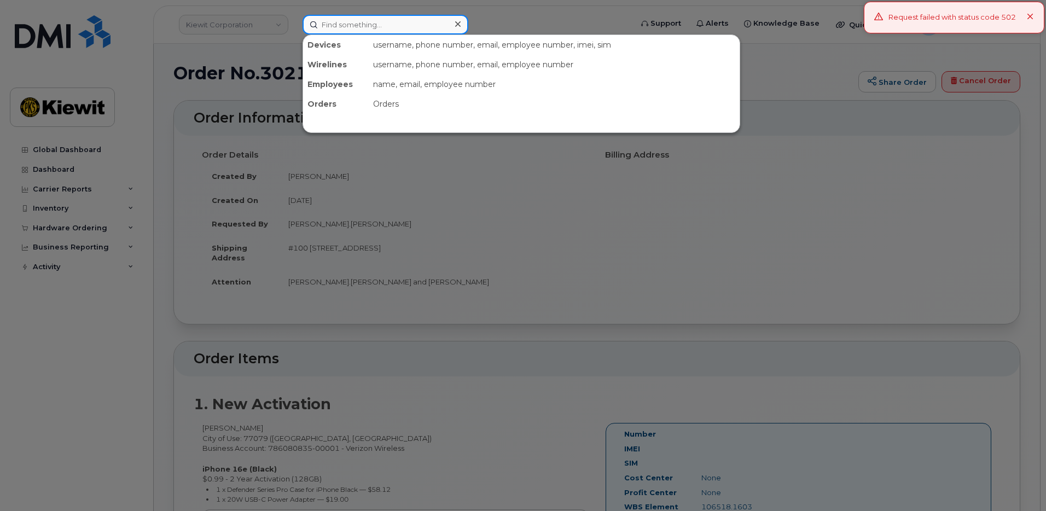
click at [343, 22] on input at bounding box center [385, 25] width 166 height 20
paste input "302300"
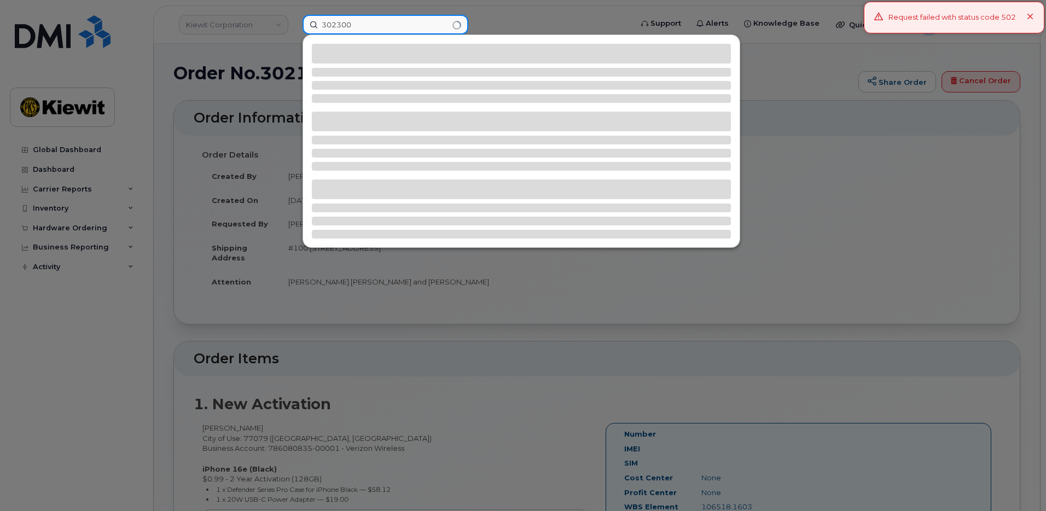
type input "302300"
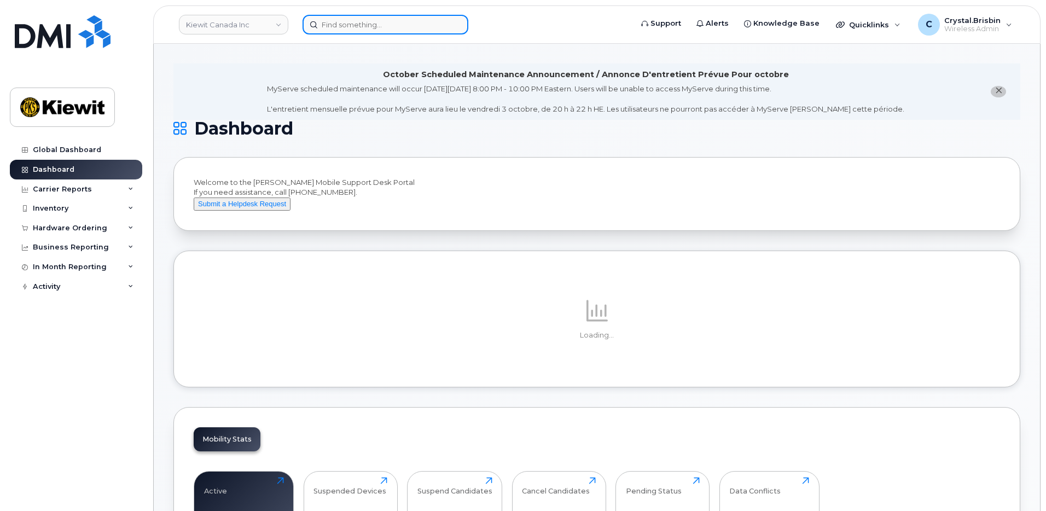
click at [398, 27] on input at bounding box center [385, 25] width 166 height 20
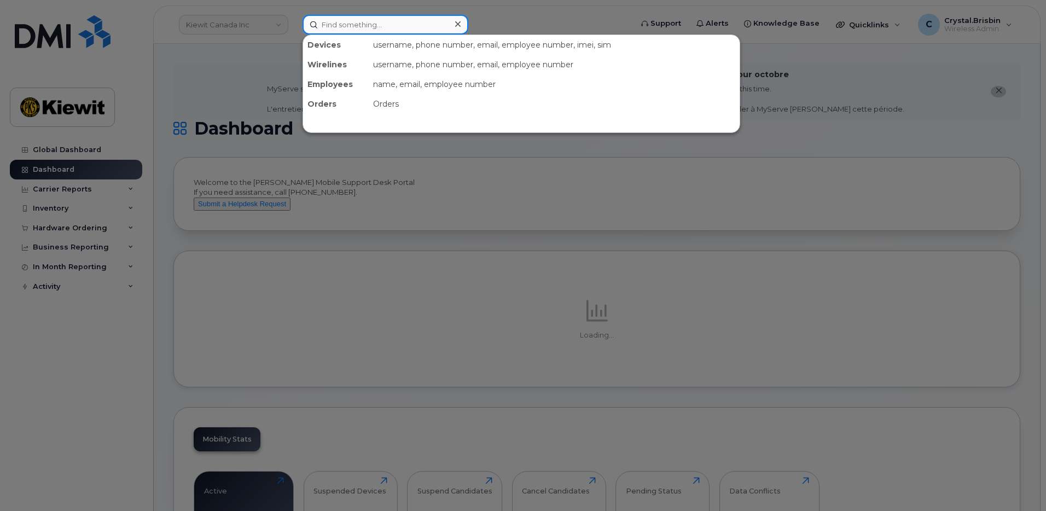
paste input "302300"
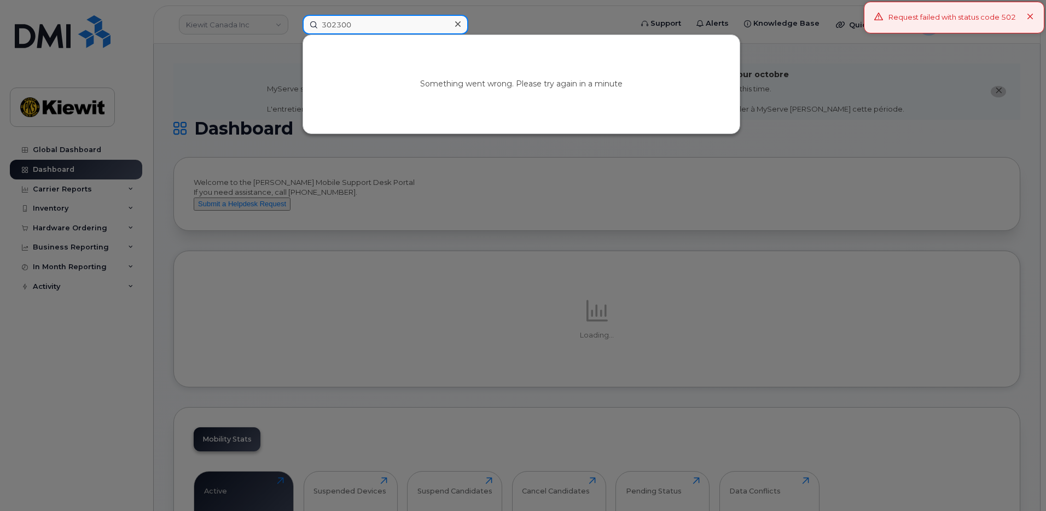
type input "302300"
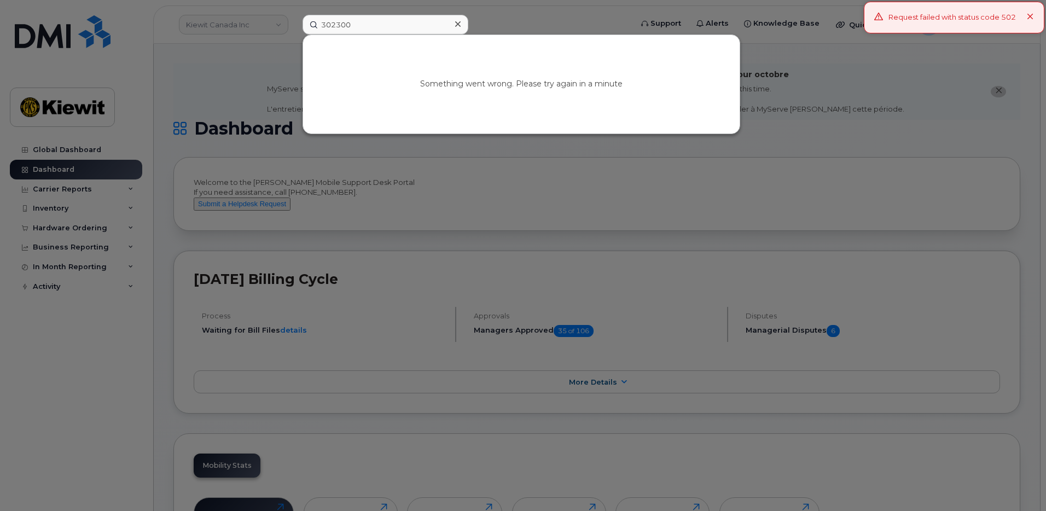
click at [252, 86] on div at bounding box center [523, 255] width 1046 height 511
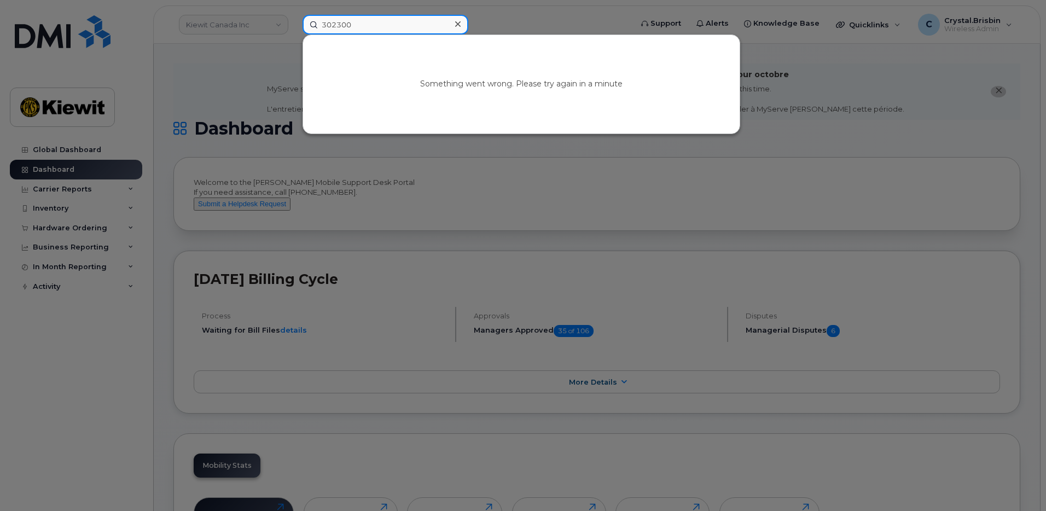
click at [372, 28] on input "302300" at bounding box center [385, 25] width 166 height 20
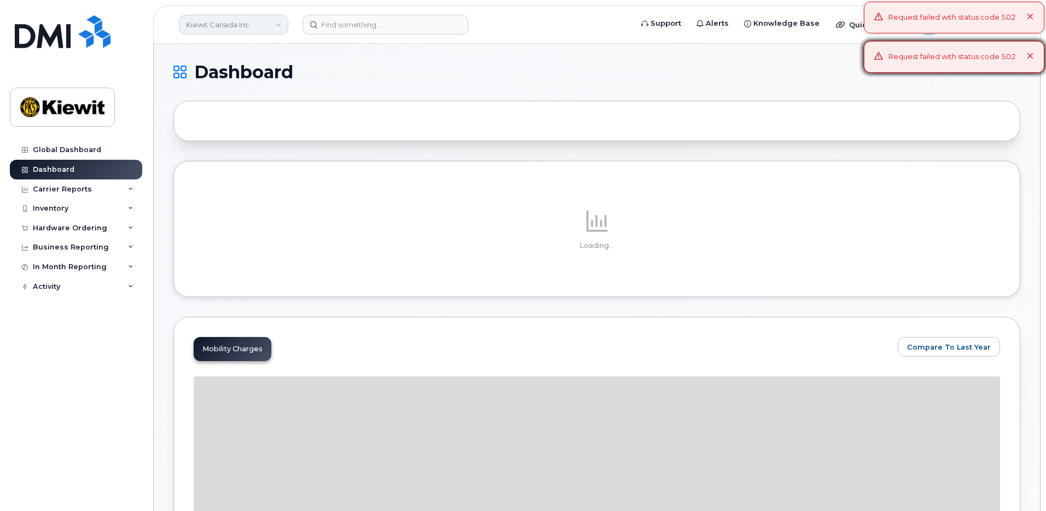
click at [278, 27] on link "Kiewit Canada Inc" at bounding box center [233, 25] width 109 height 20
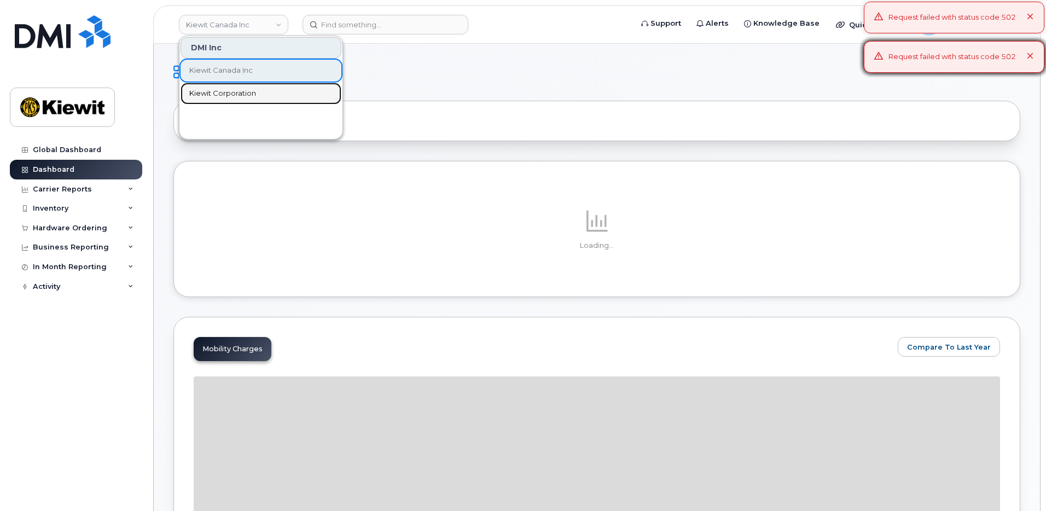
drag, startPoint x: 208, startPoint y: 94, endPoint x: 323, endPoint y: 94, distance: 114.9
click at [208, 94] on span "Kiewit Corporation" at bounding box center [222, 93] width 67 height 11
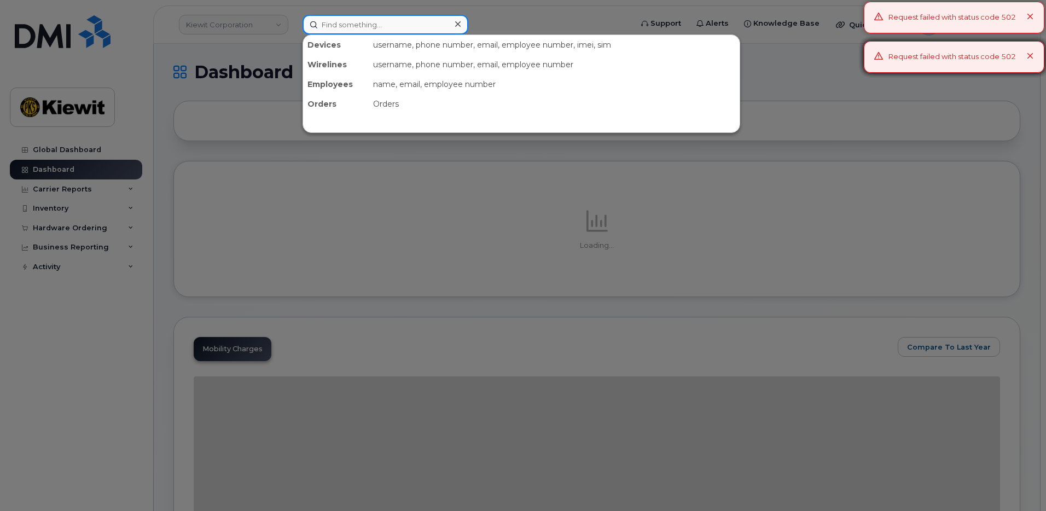
click at [368, 27] on input at bounding box center [385, 25] width 166 height 20
paste input "302300"
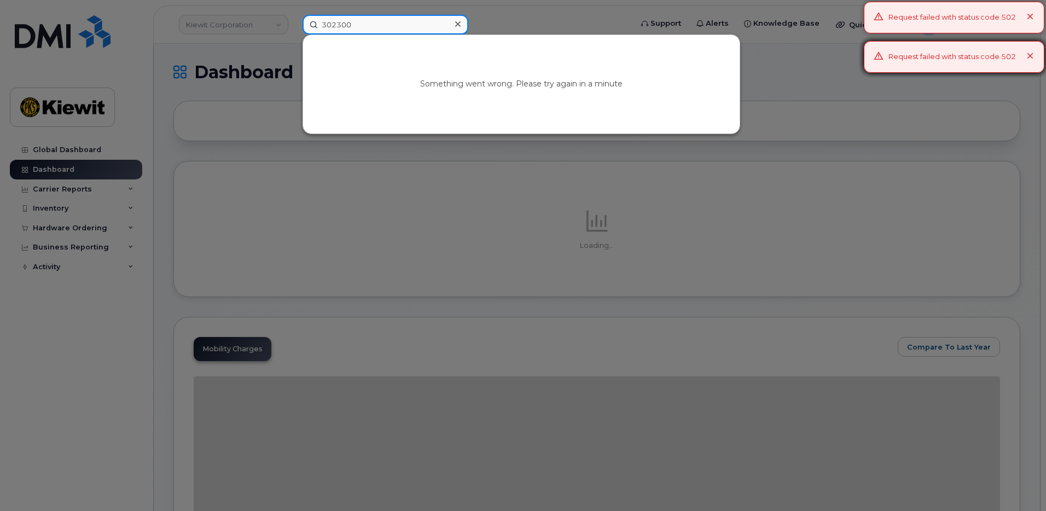
type input "302300"
click at [167, 102] on div at bounding box center [523, 255] width 1046 height 511
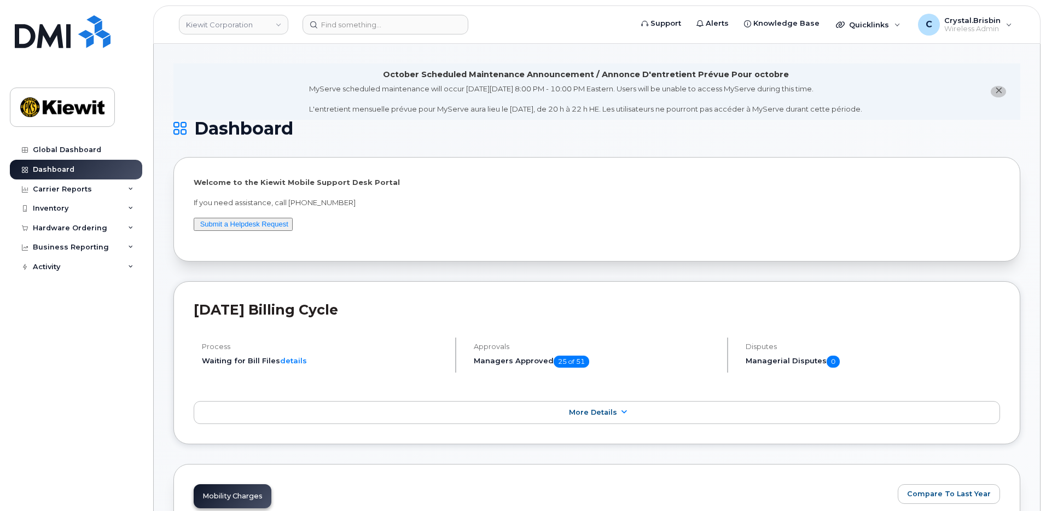
click at [227, 67] on li "October Scheduled Maintenance Announcement / Annonce D'entretient Prévue Pour o…" at bounding box center [596, 91] width 847 height 56
click at [381, 29] on input at bounding box center [385, 25] width 166 height 20
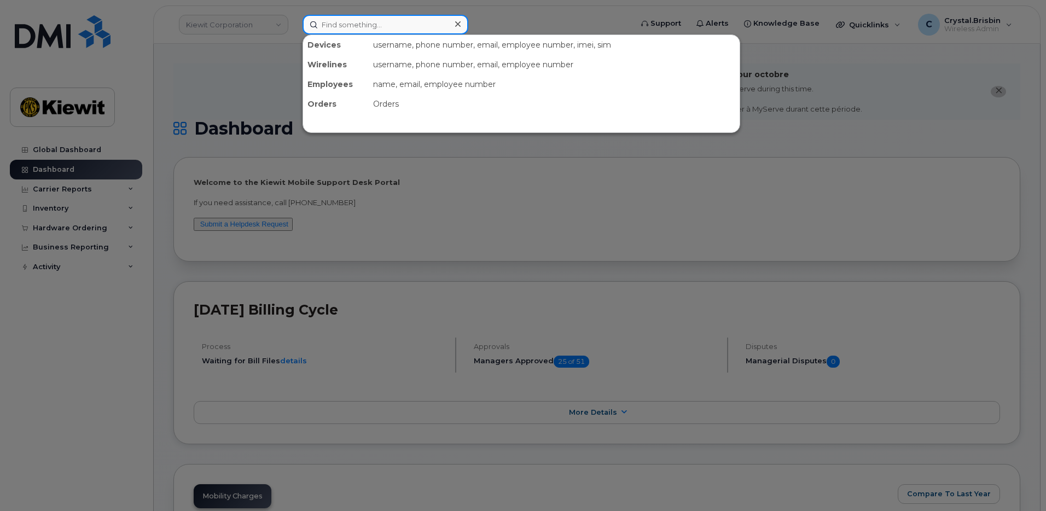
paste input "302300"
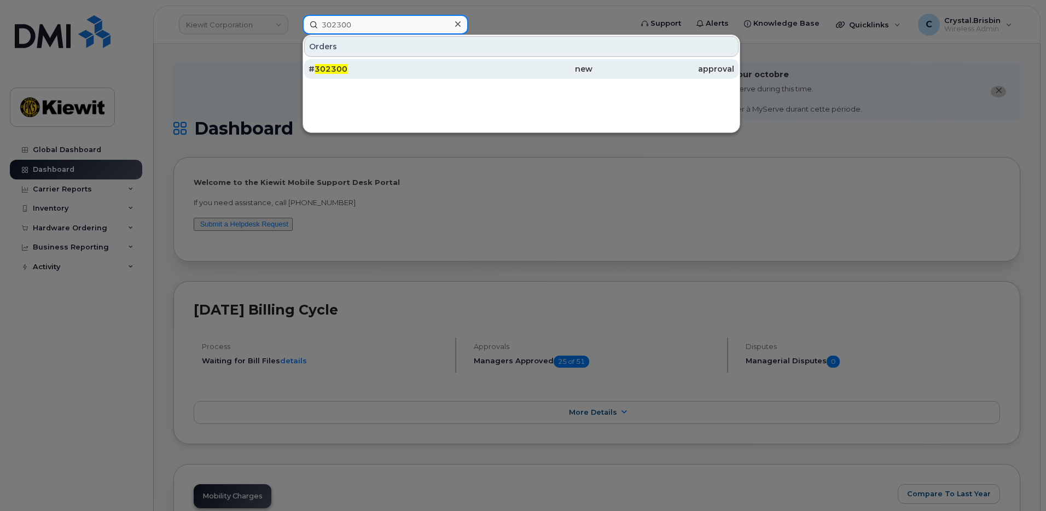
type input "302300"
click at [341, 71] on span "302300" at bounding box center [330, 69] width 33 height 10
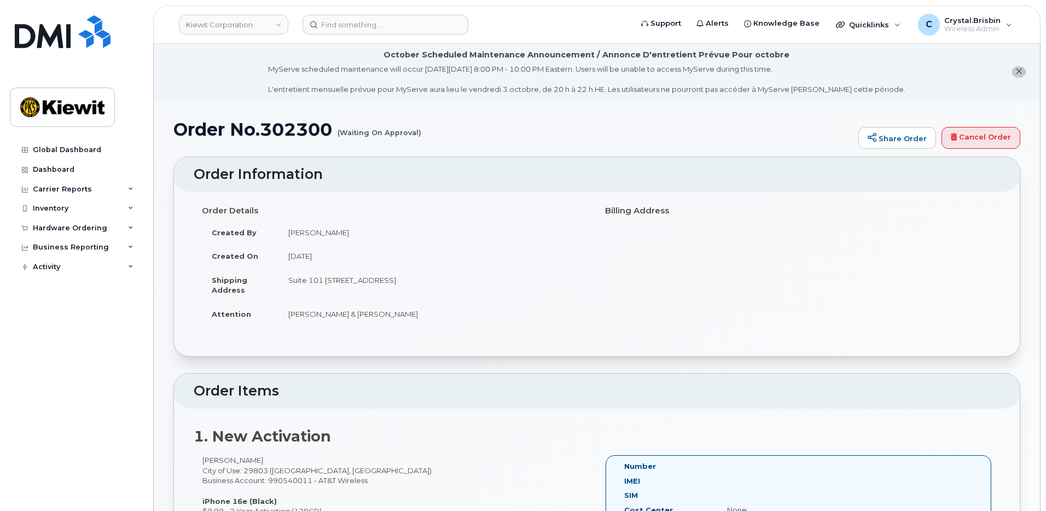
drag, startPoint x: 472, startPoint y: 284, endPoint x: 289, endPoint y: 283, distance: 182.7
click at [289, 283] on td "Suite 101 [STREET_ADDRESS]" at bounding box center [433, 285] width 310 height 34
copy td "Suite 101 [STREET_ADDRESS]"
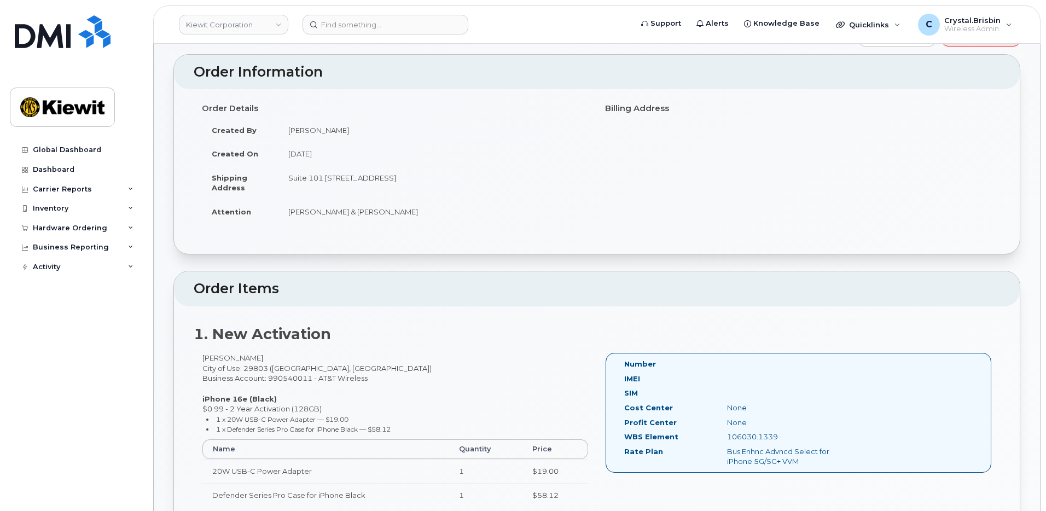
scroll to position [55, 0]
